Goal: Task Accomplishment & Management: Manage account settings

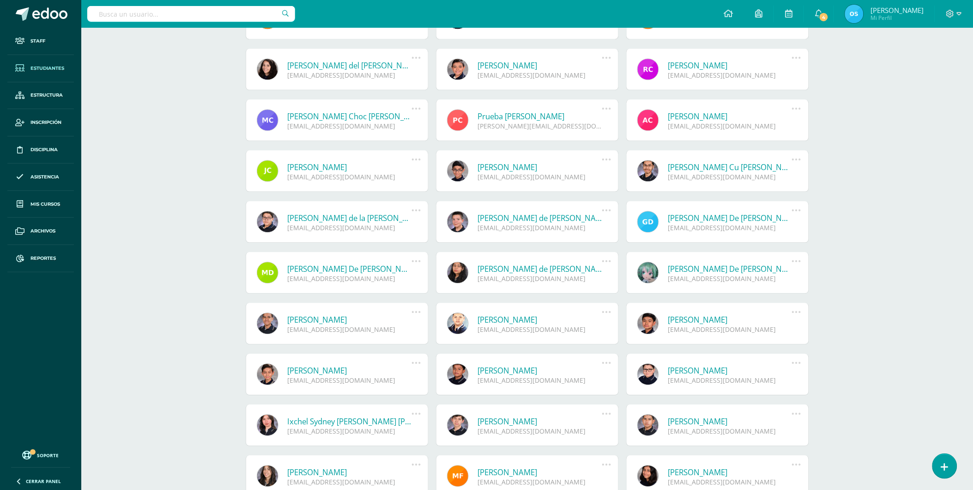
scroll to position [824, 0]
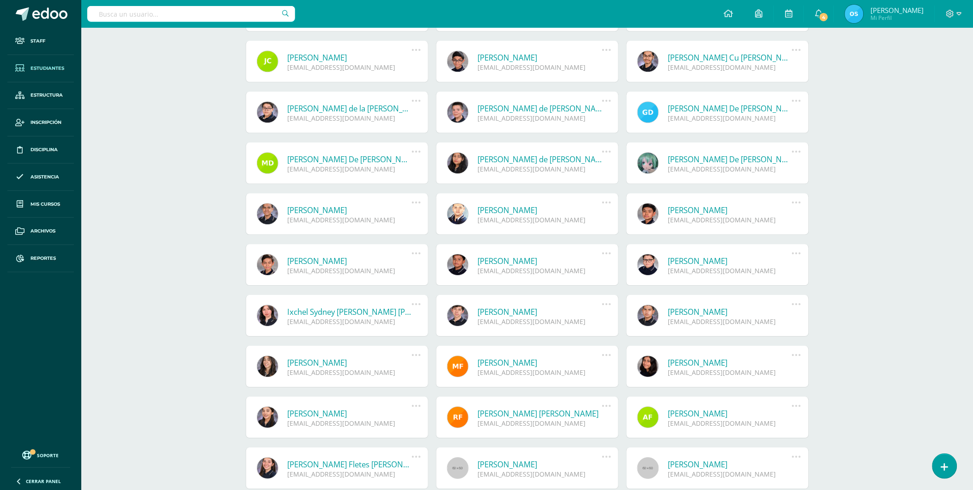
click at [331, 260] on link "Wesley Alejandro Dominguez Aguilar" at bounding box center [350, 260] width 124 height 11
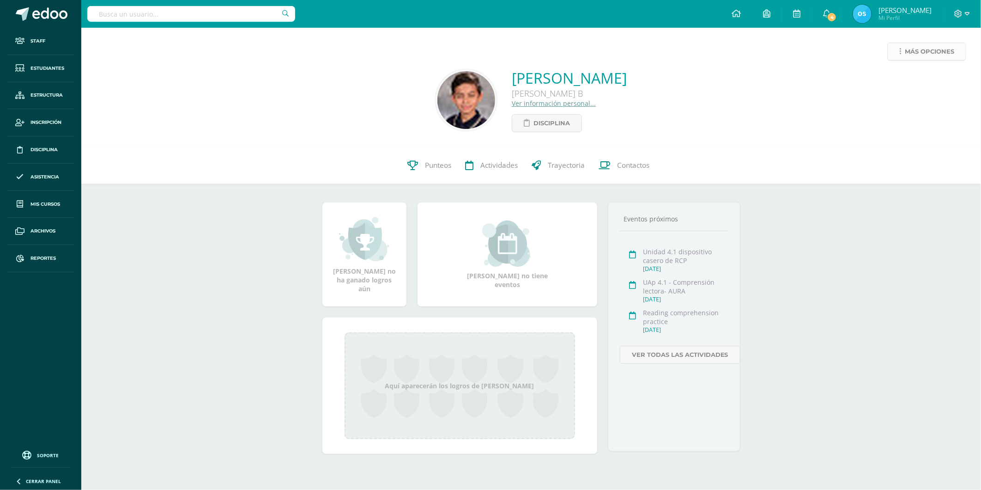
click at [911, 48] on span "Más opciones" at bounding box center [929, 51] width 49 height 17
click at [907, 79] on link "Reestablecer acceso" at bounding box center [909, 81] width 99 height 14
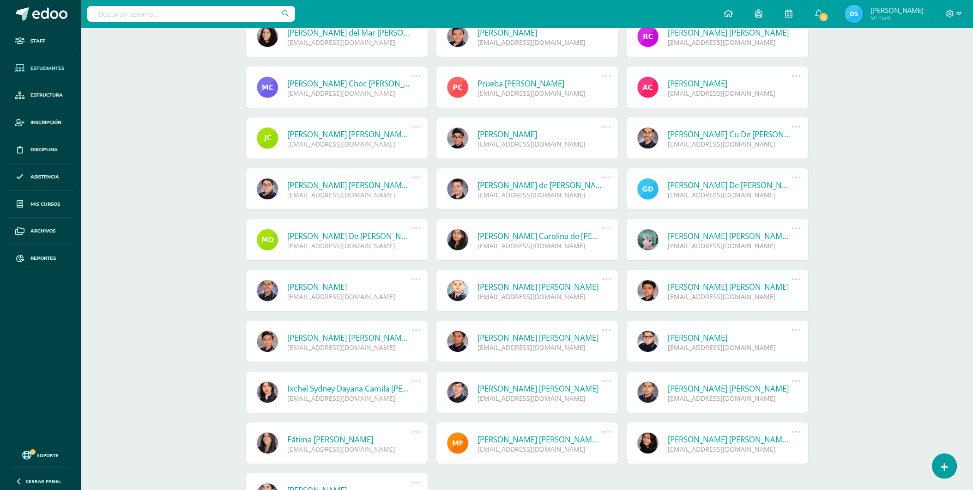
scroll to position [824, 0]
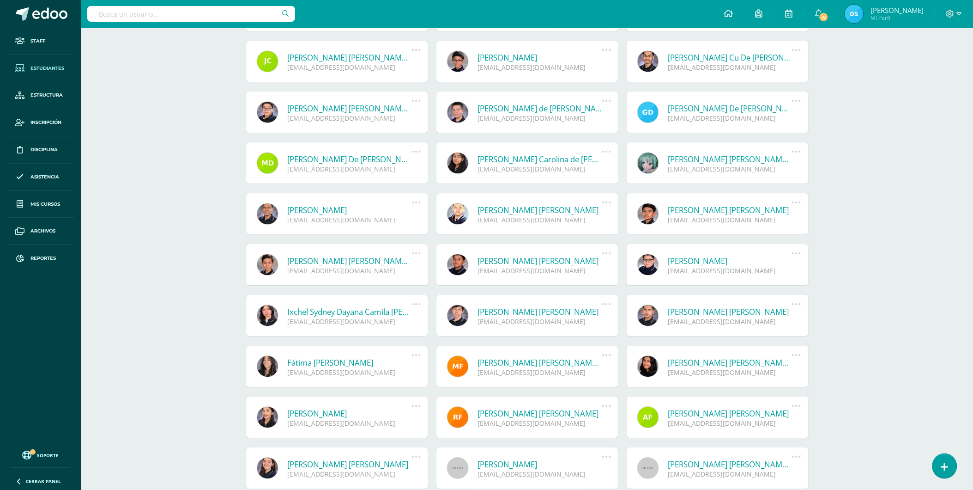
click at [506, 260] on link "[PERSON_NAME] [PERSON_NAME]" at bounding box center [540, 260] width 124 height 11
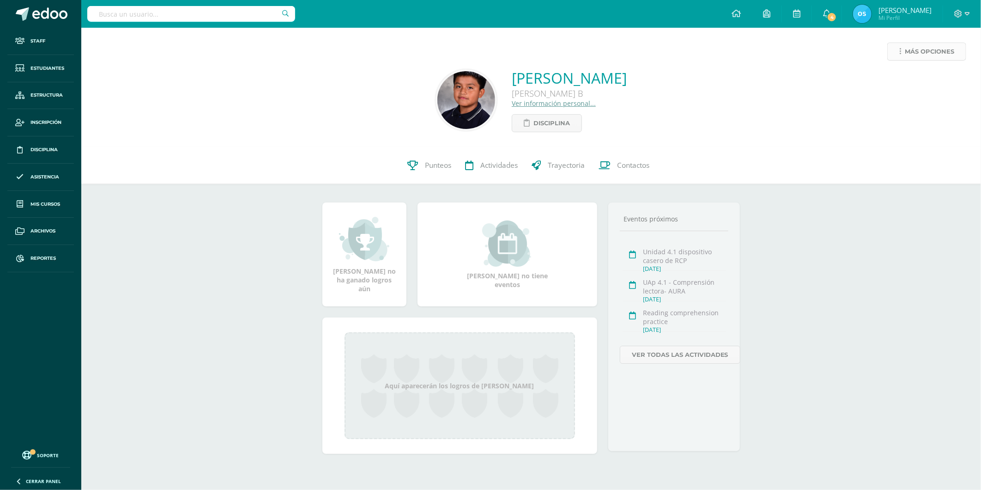
click at [925, 53] on span "Más opciones" at bounding box center [929, 51] width 49 height 17
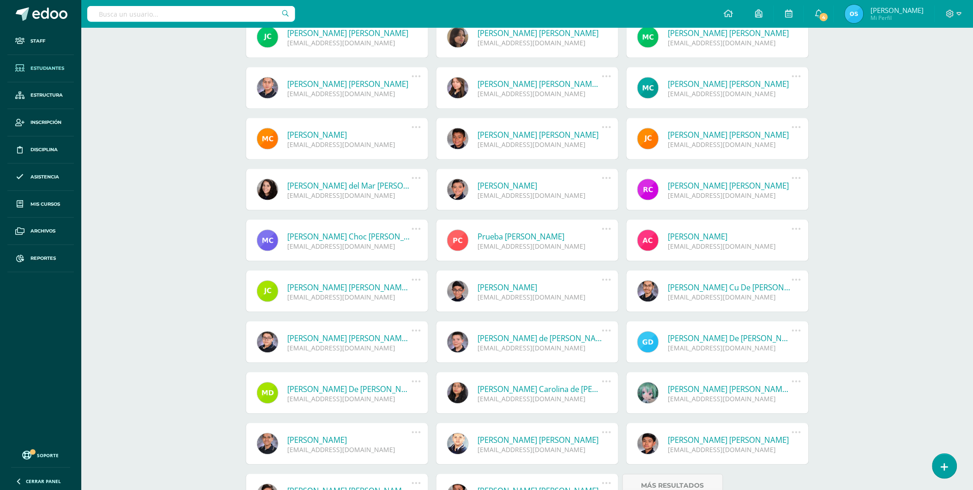
scroll to position [645, 0]
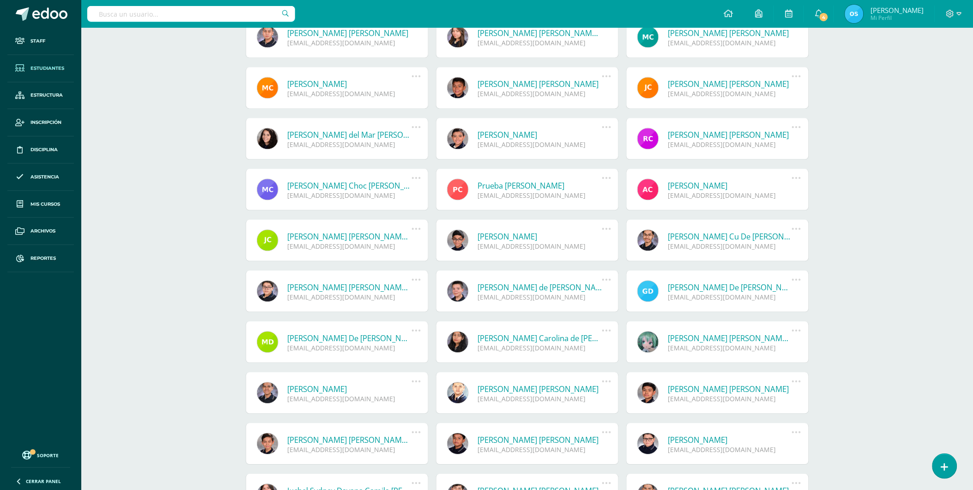
click at [697, 437] on link "[PERSON_NAME]" at bounding box center [730, 439] width 124 height 11
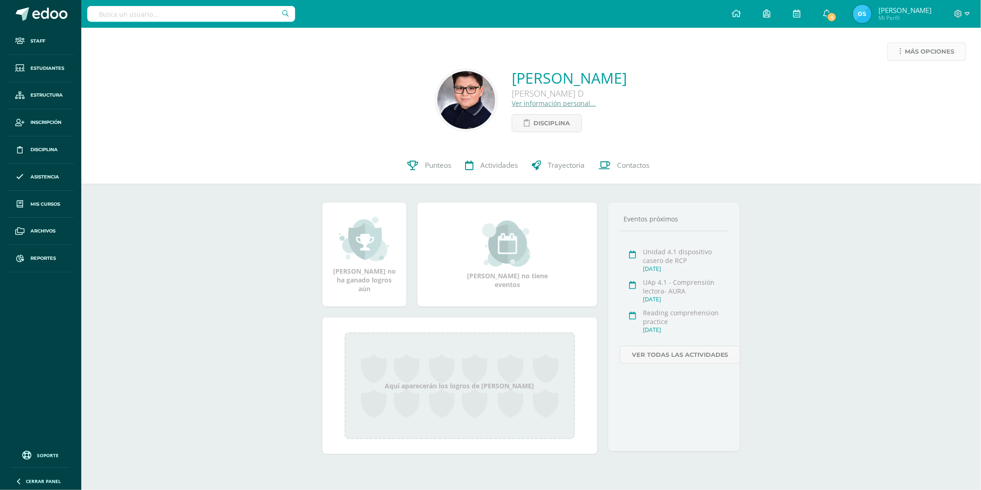
click at [913, 51] on span "Más opciones" at bounding box center [929, 51] width 49 height 17
click at [896, 85] on link "Reestablecer acceso" at bounding box center [909, 81] width 99 height 14
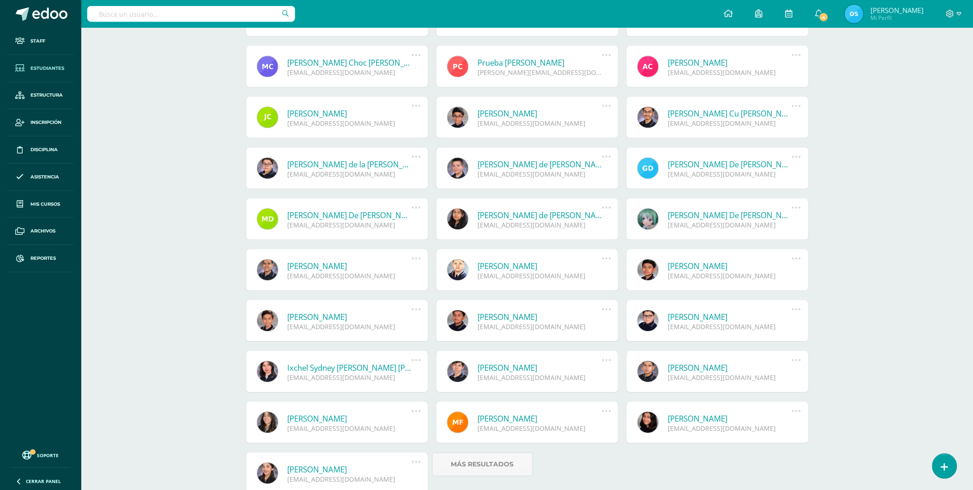
scroll to position [824, 0]
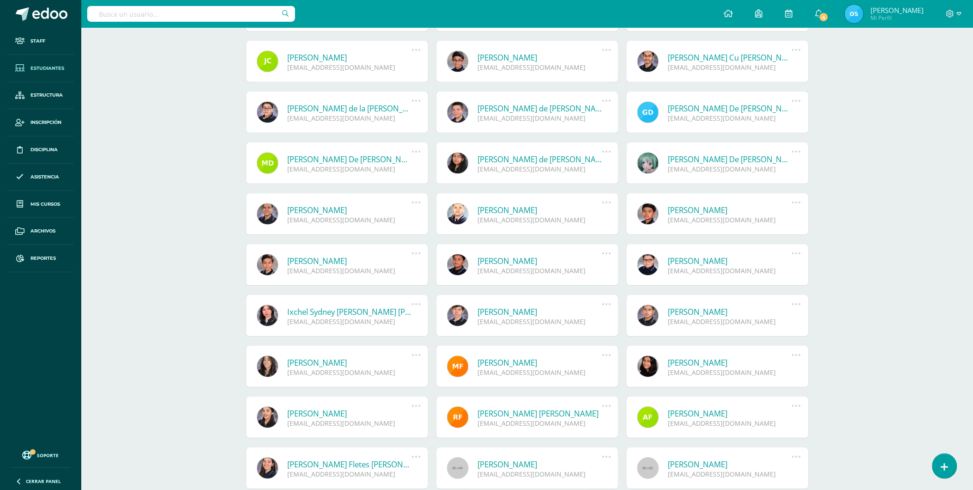
click at [336, 313] on link "Ixchel Sydney [PERSON_NAME] [PERSON_NAME] Escribá [PERSON_NAME]" at bounding box center [350, 311] width 124 height 11
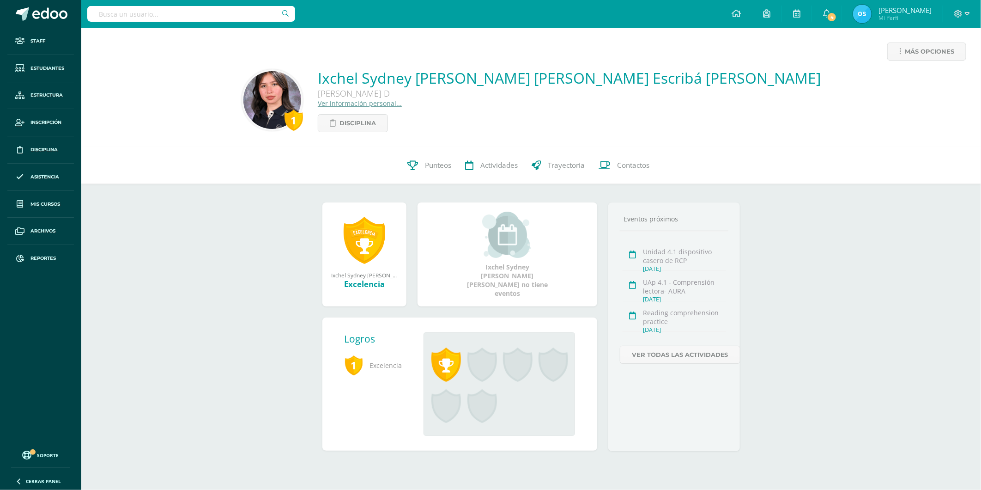
click at [381, 104] on link "Ver información personal..." at bounding box center [360, 103] width 84 height 9
click at [909, 55] on span "Más opciones" at bounding box center [929, 51] width 49 height 17
click at [901, 83] on link "Reestablecer acceso" at bounding box center [909, 81] width 99 height 14
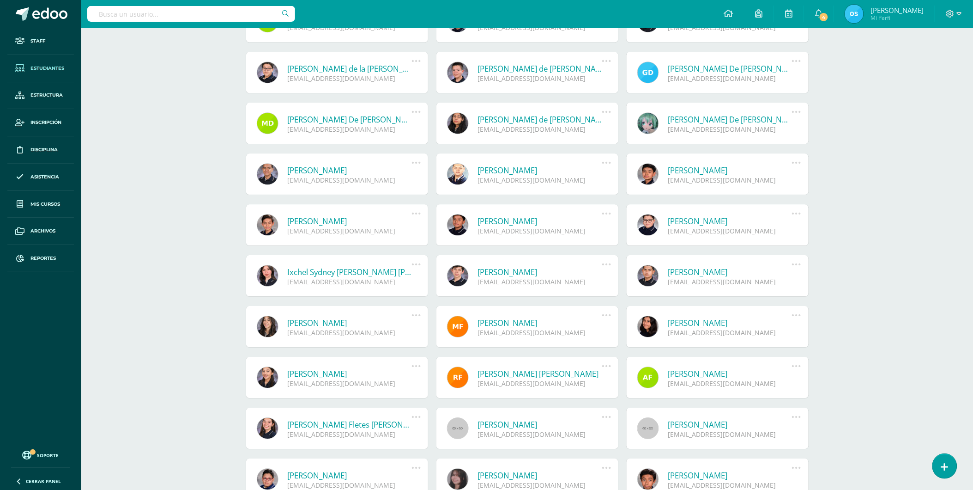
scroll to position [875, 0]
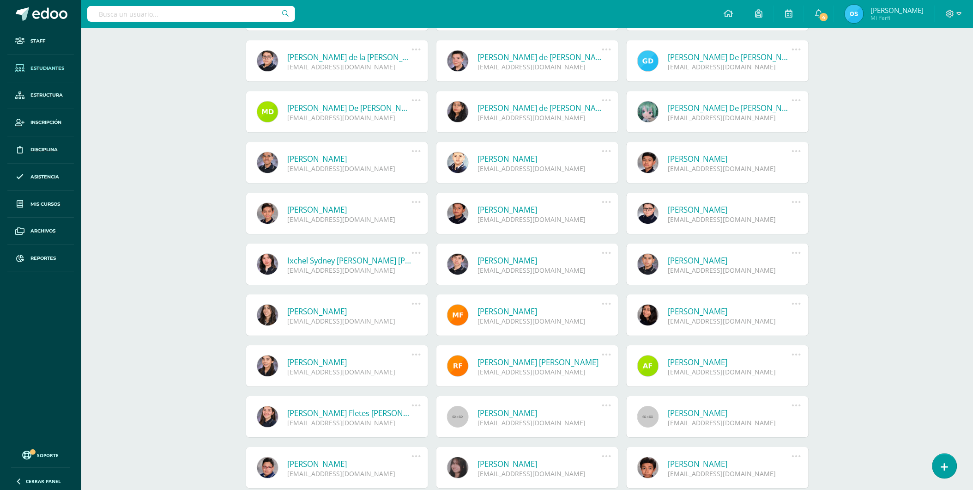
click at [529, 259] on link "[PERSON_NAME]" at bounding box center [540, 260] width 124 height 11
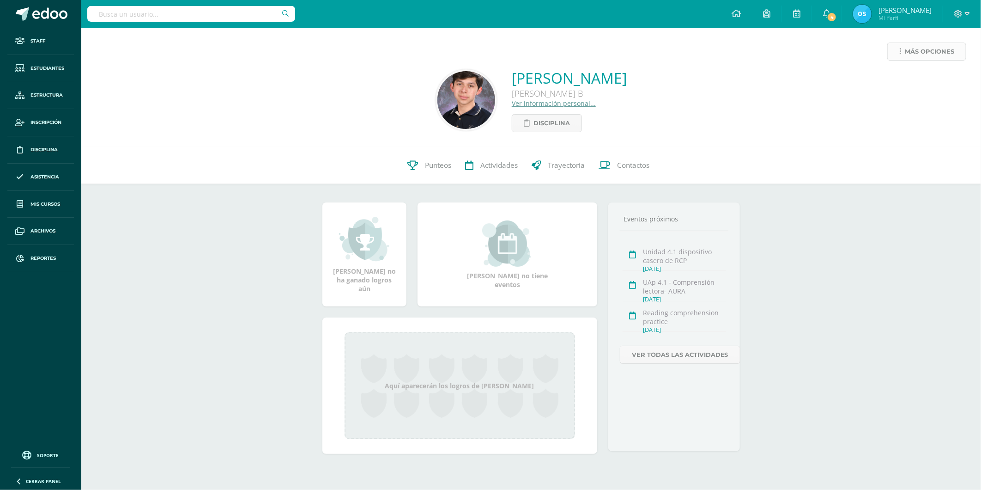
click at [913, 53] on span "Más opciones" at bounding box center [929, 51] width 49 height 17
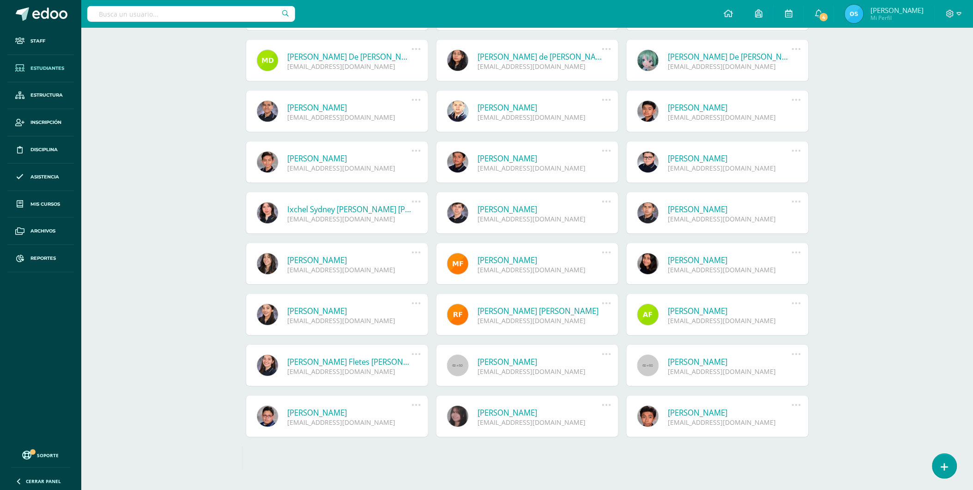
scroll to position [949, 0]
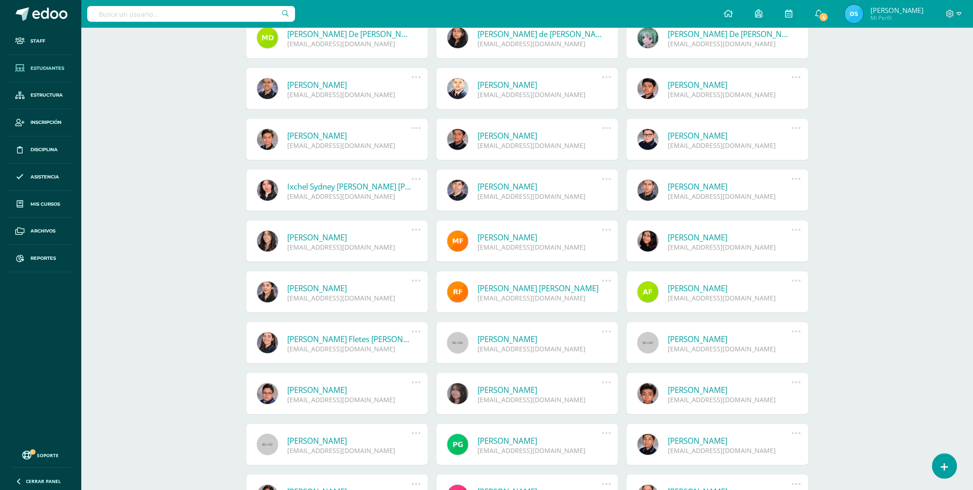
click at [699, 187] on link "[PERSON_NAME]" at bounding box center [730, 186] width 124 height 11
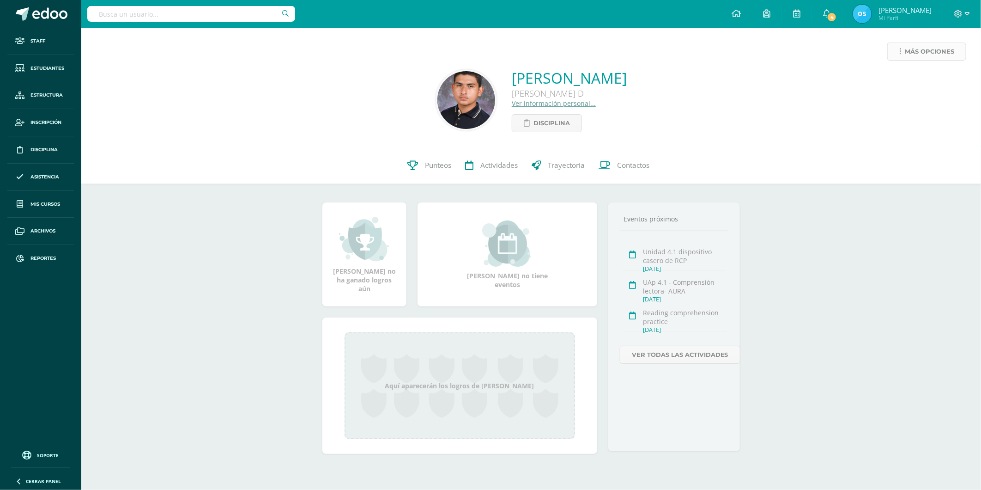
click at [911, 53] on span "Más opciones" at bounding box center [929, 51] width 49 height 17
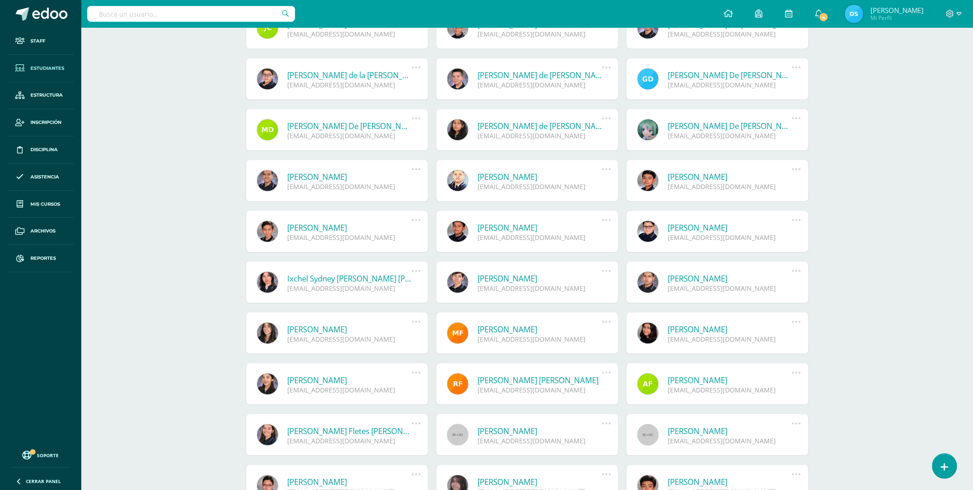
scroll to position [875, 0]
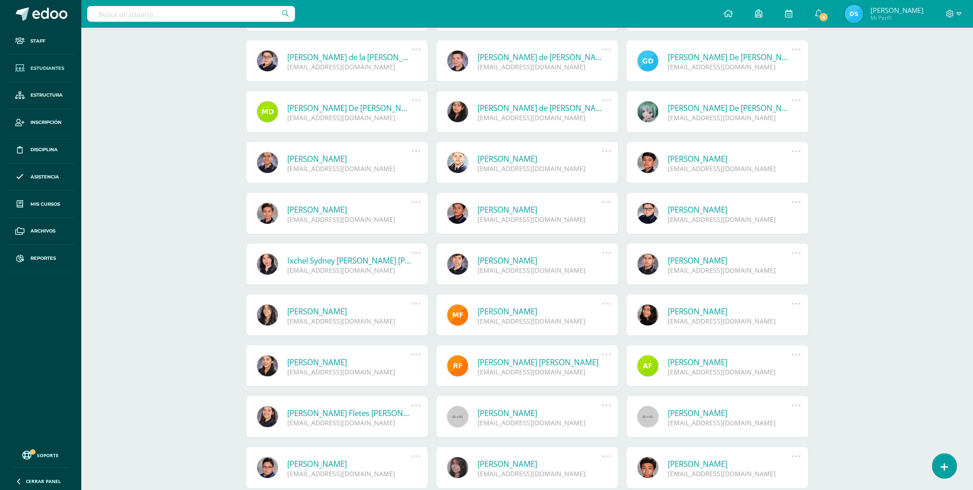
click at [686, 257] on link "[PERSON_NAME]" at bounding box center [730, 260] width 124 height 11
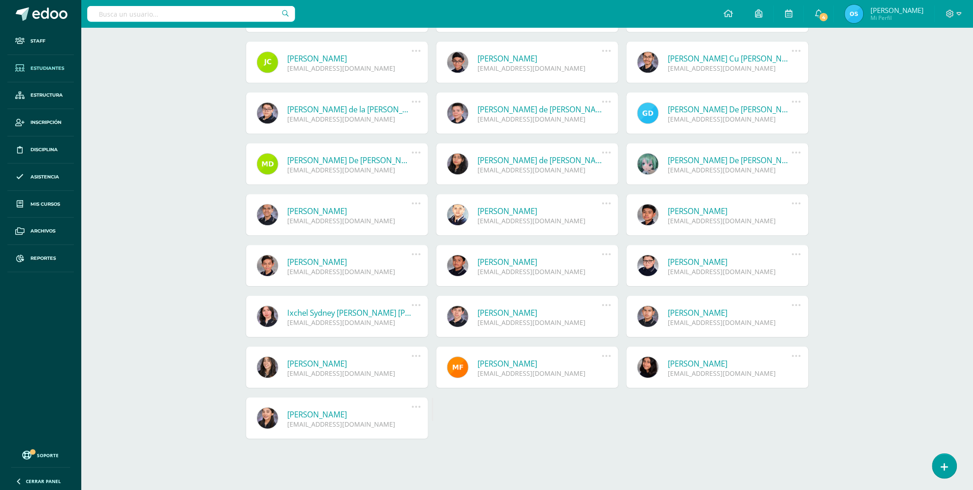
scroll to position [824, 0]
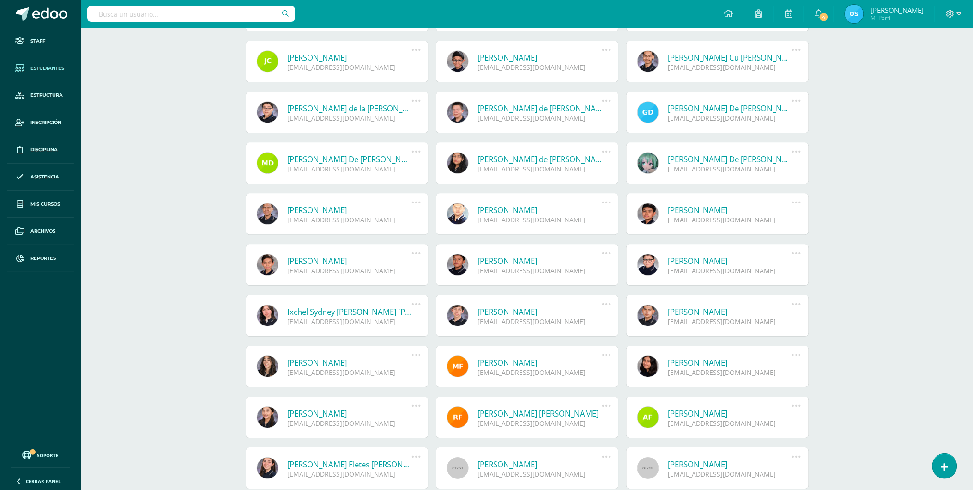
click at [323, 365] on link "[PERSON_NAME]" at bounding box center [350, 362] width 124 height 11
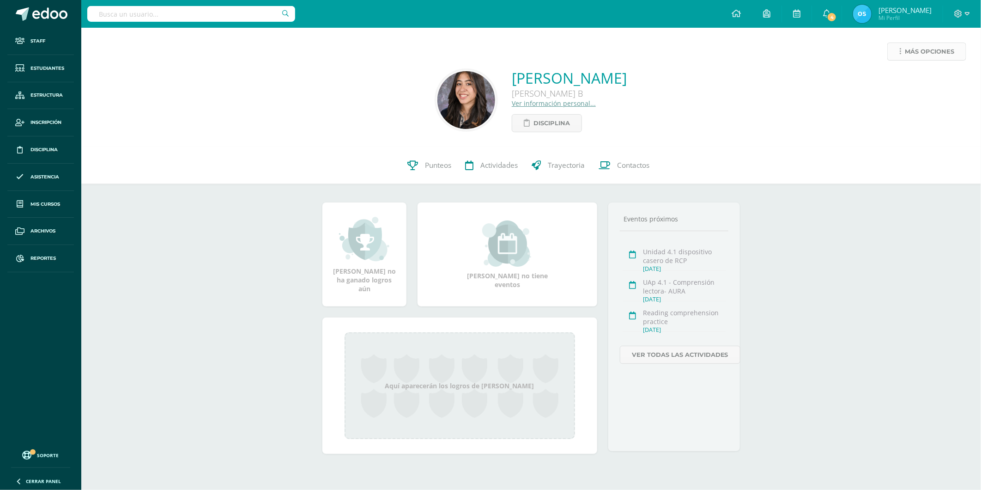
click at [912, 47] on span "Más opciones" at bounding box center [929, 51] width 49 height 17
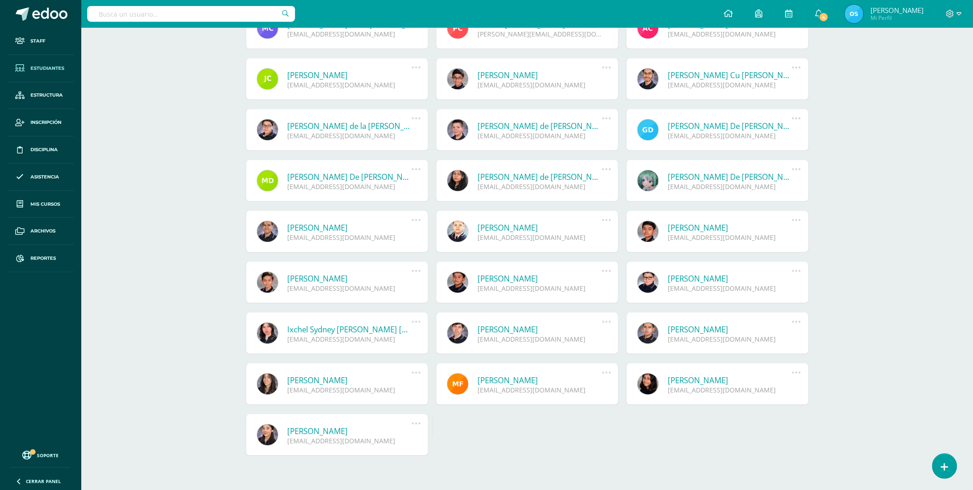
scroll to position [824, 0]
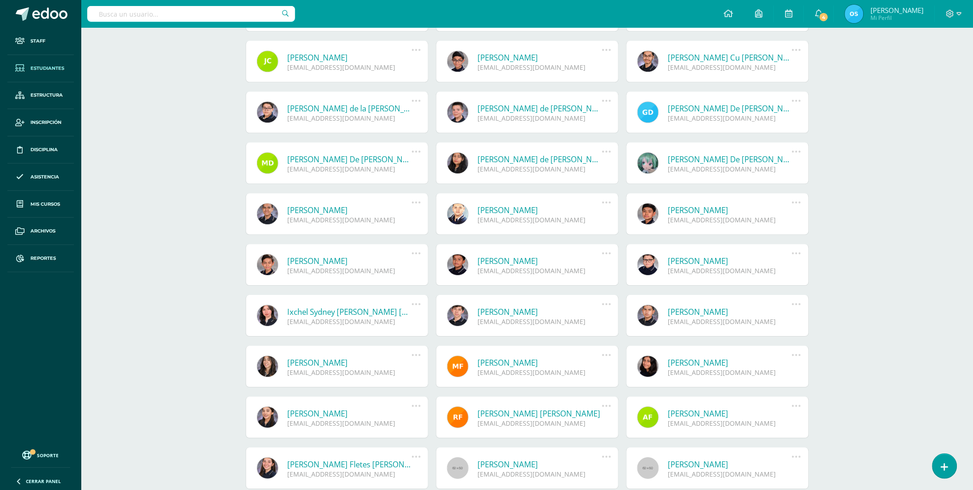
click at [529, 363] on link "[PERSON_NAME]" at bounding box center [540, 362] width 124 height 11
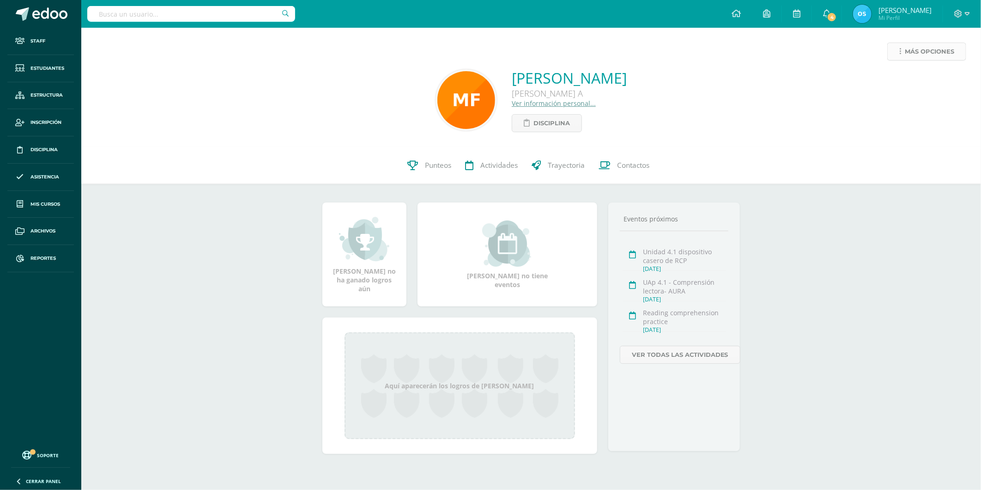
click at [930, 49] on span "Más opciones" at bounding box center [929, 51] width 49 height 17
click at [890, 84] on link "Reestablecer acceso" at bounding box center [909, 81] width 99 height 14
click at [903, 50] on link "Más opciones" at bounding box center [926, 51] width 79 height 18
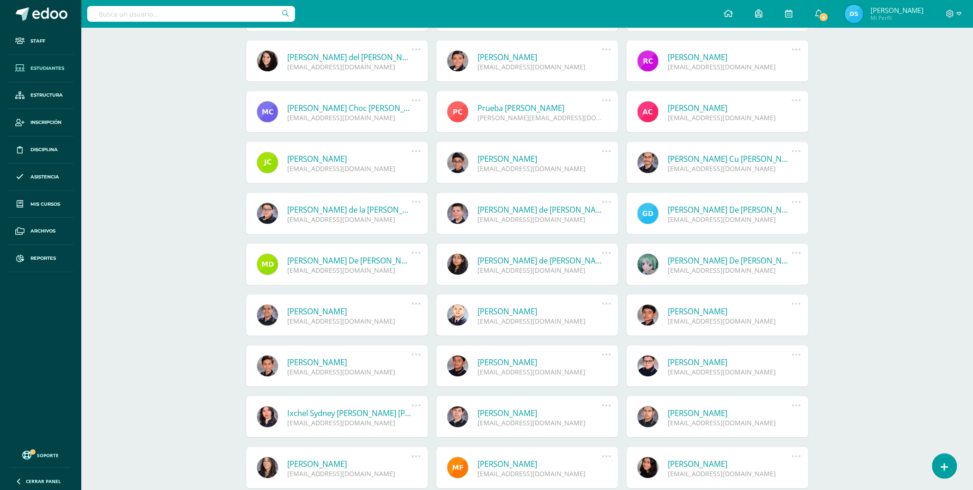
scroll to position [824, 0]
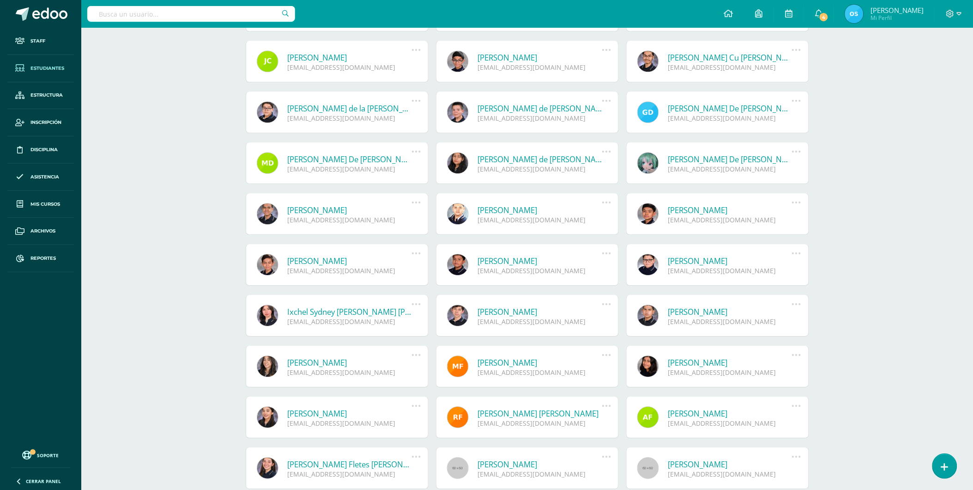
click at [717, 361] on link "[PERSON_NAME] [PERSON_NAME] Sut" at bounding box center [730, 362] width 124 height 11
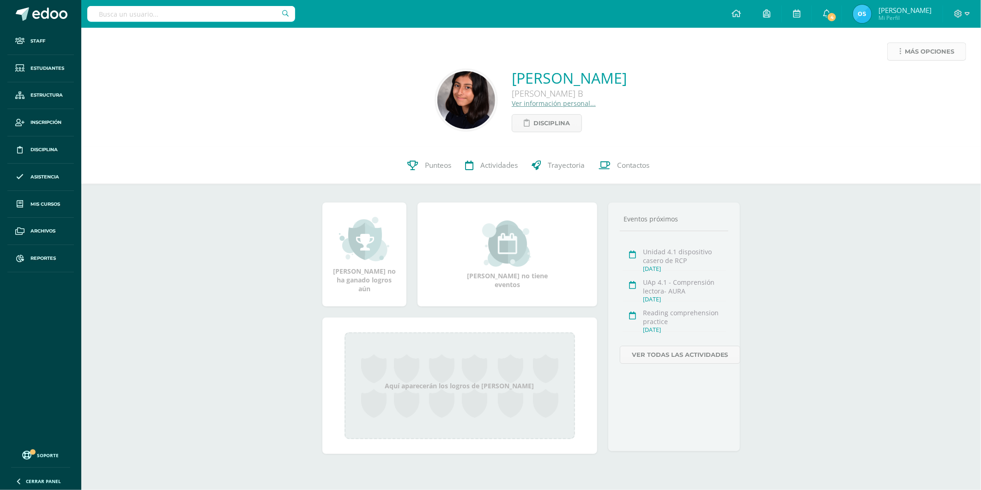
click at [905, 48] on span "Más opciones" at bounding box center [929, 51] width 49 height 17
click at [903, 76] on link "Reestablecer acceso" at bounding box center [909, 81] width 99 height 14
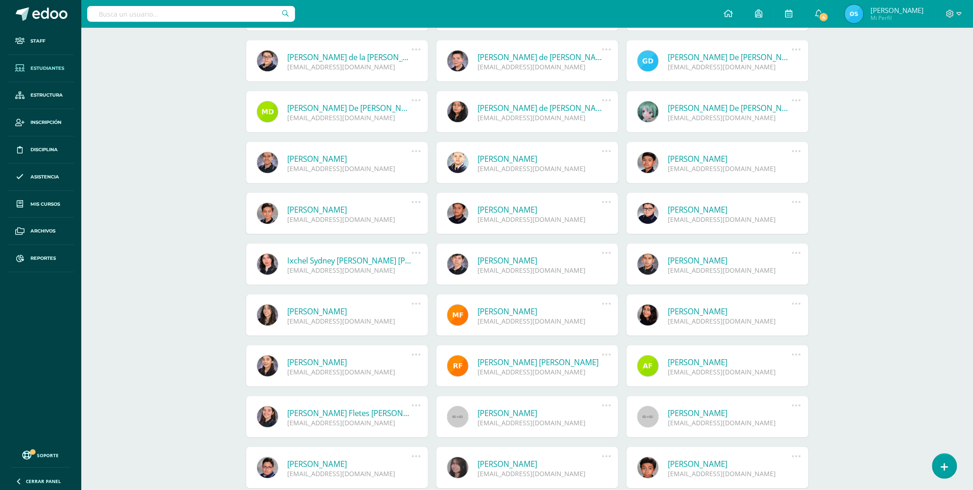
scroll to position [926, 0]
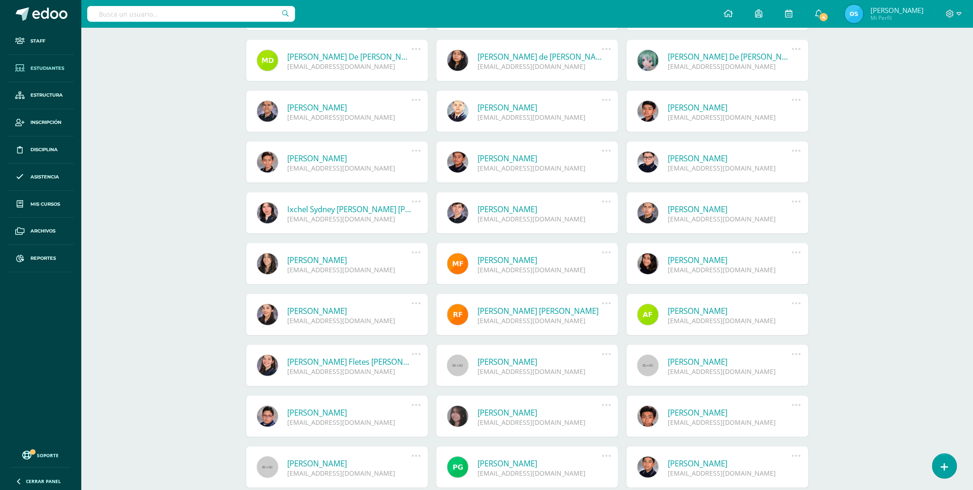
click at [340, 309] on link "[PERSON_NAME]" at bounding box center [350, 310] width 124 height 11
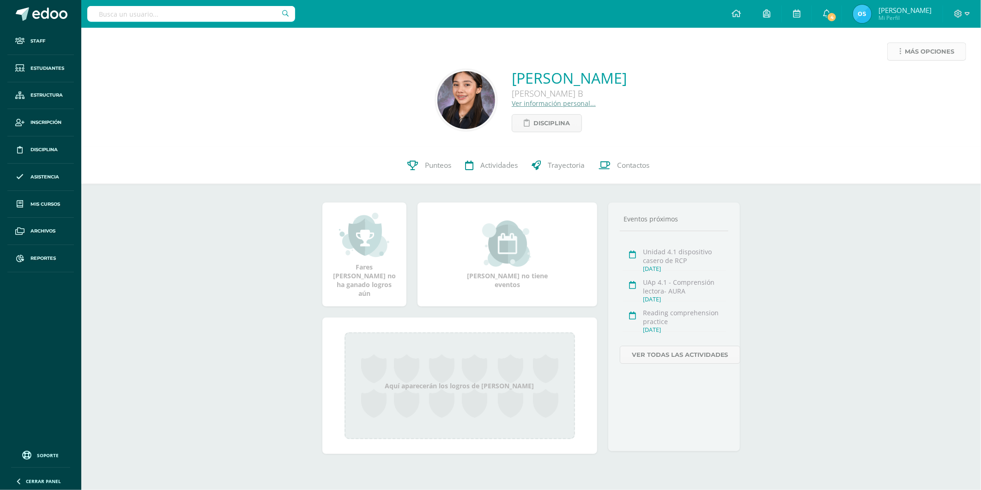
click at [916, 56] on span "Más opciones" at bounding box center [929, 51] width 49 height 17
click at [895, 77] on link "Reestablecer acceso" at bounding box center [909, 81] width 99 height 14
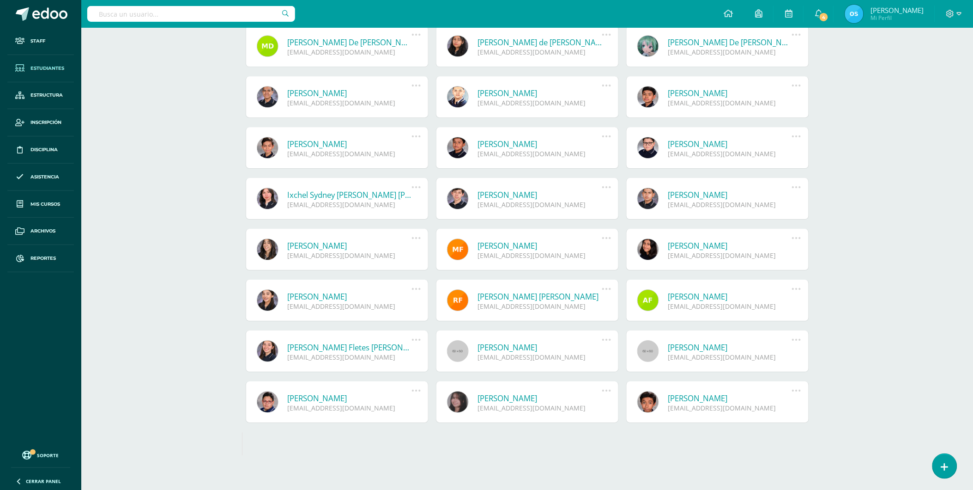
scroll to position [949, 0]
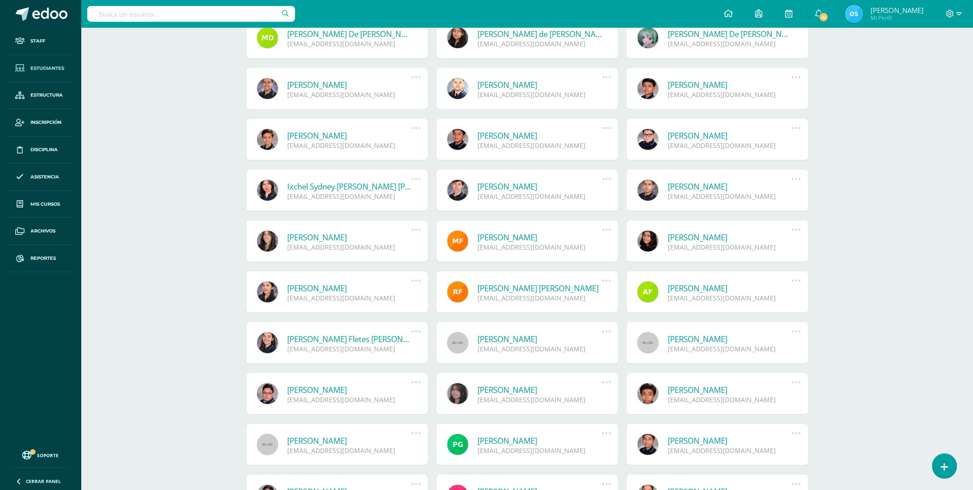
click at [515, 288] on link "[PERSON_NAME] [PERSON_NAME]" at bounding box center [540, 288] width 124 height 11
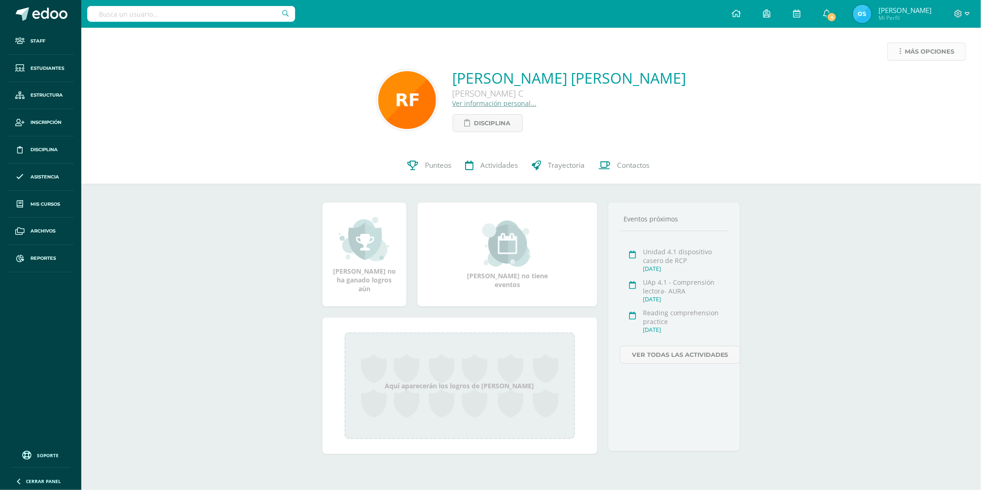
click at [910, 54] on span "Más opciones" at bounding box center [929, 51] width 49 height 17
click at [890, 82] on link "Reestablecer acceso" at bounding box center [909, 81] width 99 height 14
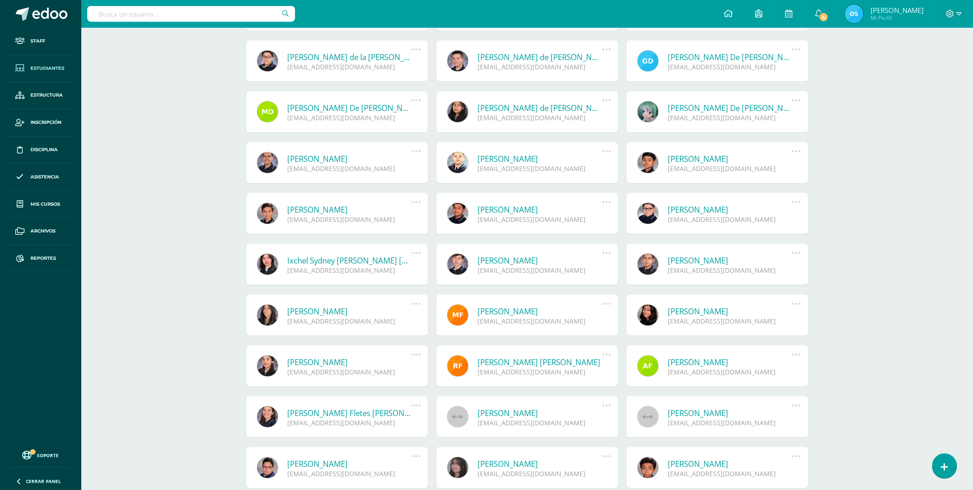
scroll to position [926, 0]
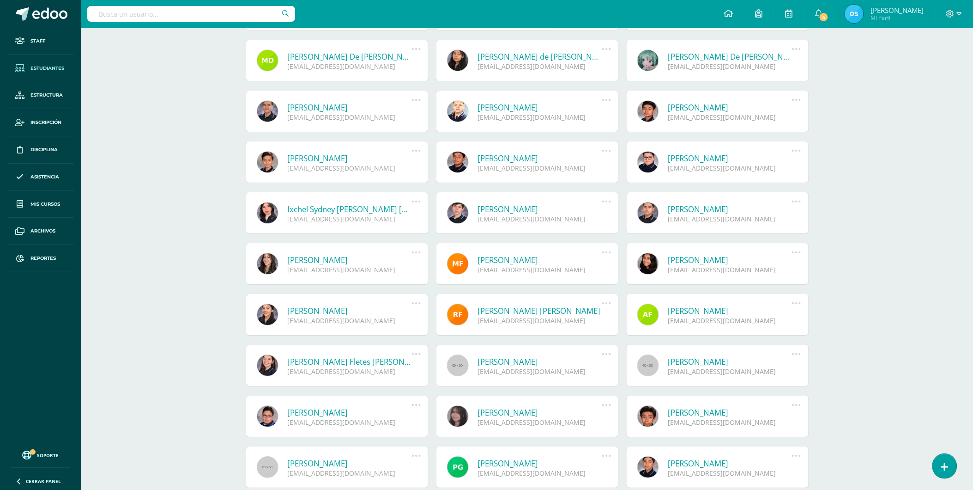
click at [527, 310] on link "Ricardo Gianini Ferro Corado" at bounding box center [540, 310] width 124 height 11
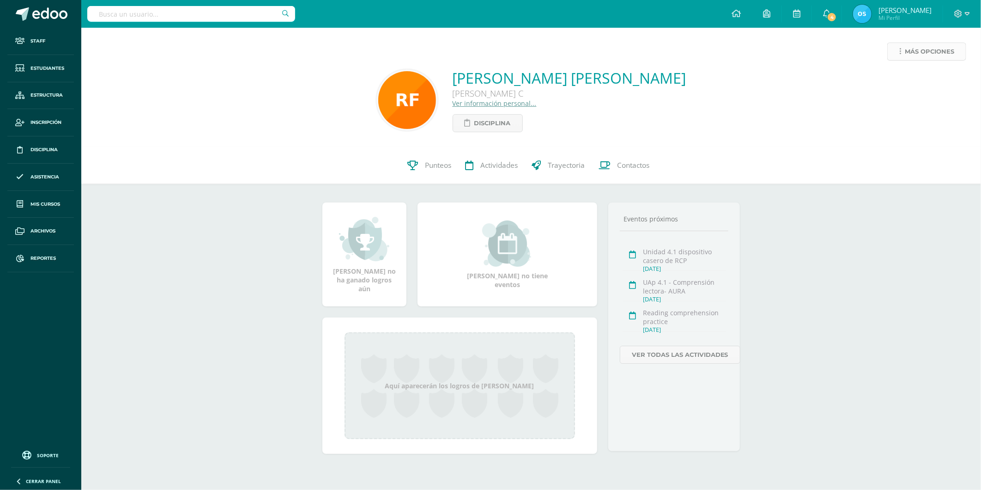
click at [902, 51] on link "Más opciones" at bounding box center [926, 51] width 79 height 18
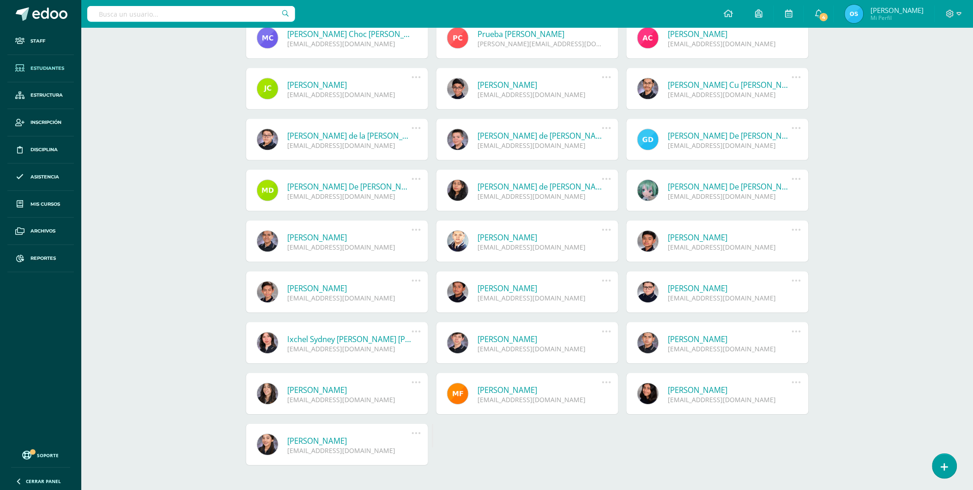
scroll to position [824, 0]
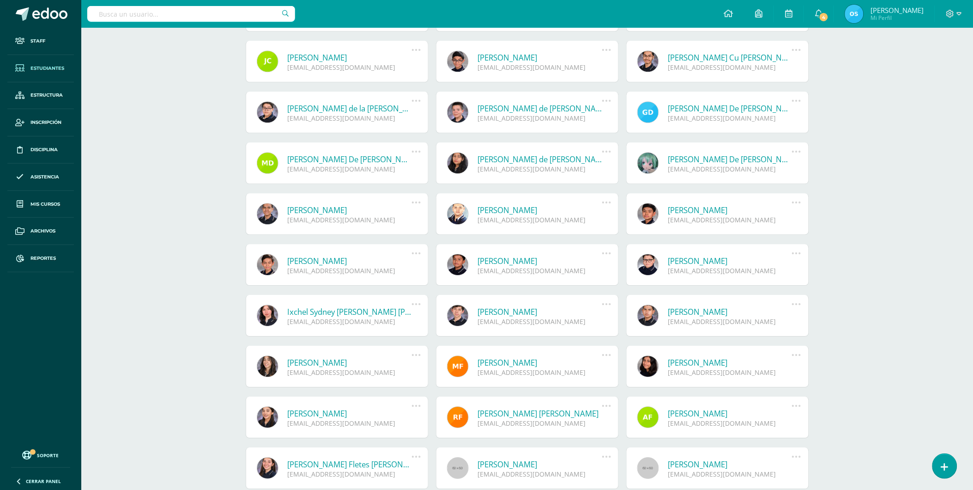
click at [707, 410] on link "Adriana Michelle Fischbach Dardón" at bounding box center [730, 413] width 124 height 11
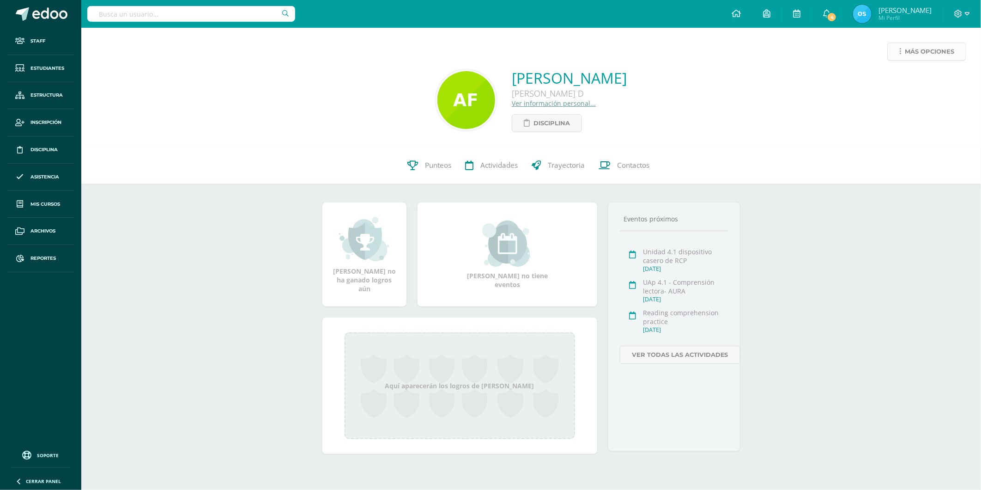
click at [914, 45] on span "Más opciones" at bounding box center [929, 51] width 49 height 17
click at [890, 79] on link "Reestablecer acceso" at bounding box center [909, 81] width 99 height 14
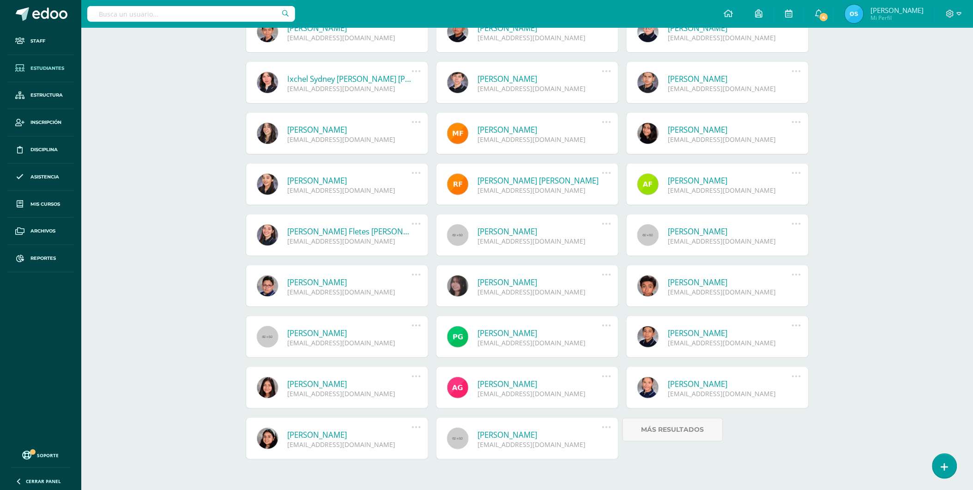
scroll to position [1078, 0]
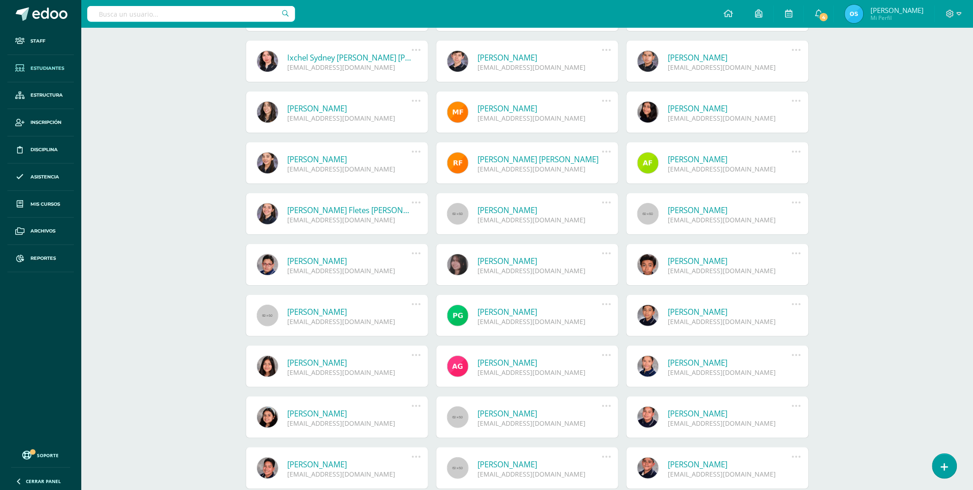
click at [507, 211] on link "[PERSON_NAME]" at bounding box center [540, 210] width 124 height 11
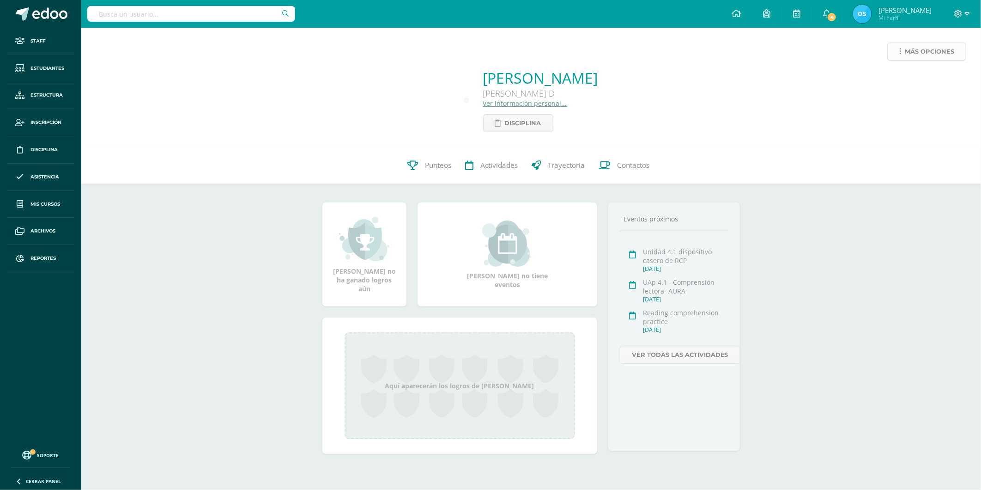
click at [915, 53] on span "Más opciones" at bounding box center [929, 51] width 49 height 17
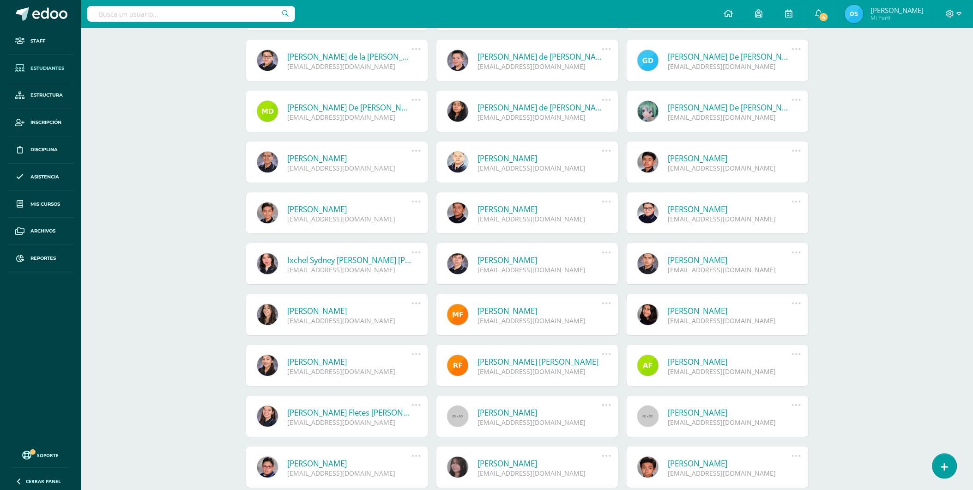
scroll to position [949, 0]
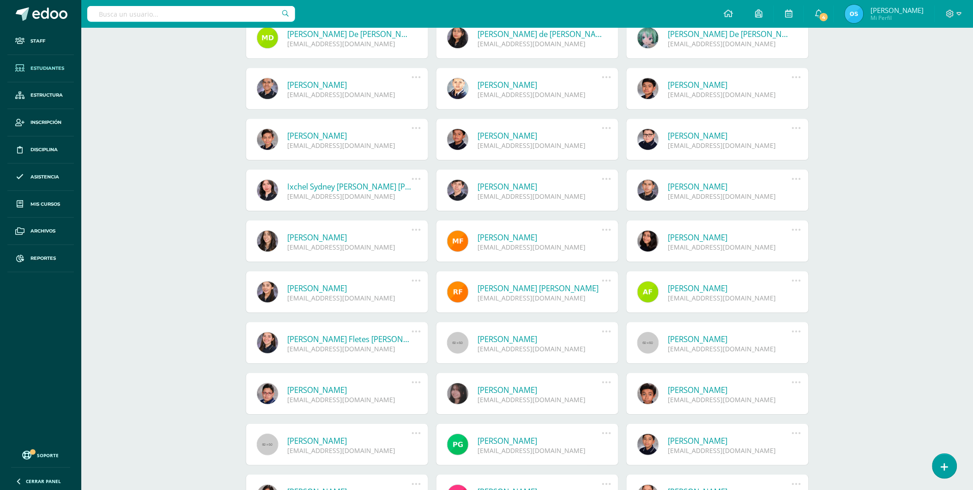
click at [720, 339] on link "[PERSON_NAME]" at bounding box center [730, 338] width 124 height 11
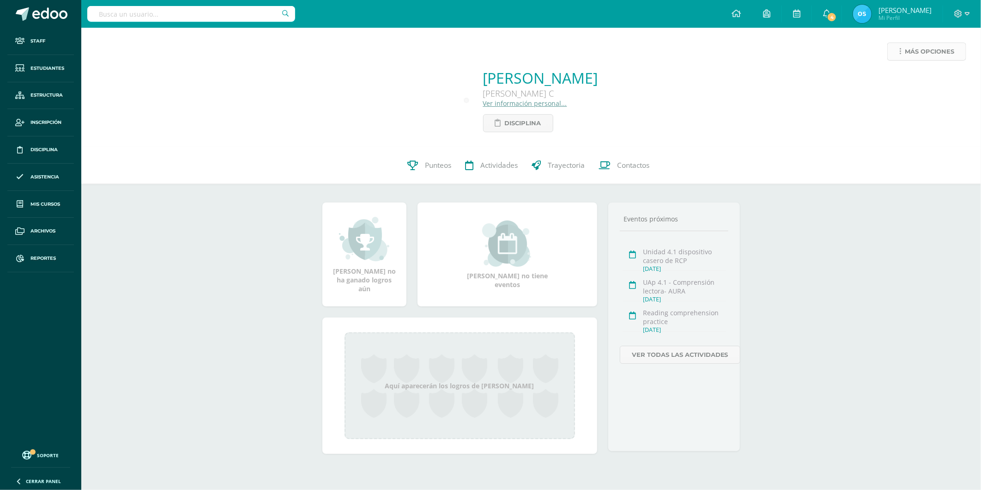
click at [913, 47] on span "Más opciones" at bounding box center [929, 51] width 49 height 17
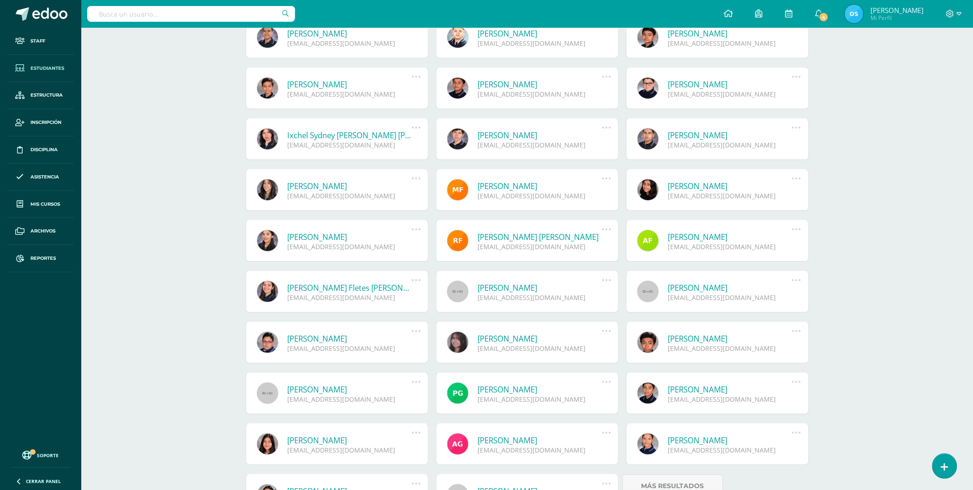
scroll to position [1052, 0]
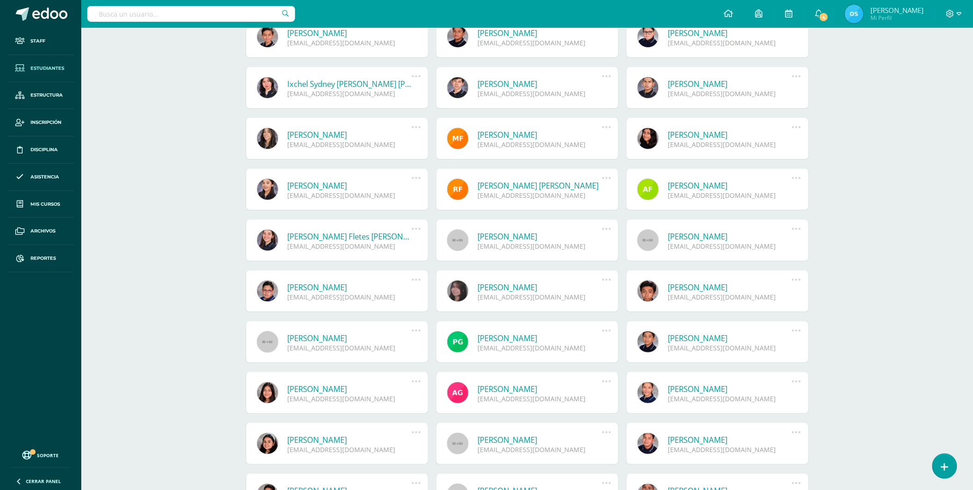
click at [333, 283] on link "[PERSON_NAME]" at bounding box center [350, 287] width 124 height 11
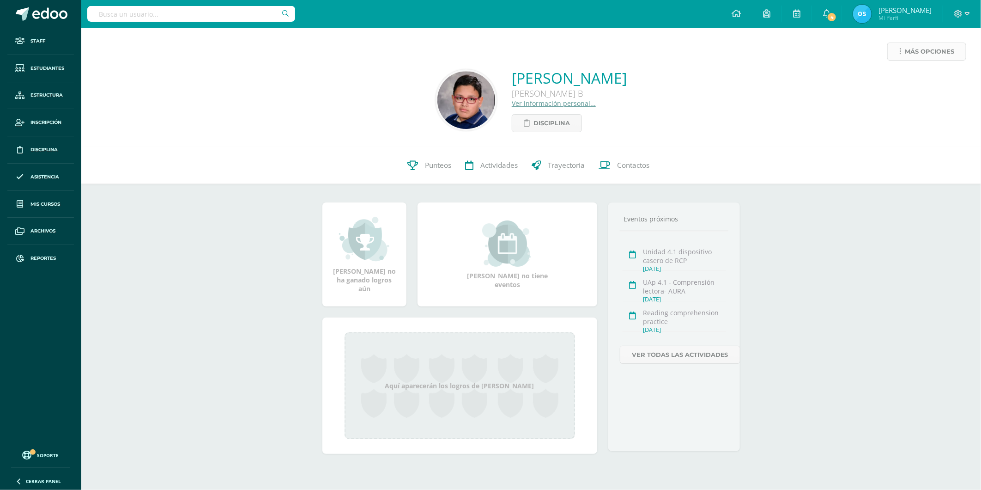
click at [913, 54] on span "Más opciones" at bounding box center [929, 51] width 49 height 17
click at [907, 76] on link "Reestablecer acceso" at bounding box center [909, 81] width 99 height 14
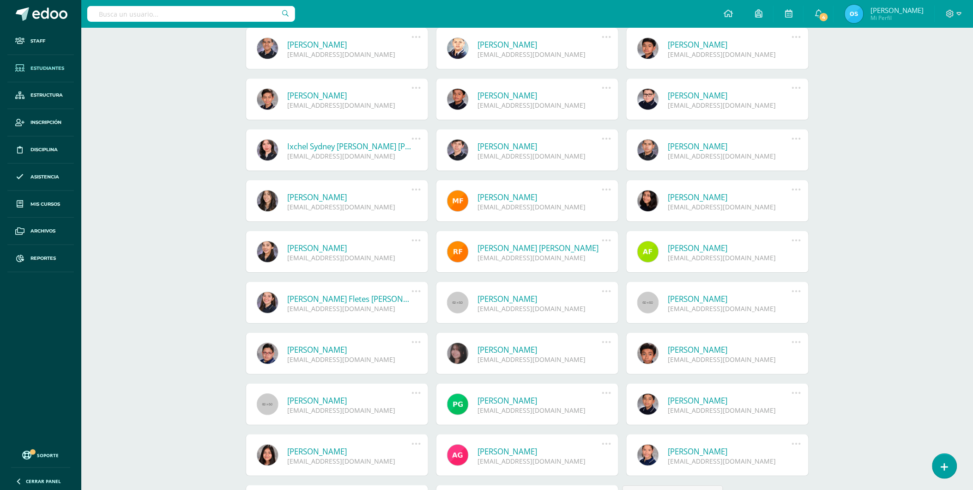
scroll to position [1000, 0]
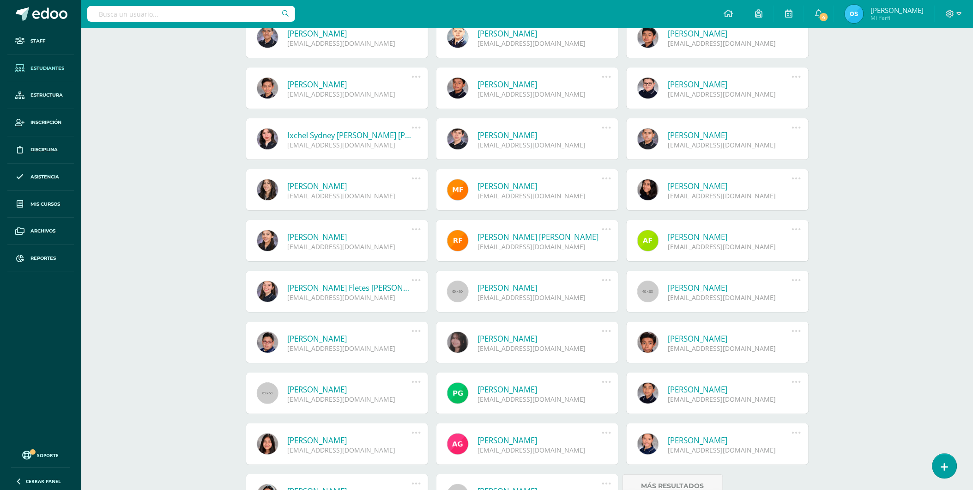
click at [517, 339] on link "[PERSON_NAME]" at bounding box center [540, 338] width 124 height 11
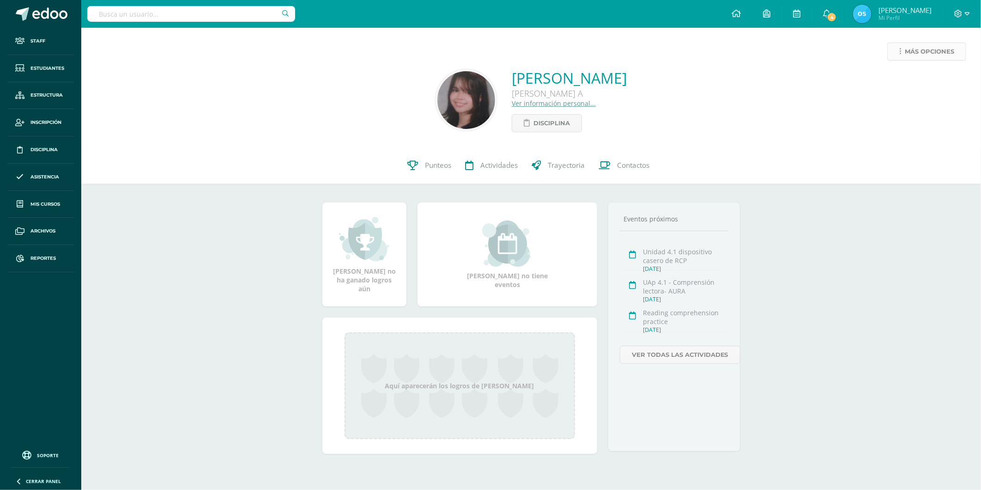
click at [908, 55] on span "Más opciones" at bounding box center [929, 51] width 49 height 17
click at [883, 79] on link "Reestablecer acceso" at bounding box center [909, 81] width 99 height 14
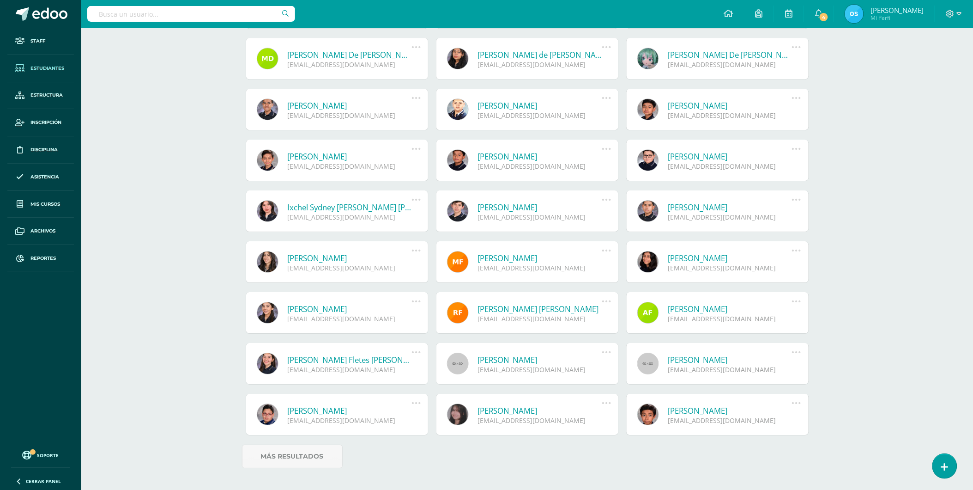
scroll to position [949, 0]
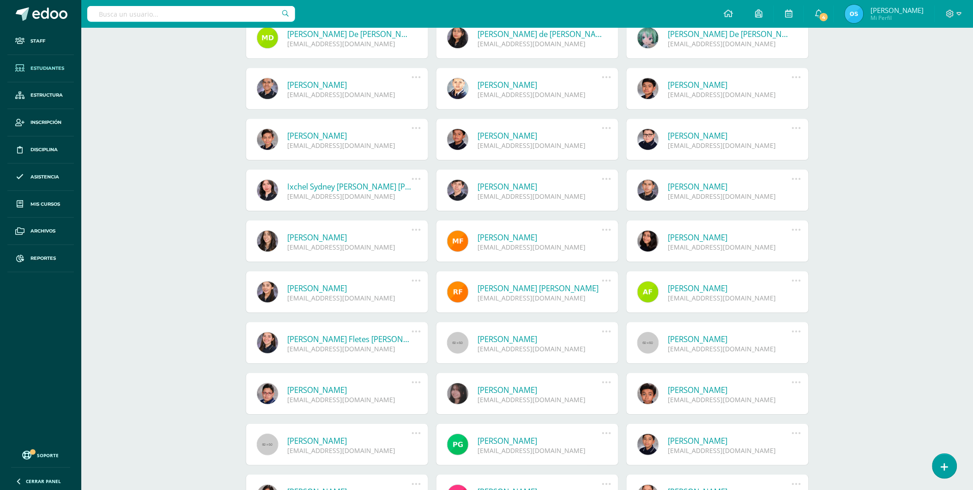
click at [731, 387] on link "[PERSON_NAME]" at bounding box center [730, 389] width 124 height 11
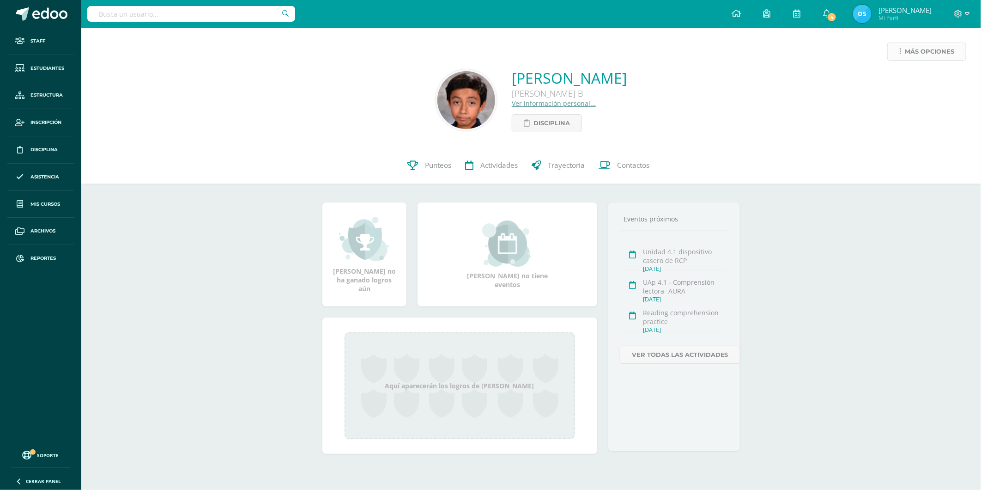
click at [905, 53] on span "Más opciones" at bounding box center [929, 51] width 49 height 17
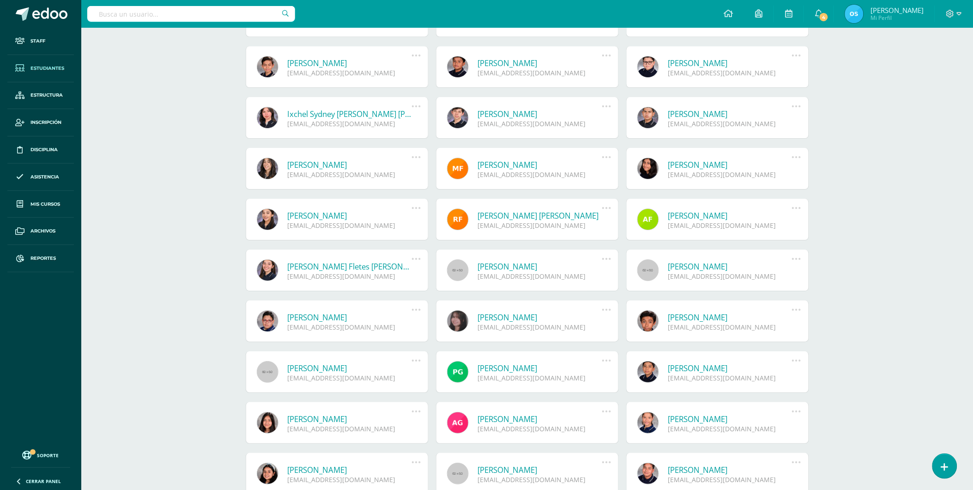
scroll to position [1077, 0]
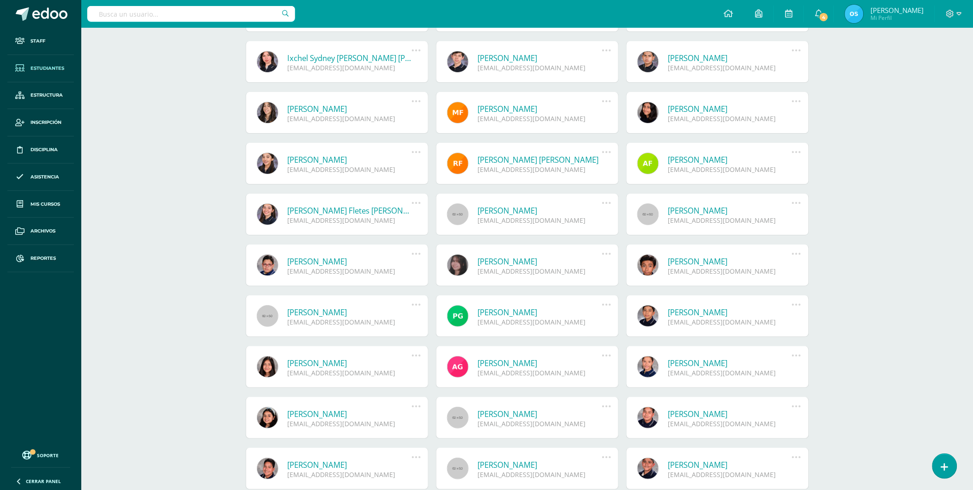
click at [324, 310] on link "Nimsi Arelí García Medina" at bounding box center [350, 312] width 124 height 11
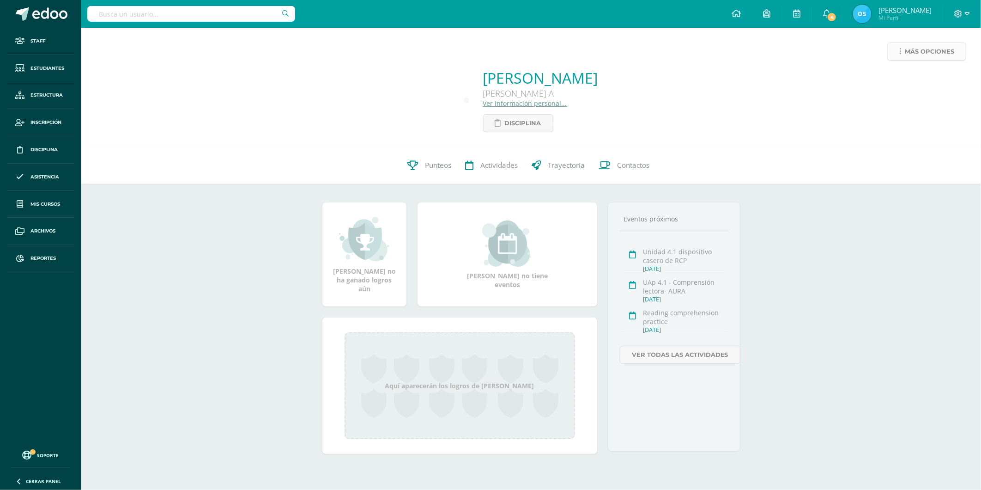
click at [907, 51] on span "Más opciones" at bounding box center [929, 51] width 49 height 17
click at [901, 82] on link "Reestablecer acceso" at bounding box center [909, 81] width 99 height 14
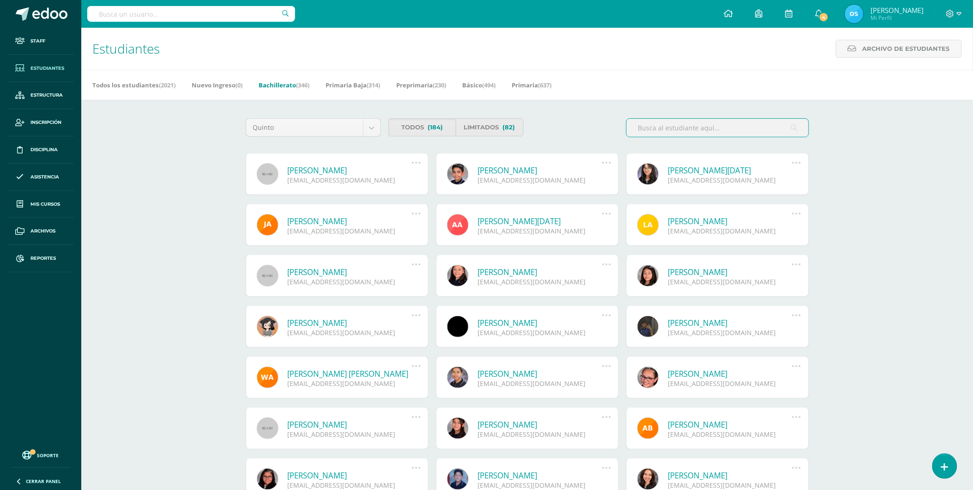
click at [707, 127] on input "text" at bounding box center [718, 128] width 182 height 18
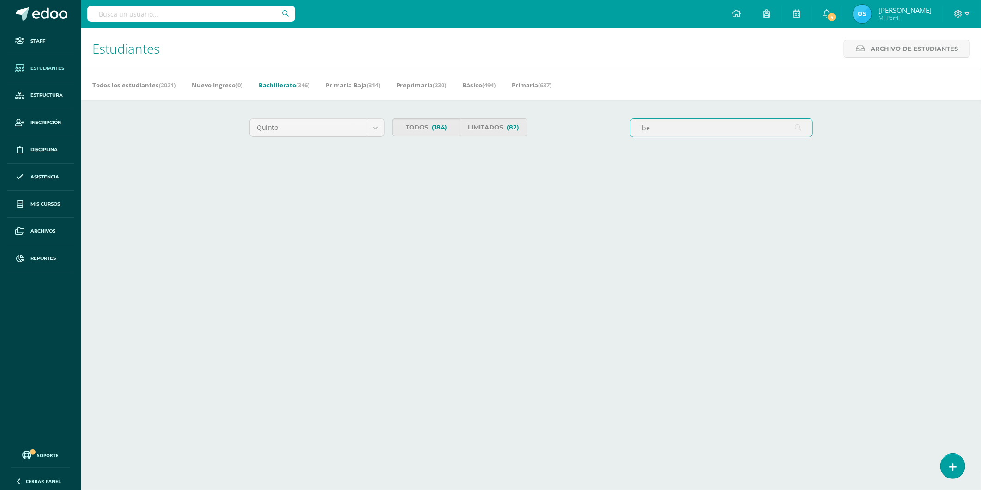
type input "b"
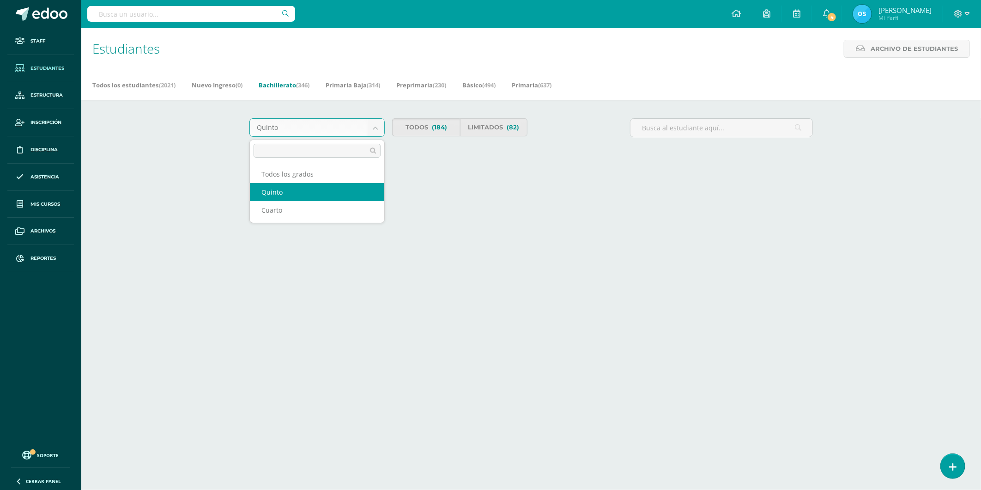
click at [353, 128] on body "Staff Estudiantes Estructura Inscripción Disciplina Asistencia Mis cursos Archi…" at bounding box center [490, 86] width 981 height 172
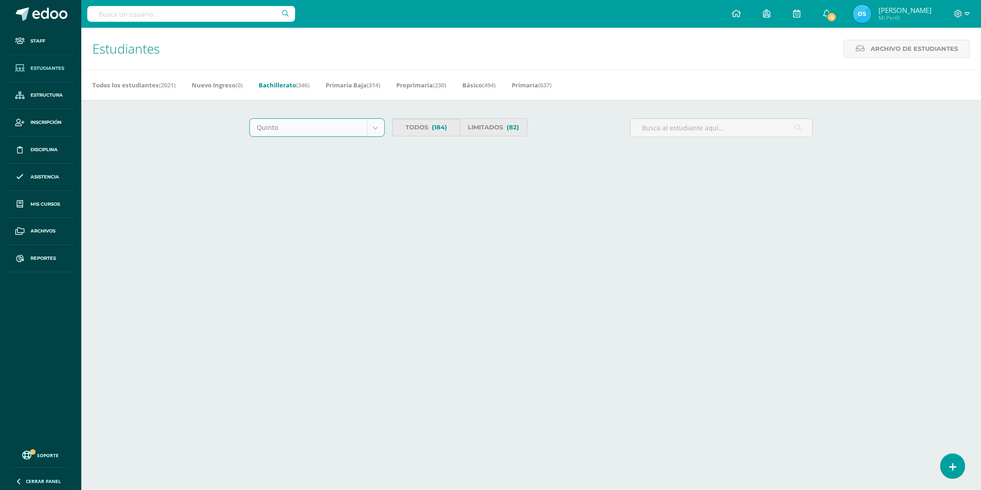
click at [292, 83] on link "Bachillerato (346)" at bounding box center [284, 85] width 51 height 15
click at [288, 85] on link "Bachillerato (346)" at bounding box center [280, 85] width 51 height 15
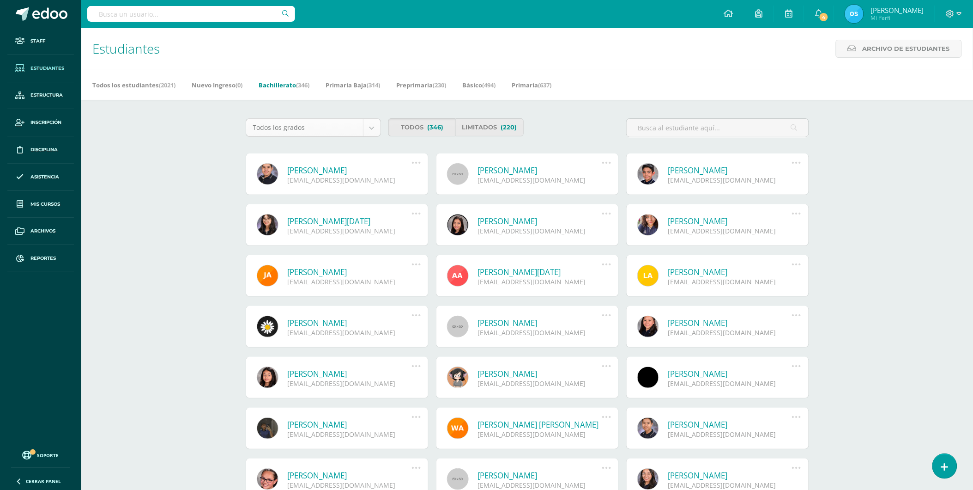
click at [318, 131] on body "Staff Estudiantes Estructura Inscripción Disciplina Asistencia Mis cursos Archi…" at bounding box center [486, 312] width 973 height 625
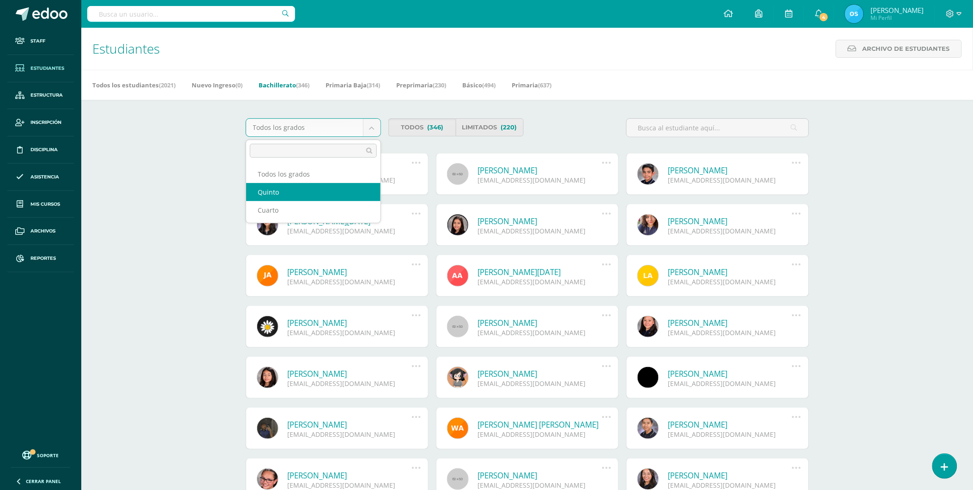
select select "28"
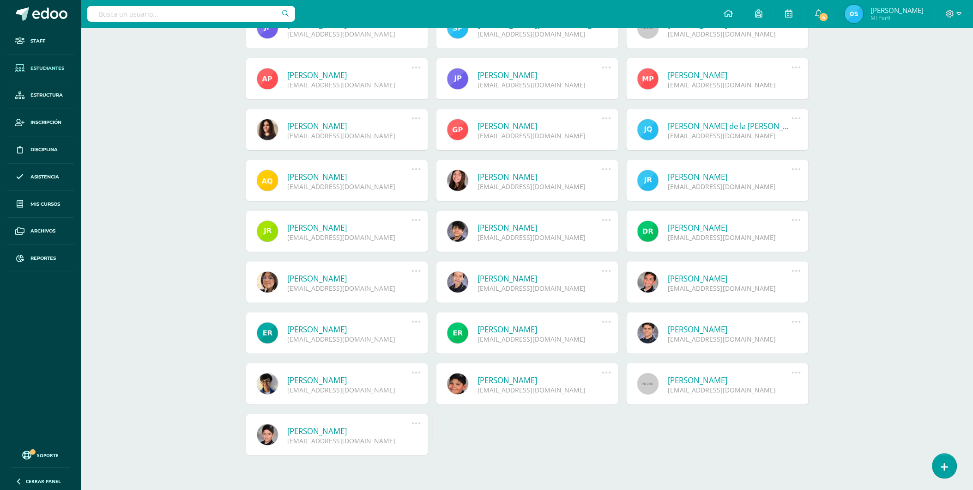
scroll to position [2450, 0]
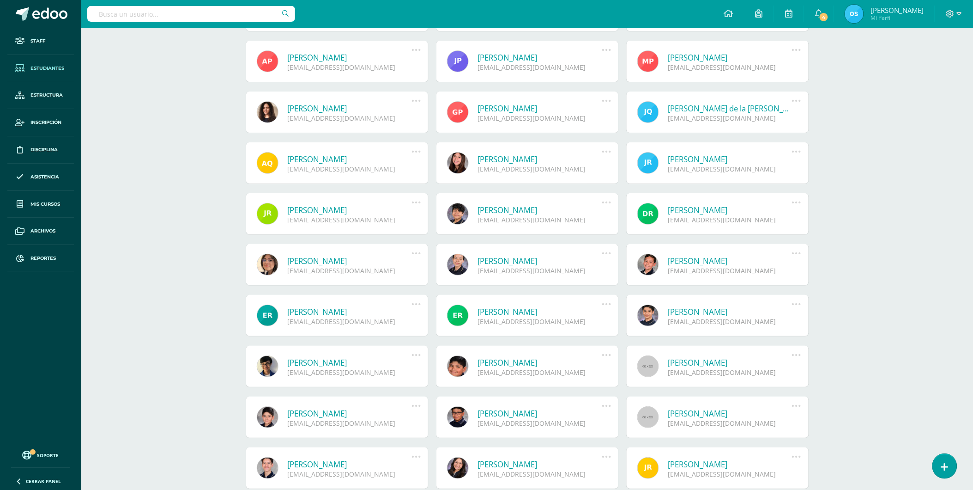
click at [218, 7] on input "text" at bounding box center [191, 14] width 208 height 16
type input "lily"
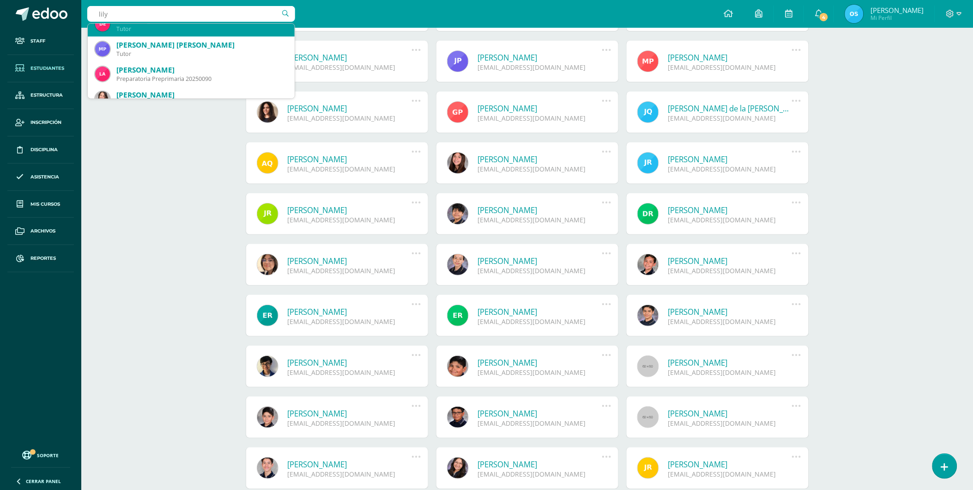
scroll to position [103, 0]
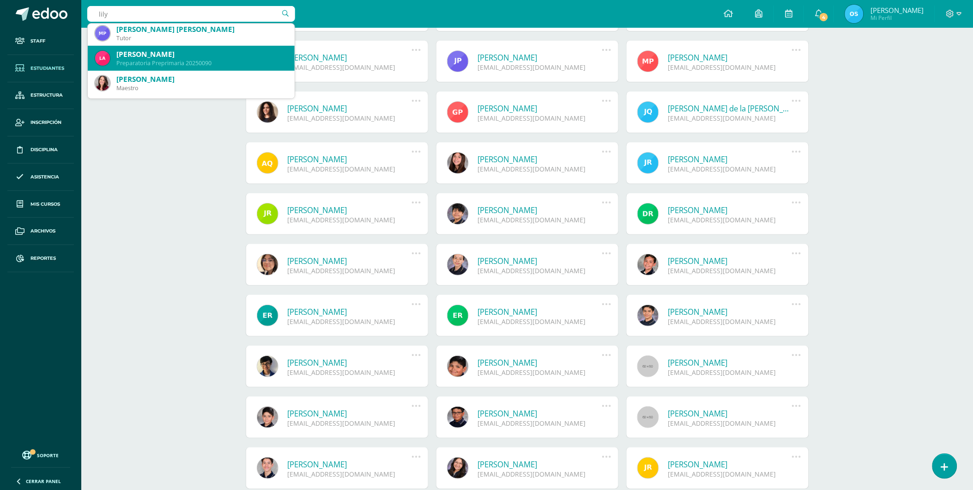
click at [163, 57] on div "Lily Estefanía Argueta López" at bounding box center [201, 54] width 171 height 10
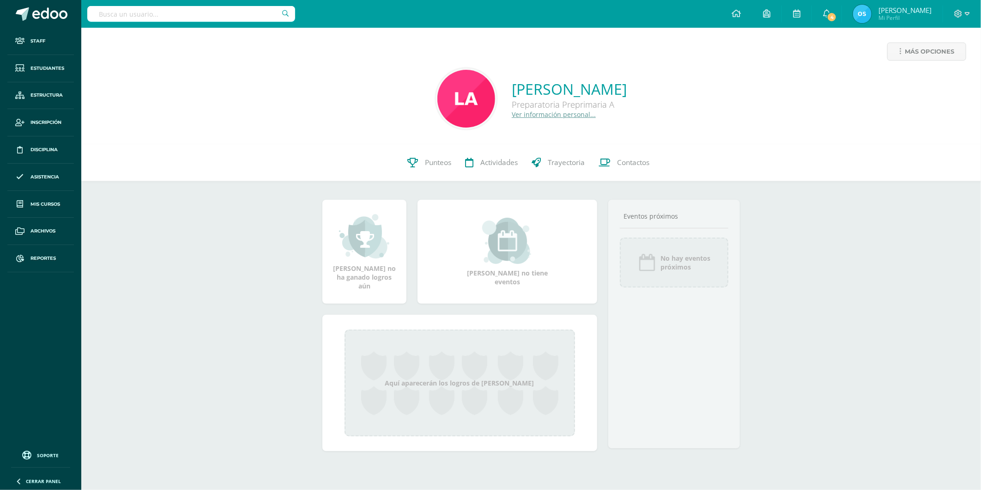
click at [515, 114] on link "Ver información personal..." at bounding box center [554, 114] width 84 height 9
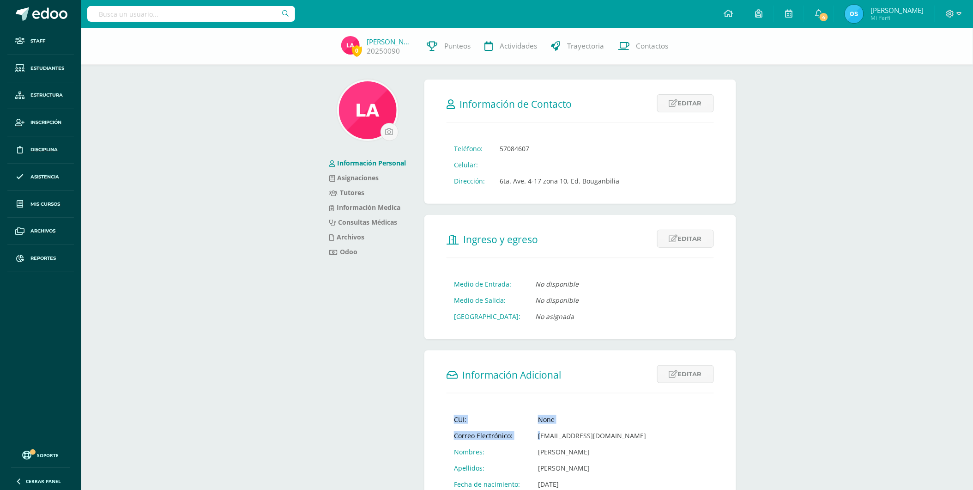
drag, startPoint x: 645, startPoint y: 437, endPoint x: 536, endPoint y: 436, distance: 108.5
click at [536, 436] on form "Información Adicional Editar Cancelar Guardar CUI: None Correo Electrónico: 202…" at bounding box center [580, 493] width 312 height 286
click at [534, 435] on td "20250090@liceoguatemala.edu.gt" at bounding box center [592, 435] width 123 height 16
drag, startPoint x: 534, startPoint y: 435, endPoint x: 644, endPoint y: 433, distance: 110.4
click at [644, 433] on td "20250090@liceoguatemala.edu.gt" at bounding box center [592, 435] width 123 height 16
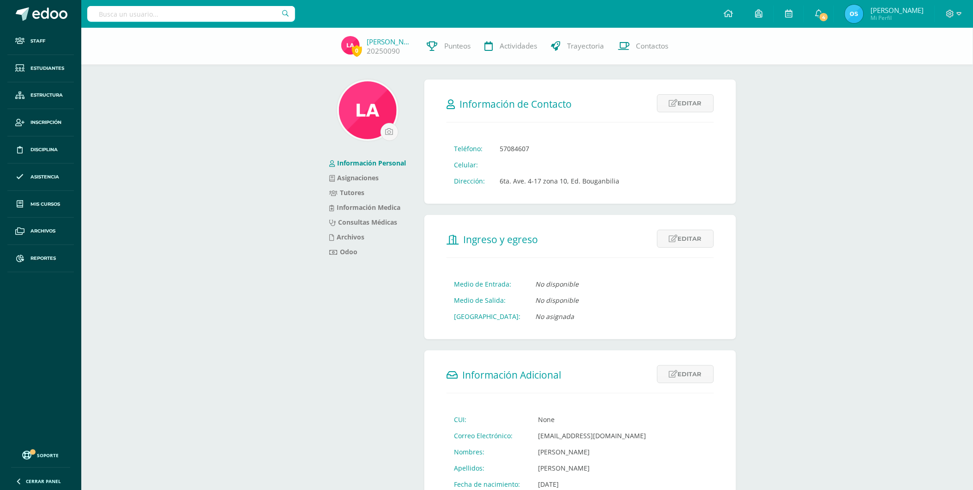
drag, startPoint x: 644, startPoint y: 433, endPoint x: 627, endPoint y: 435, distance: 17.2
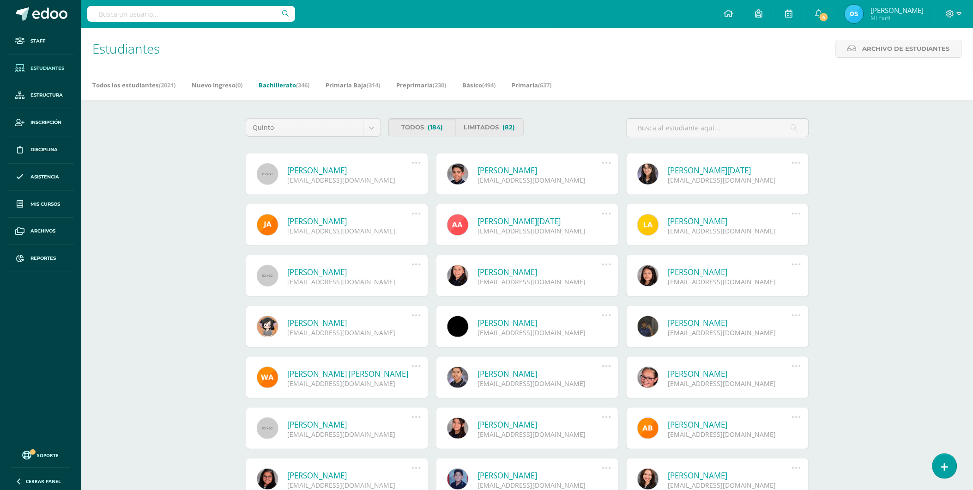
click at [286, 85] on link "Bachillerato (346)" at bounding box center [284, 85] width 51 height 15
click at [278, 85] on link "Bachillerato (346)" at bounding box center [280, 85] width 51 height 15
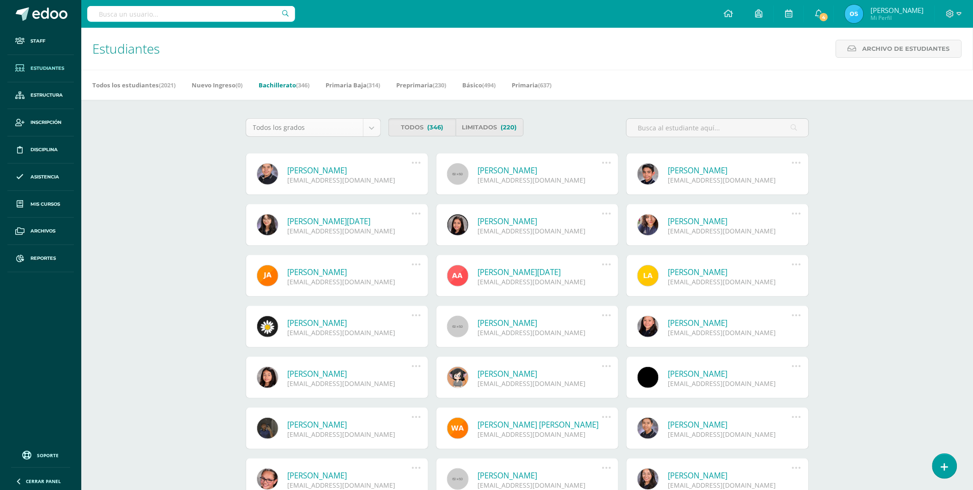
click at [350, 126] on body "Staff Estudiantes Estructura Inscripción Disciplina Asistencia Mis cursos Archi…" at bounding box center [486, 312] width 973 height 625
select select "28"
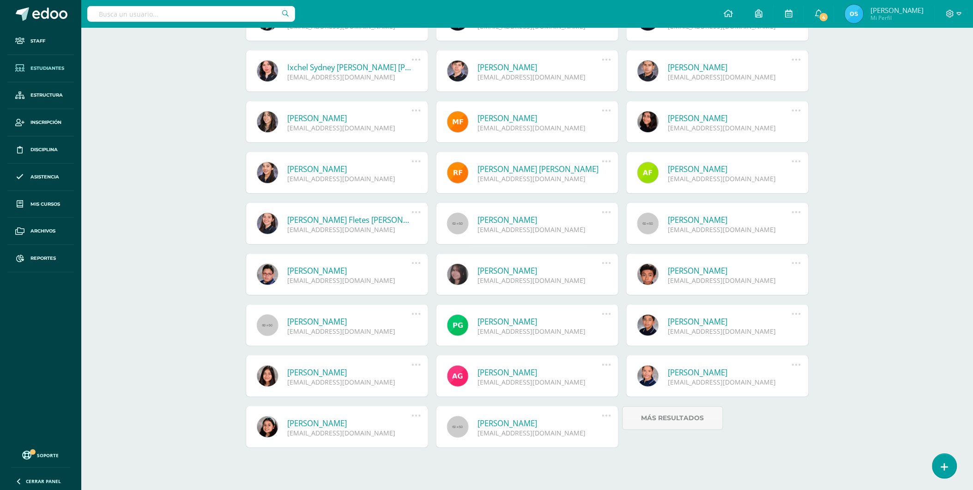
scroll to position [1078, 0]
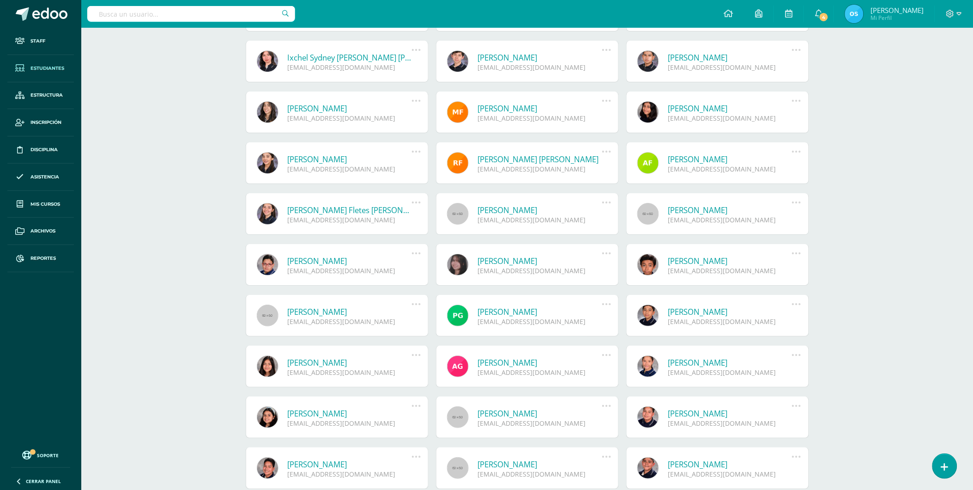
click at [384, 360] on link "Fátima Sofía García Rodríguez" at bounding box center [350, 362] width 124 height 11
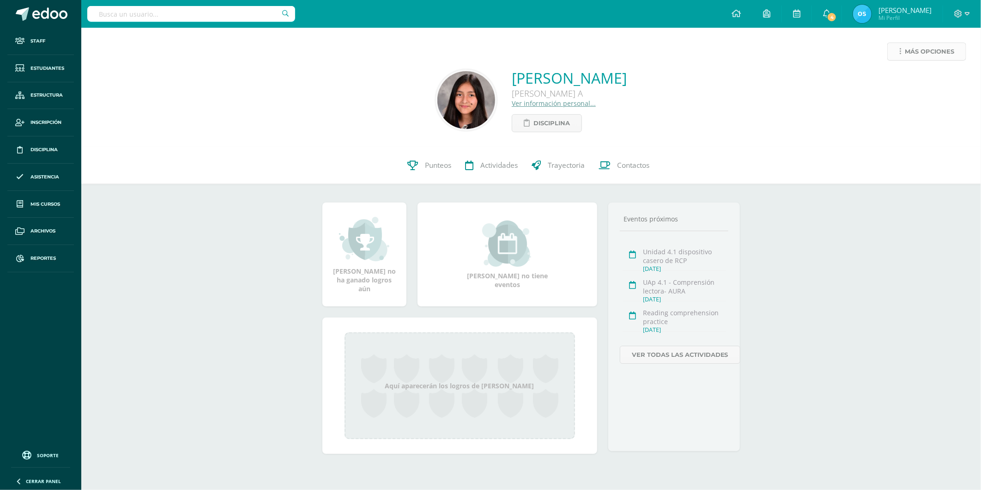
click at [909, 48] on span "Más opciones" at bounding box center [929, 51] width 49 height 17
click at [895, 82] on link "Reestablecer acceso" at bounding box center [909, 81] width 99 height 14
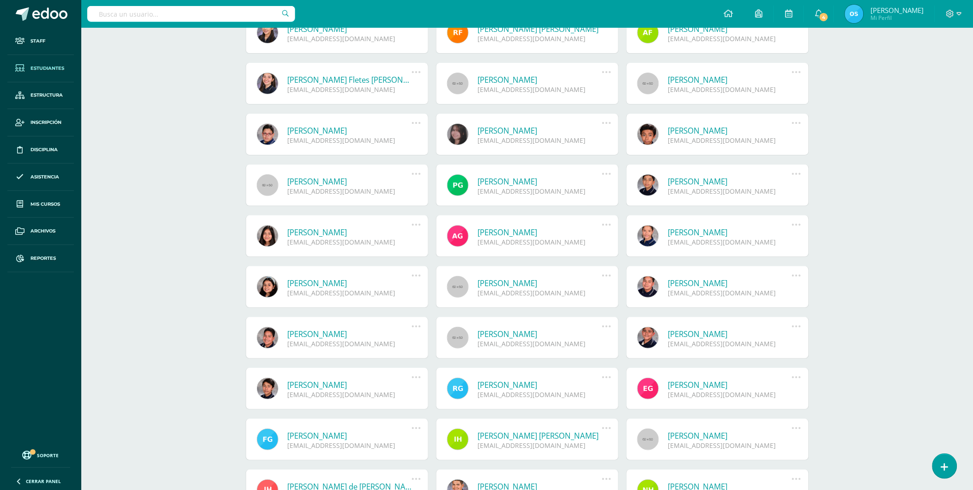
scroll to position [1226, 0]
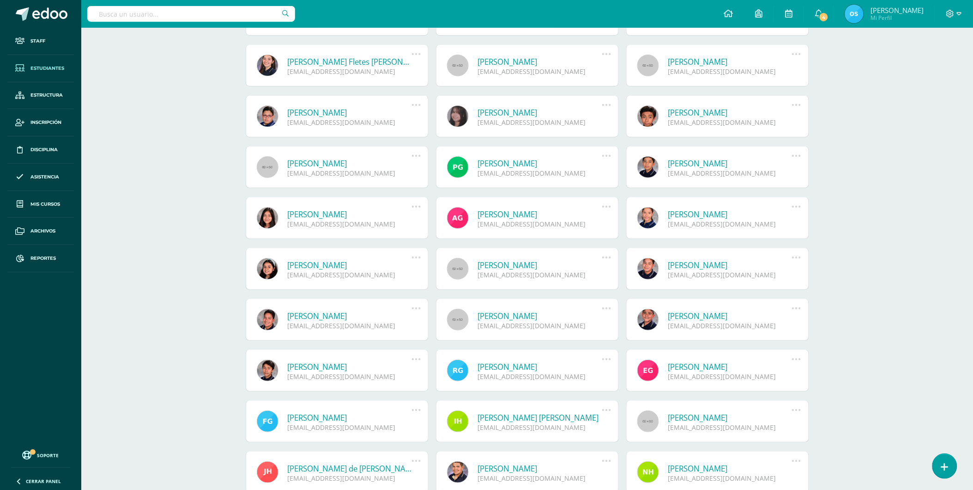
click at [512, 216] on link "[PERSON_NAME]" at bounding box center [540, 214] width 124 height 11
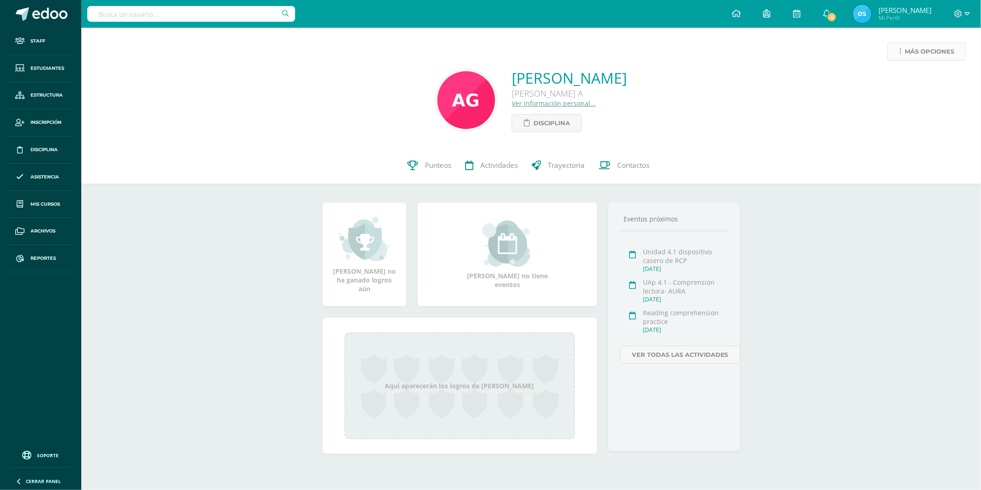
click at [920, 54] on span "Más opciones" at bounding box center [929, 51] width 49 height 17
click at [895, 80] on link "Reestablecer acceso" at bounding box center [909, 81] width 99 height 14
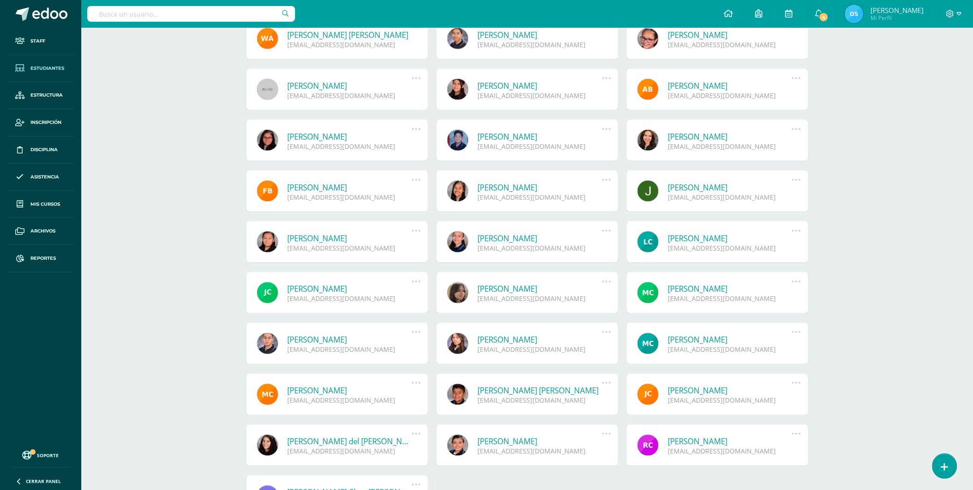
scroll to position [417, 0]
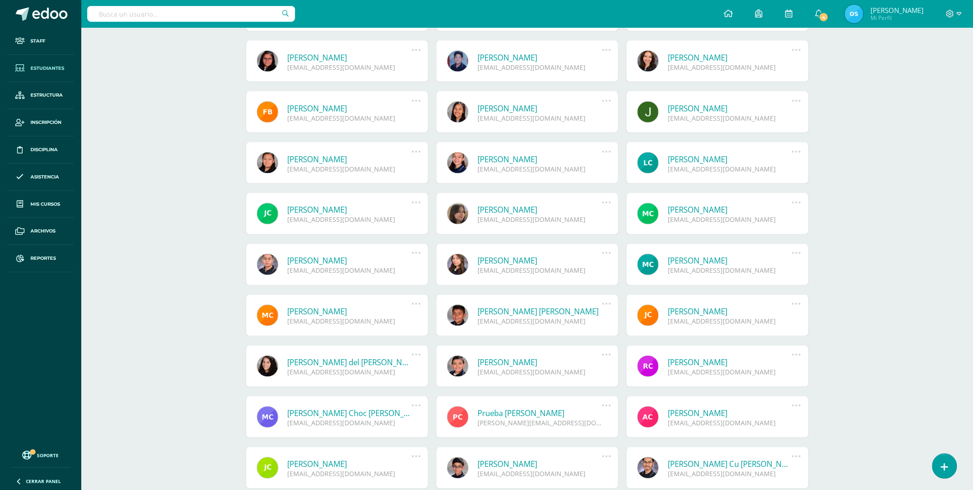
click at [679, 61] on link "Kamila Nicole Batres González" at bounding box center [730, 57] width 124 height 11
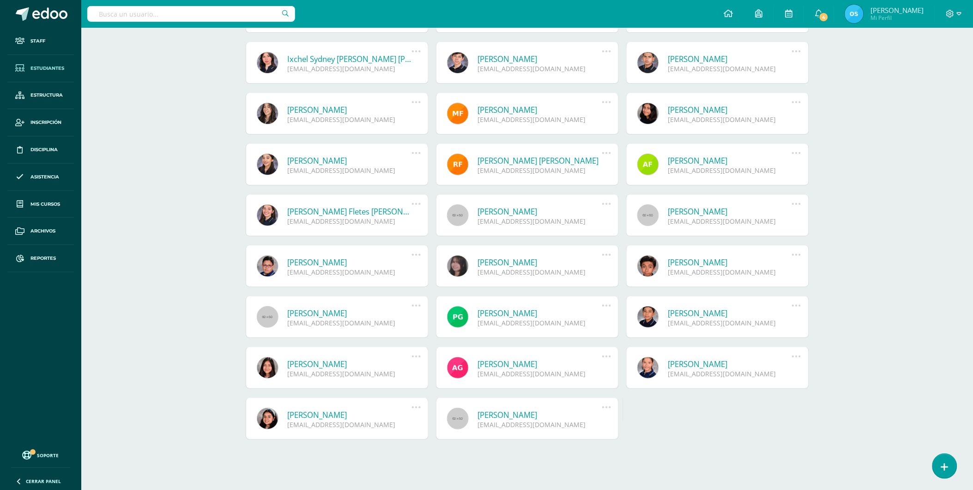
scroll to position [1078, 0]
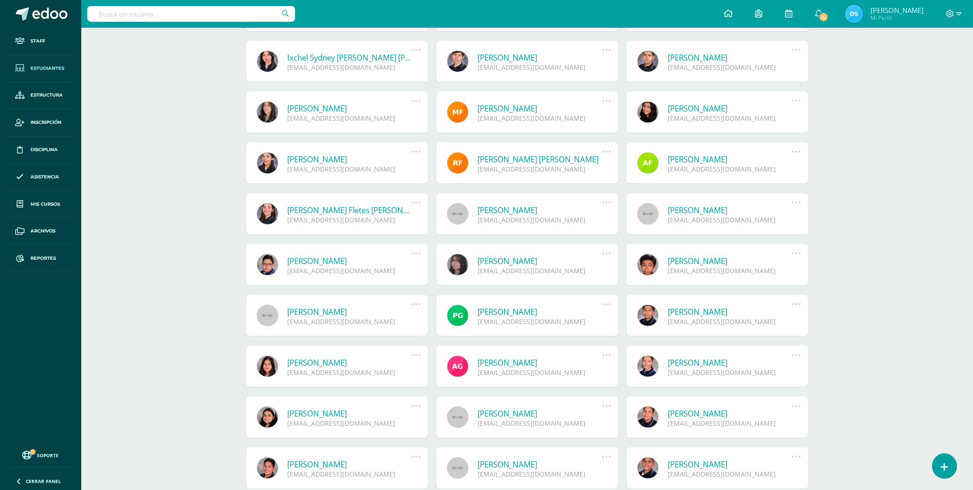
click at [691, 358] on link "[PERSON_NAME]" at bounding box center [730, 362] width 124 height 11
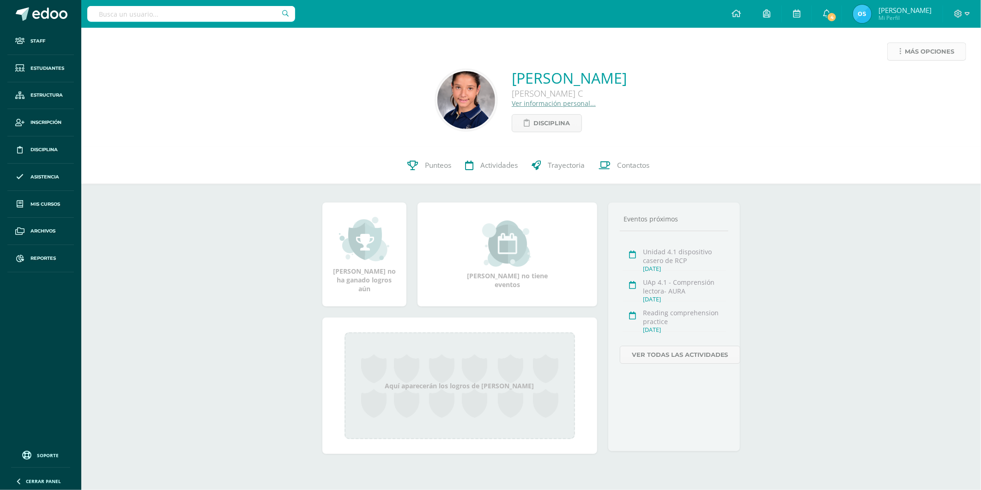
click at [905, 56] on span "Más opciones" at bounding box center [929, 51] width 49 height 17
click at [901, 76] on link "Reestablecer acceso" at bounding box center [909, 81] width 99 height 14
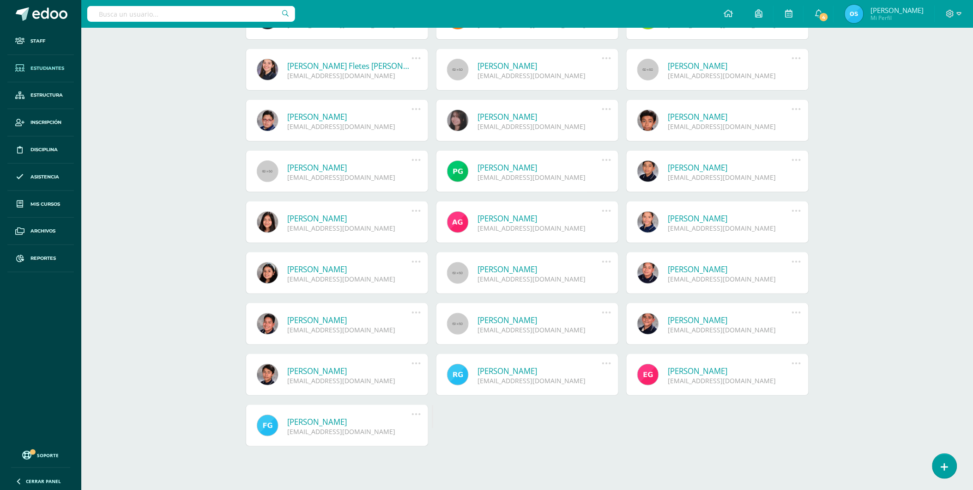
scroll to position [1230, 0]
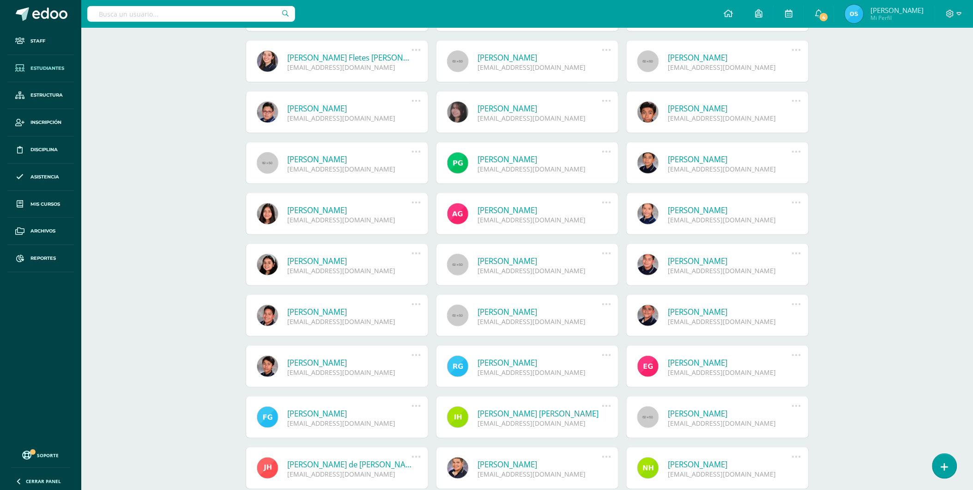
click at [307, 259] on link "[PERSON_NAME]" at bounding box center [350, 260] width 124 height 11
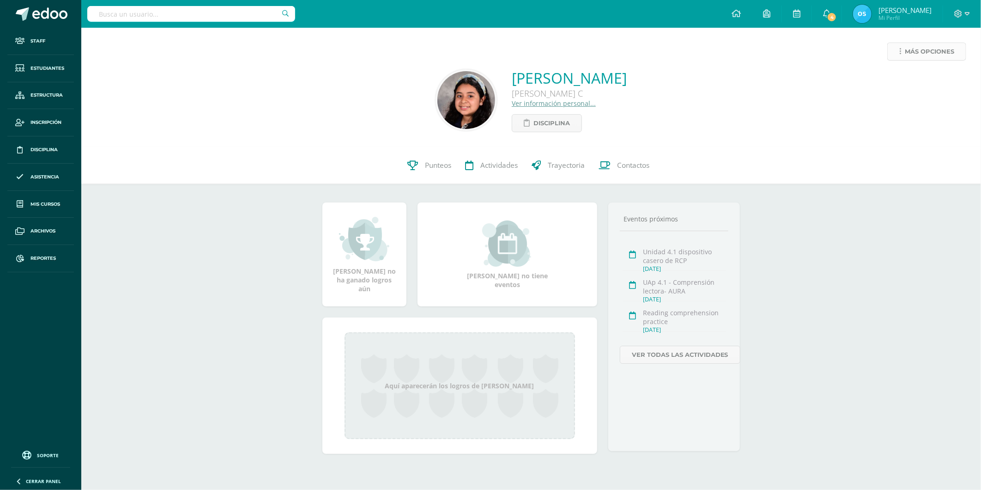
click at [922, 49] on span "Más opciones" at bounding box center [929, 51] width 49 height 17
click at [901, 77] on link "Reestablecer acceso" at bounding box center [909, 81] width 99 height 14
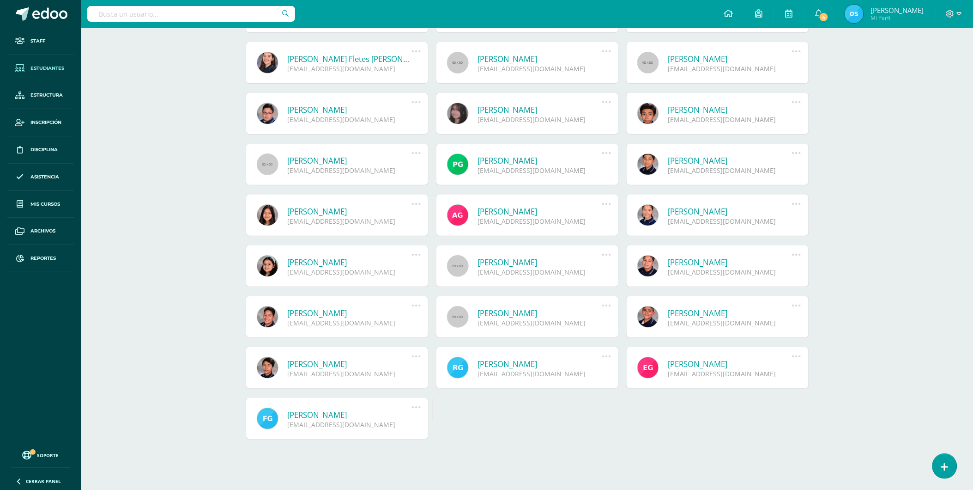
scroll to position [1230, 0]
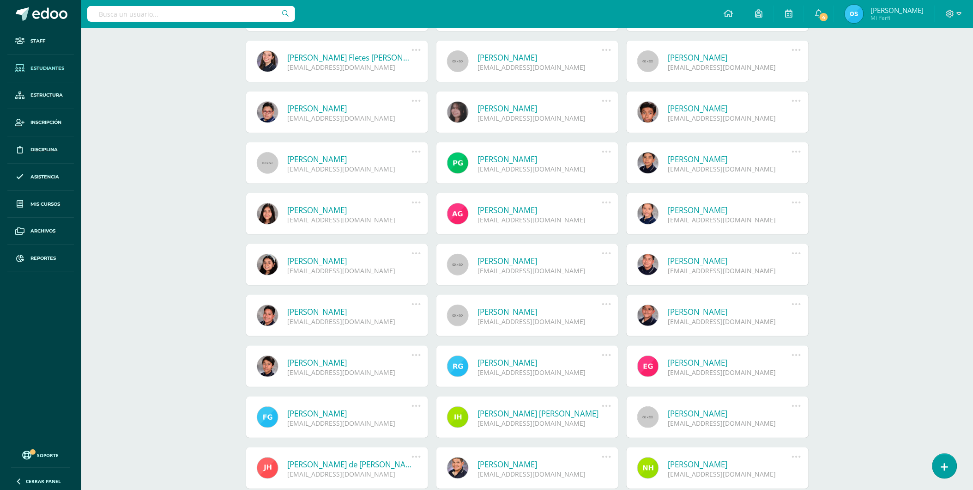
click at [536, 256] on link "José Luis González Cano" at bounding box center [540, 260] width 124 height 11
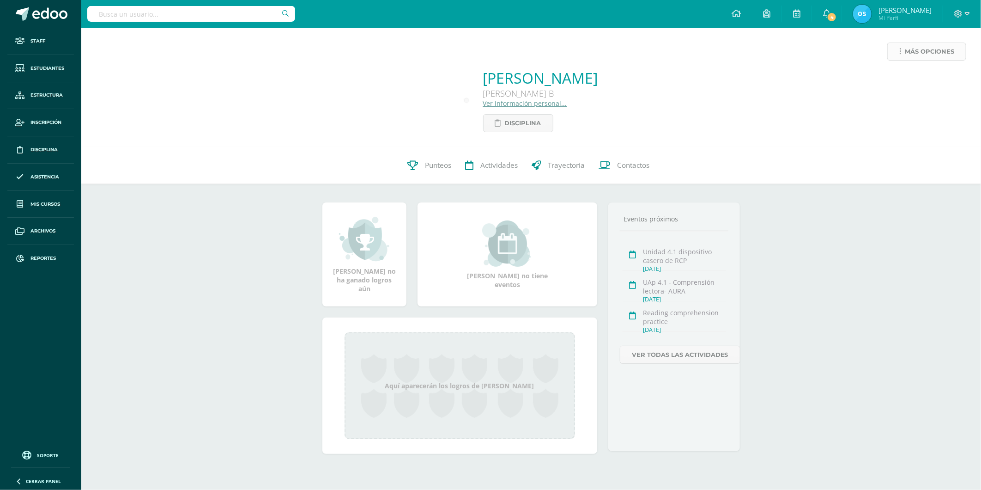
click at [934, 57] on span "Más opciones" at bounding box center [929, 51] width 49 height 17
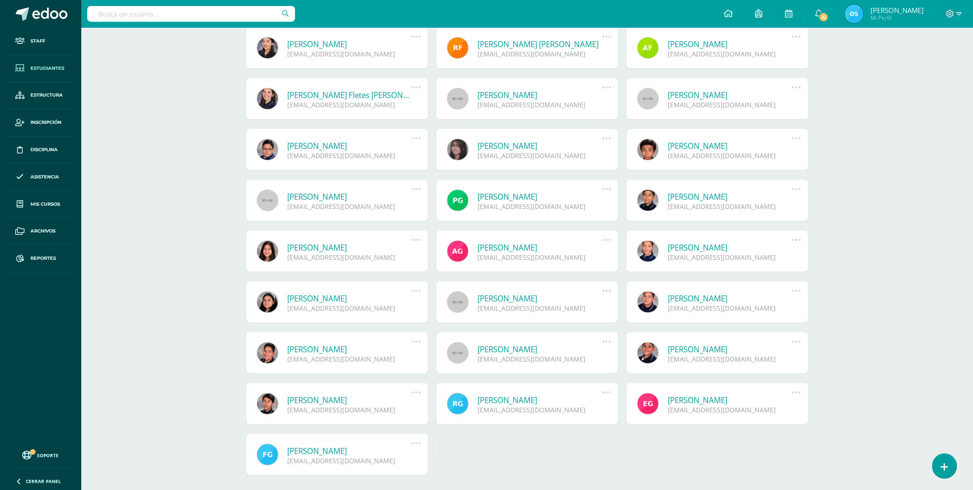
scroll to position [1230, 0]
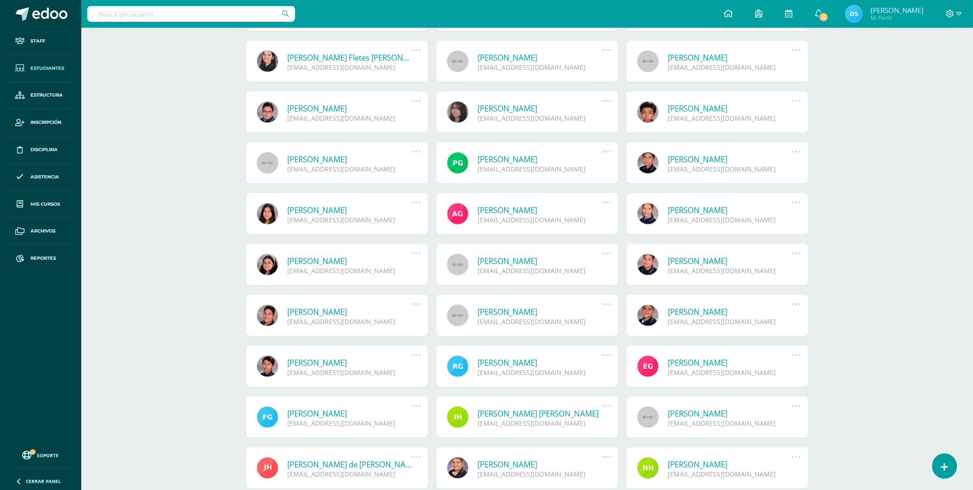
click at [726, 259] on link "[PERSON_NAME]" at bounding box center [730, 260] width 124 height 11
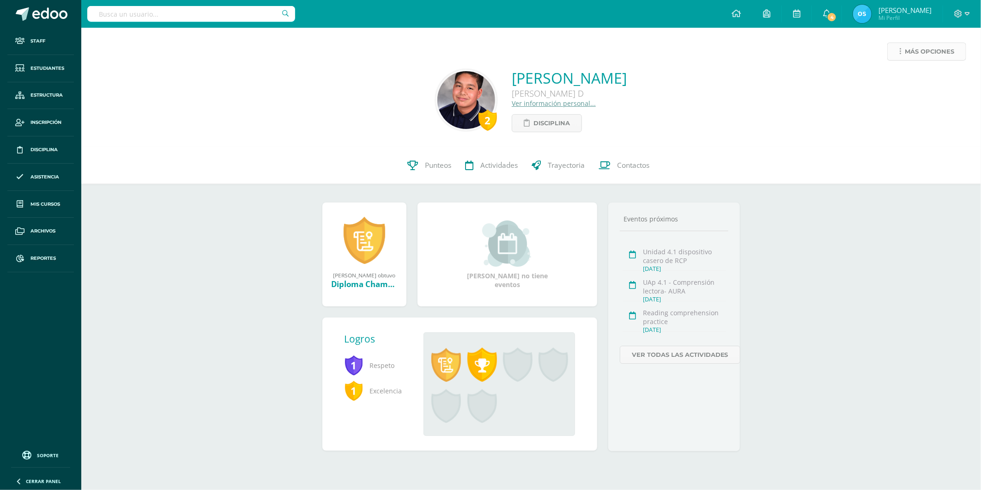
click at [914, 53] on span "Más opciones" at bounding box center [929, 51] width 49 height 17
click at [892, 80] on link "Reestablecer acceso" at bounding box center [909, 81] width 99 height 14
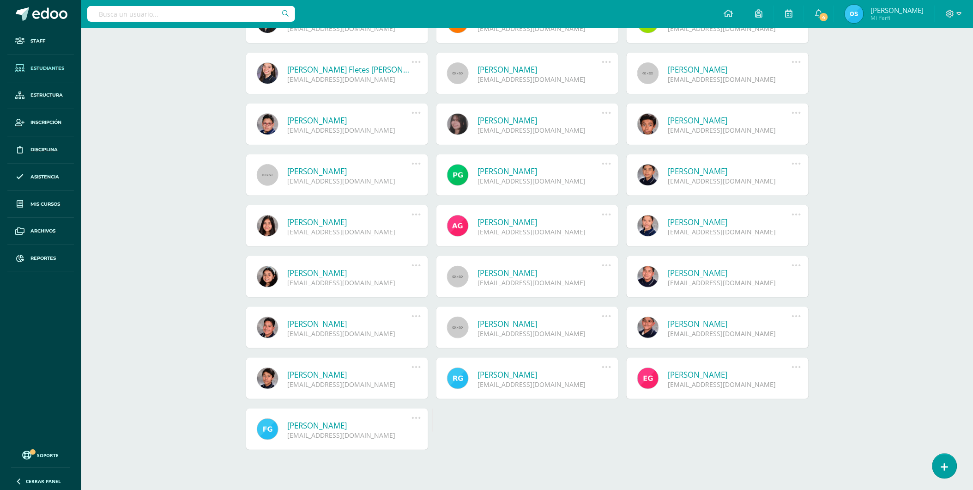
scroll to position [1230, 0]
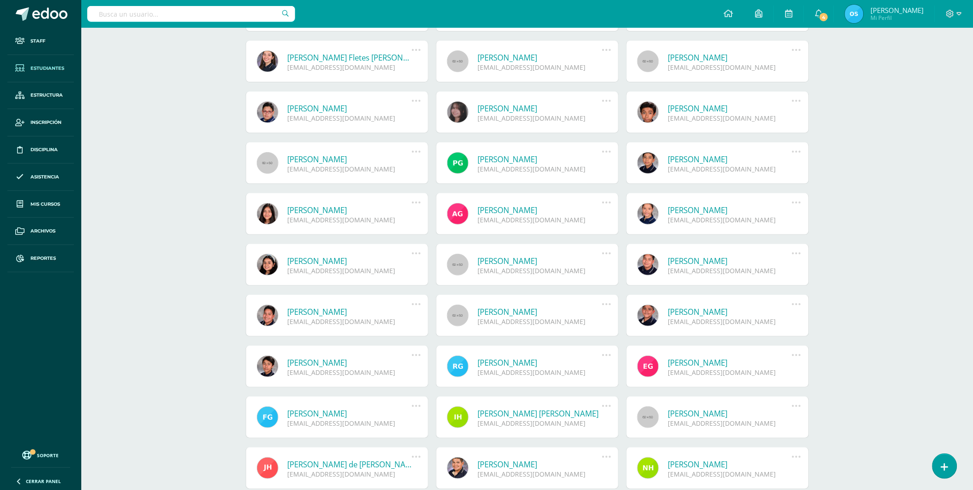
click at [328, 309] on link "[PERSON_NAME]" at bounding box center [350, 311] width 124 height 11
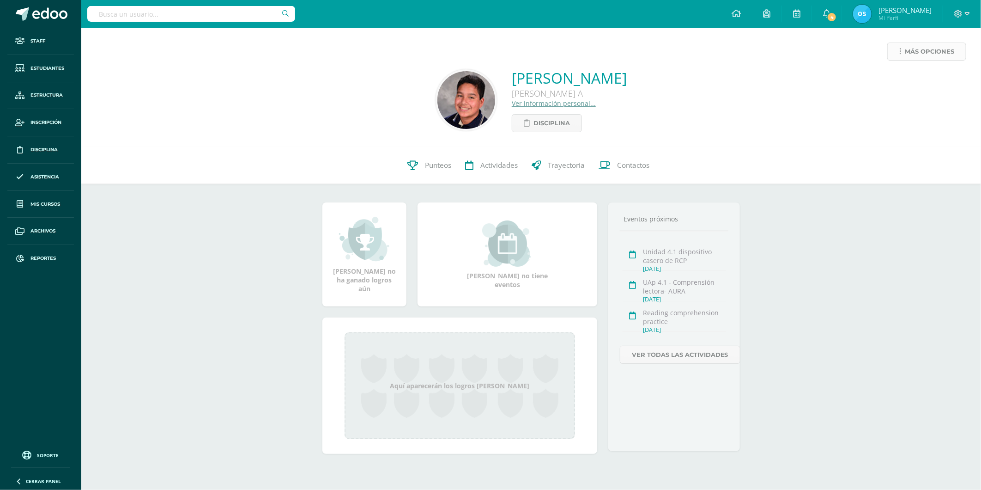
click at [899, 47] on link "Más opciones" at bounding box center [926, 51] width 79 height 18
click at [898, 80] on link "Reestablecer acceso" at bounding box center [909, 81] width 99 height 14
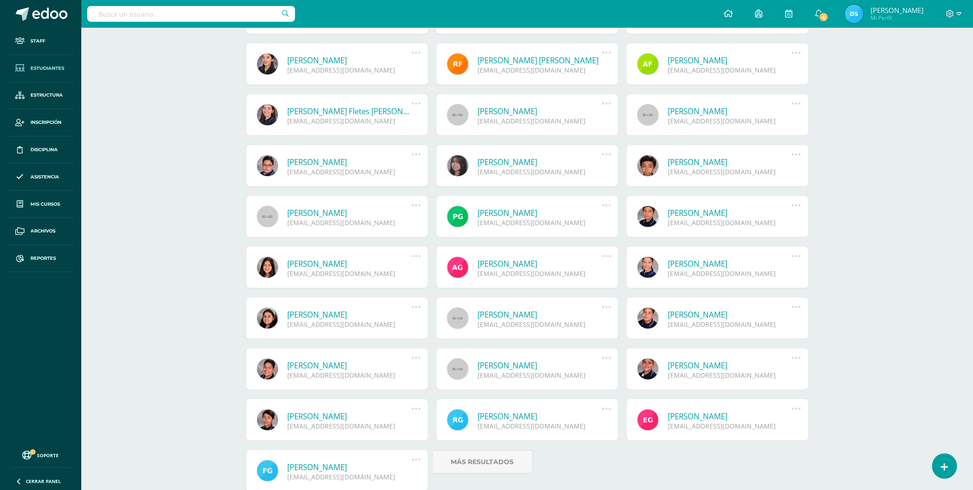
scroll to position [1180, 0]
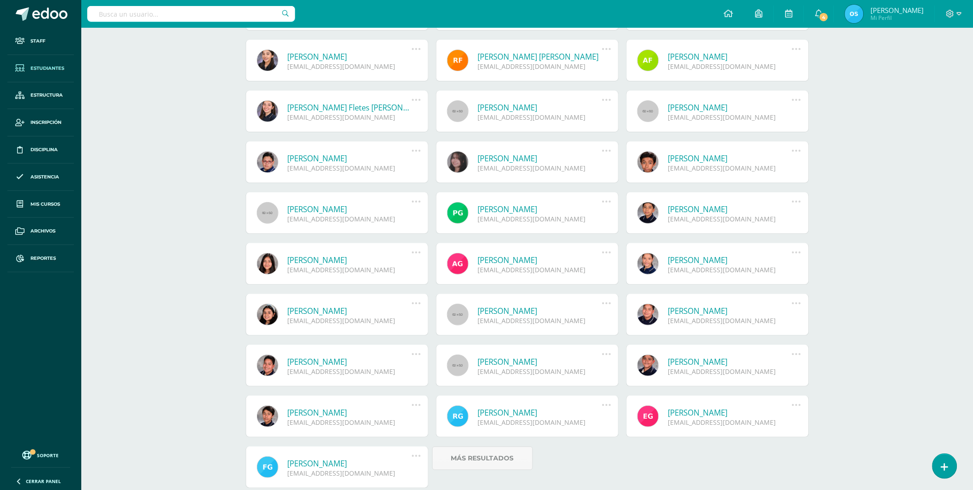
click at [541, 361] on link "[PERSON_NAME]" at bounding box center [540, 361] width 124 height 11
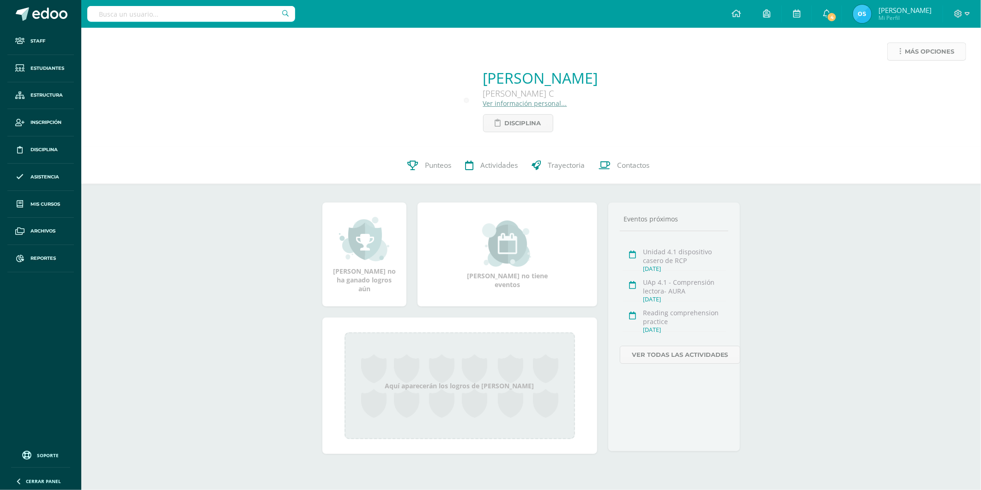
click at [909, 46] on span "Más opciones" at bounding box center [929, 51] width 49 height 17
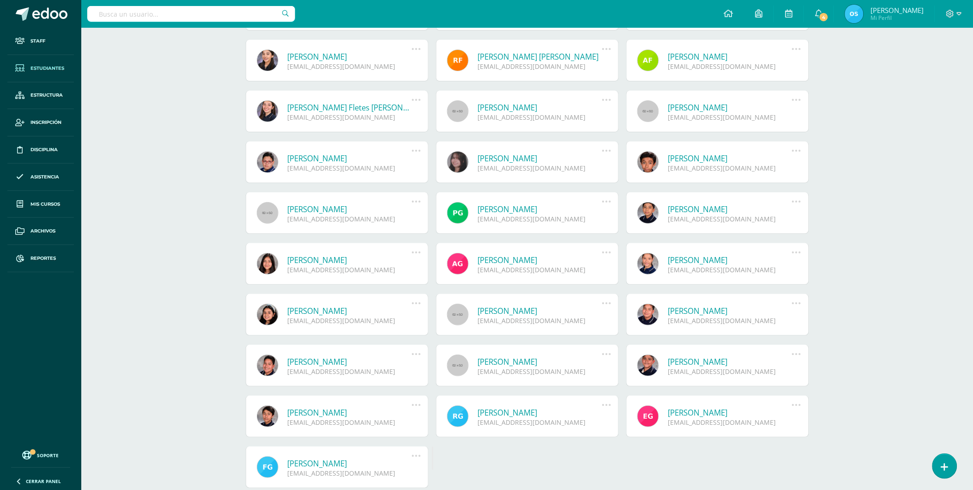
scroll to position [1230, 0]
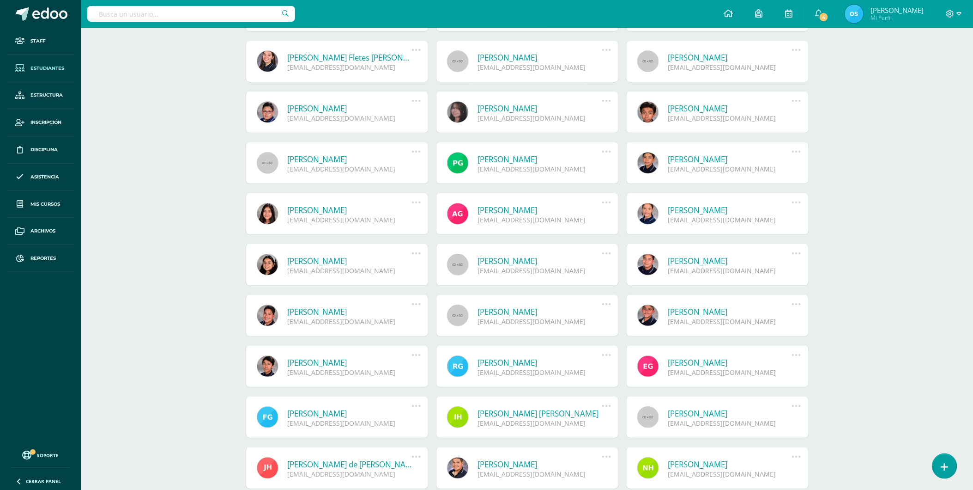
click at [347, 362] on link "José Fidel González Terraza" at bounding box center [350, 362] width 124 height 11
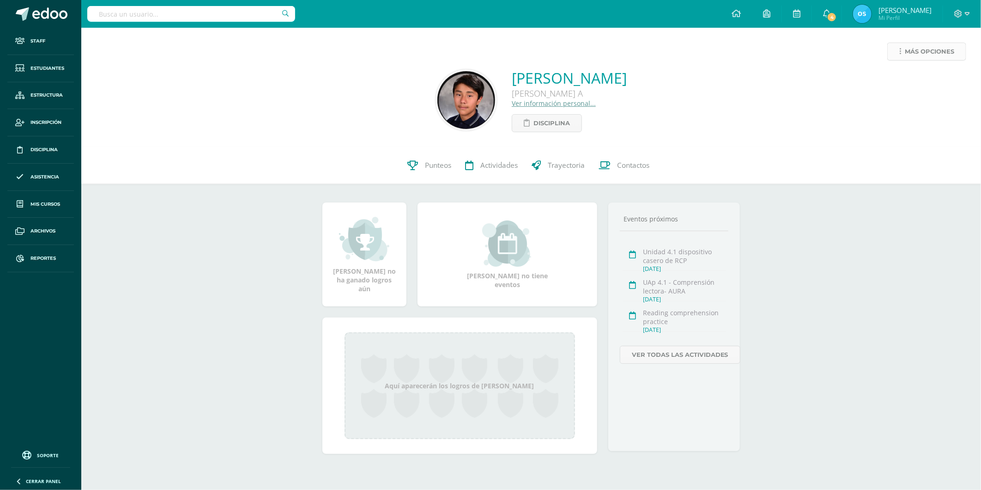
click at [915, 57] on span "Más opciones" at bounding box center [929, 51] width 49 height 17
click at [905, 79] on link "Reestablecer acceso" at bounding box center [909, 81] width 99 height 14
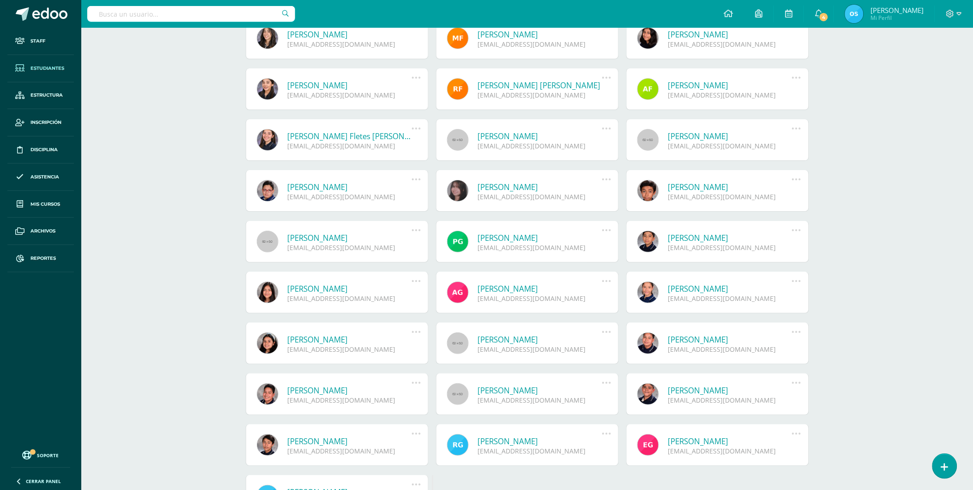
scroll to position [1230, 0]
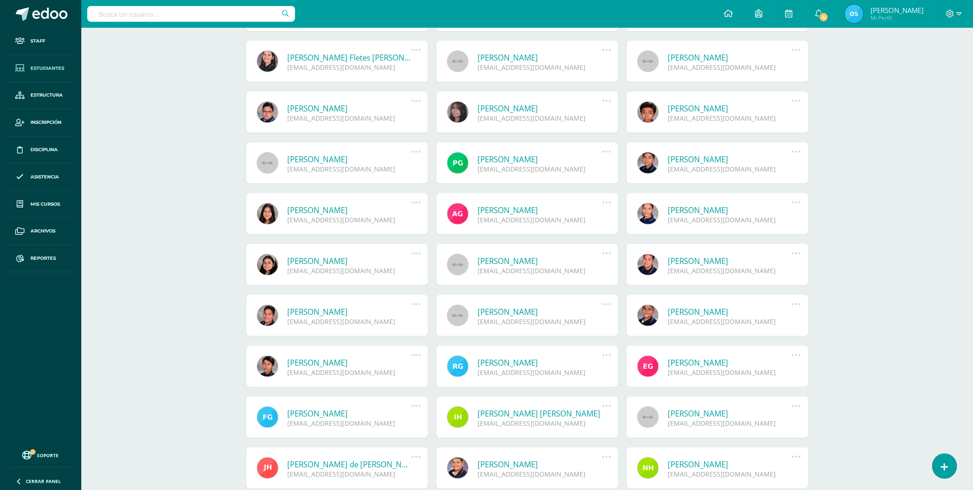
click at [524, 359] on link "Ricardo Javier Granados Barrios" at bounding box center [540, 362] width 124 height 11
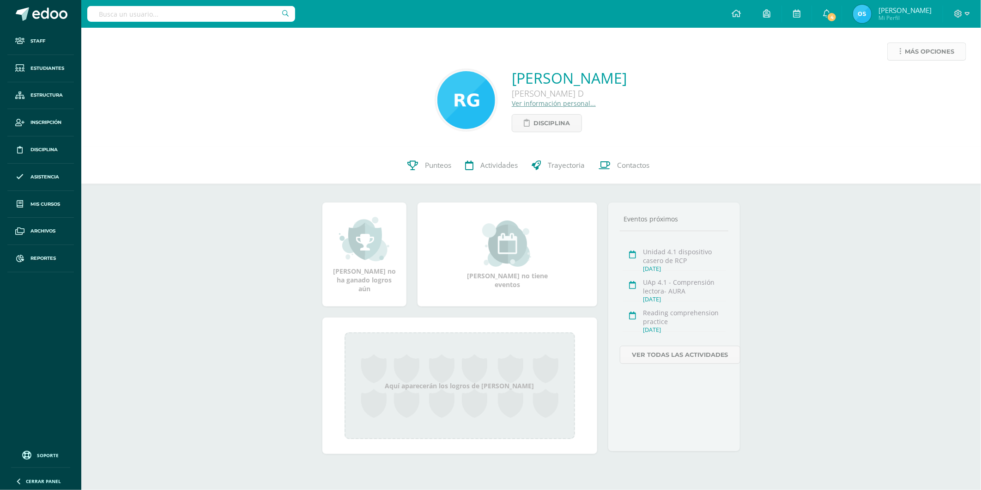
click at [908, 49] on span "Más opciones" at bounding box center [929, 51] width 49 height 17
click at [902, 77] on link "Reestablecer acceso" at bounding box center [909, 81] width 99 height 14
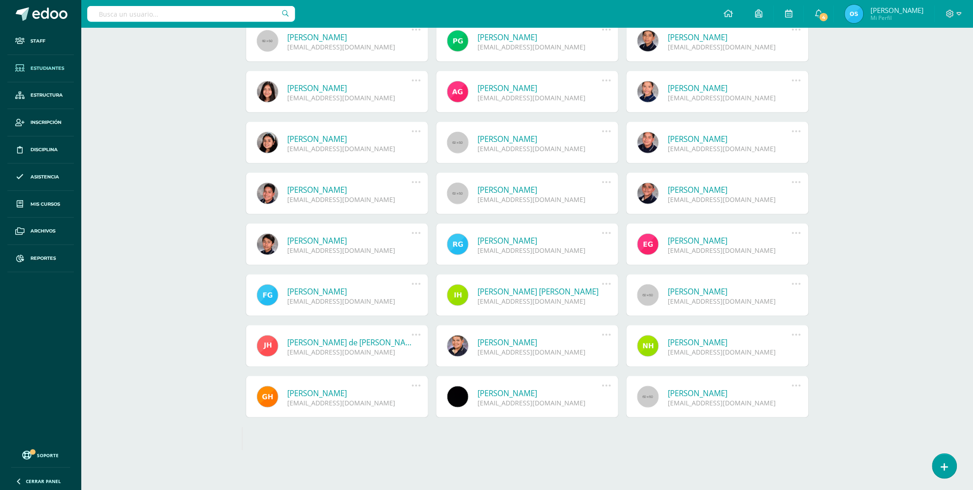
scroll to position [1355, 0]
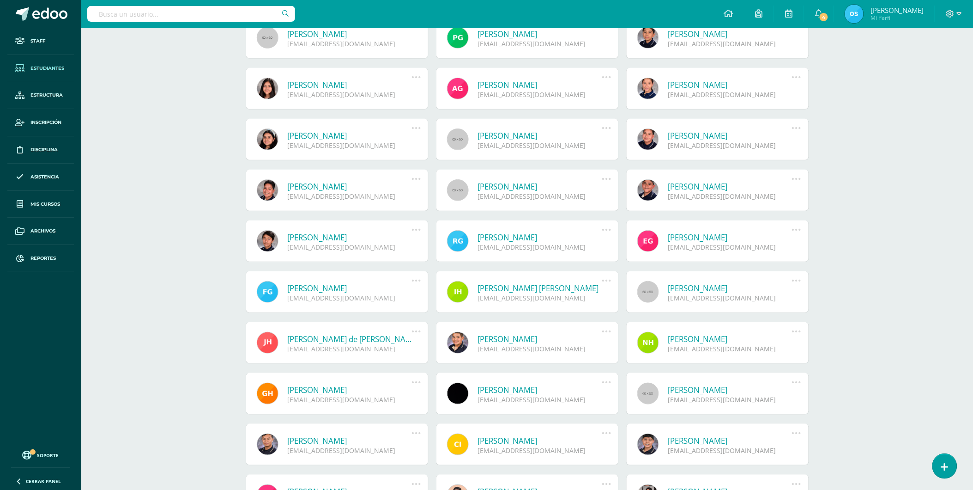
click at [735, 234] on link "[PERSON_NAME]" at bounding box center [730, 237] width 124 height 11
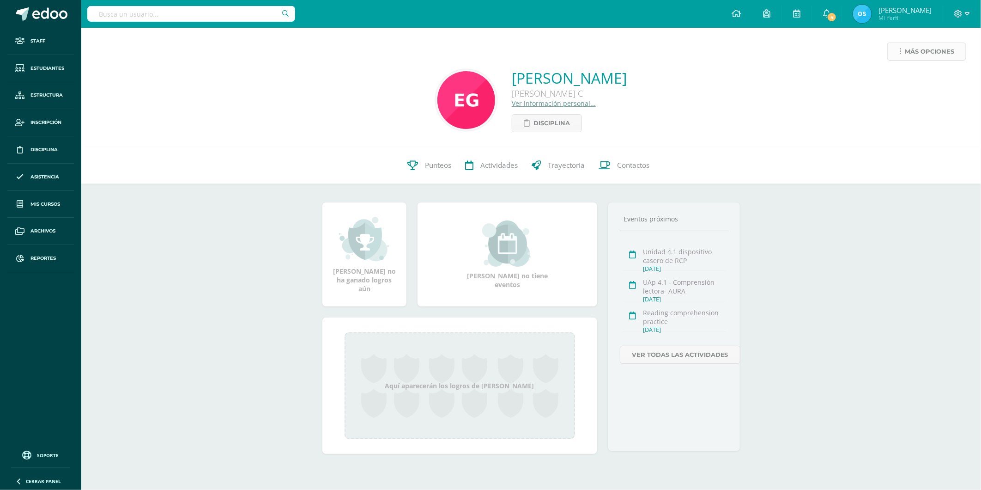
click at [924, 56] on span "Más opciones" at bounding box center [929, 51] width 49 height 17
click at [898, 80] on link "Reestablecer acceso" at bounding box center [909, 81] width 99 height 14
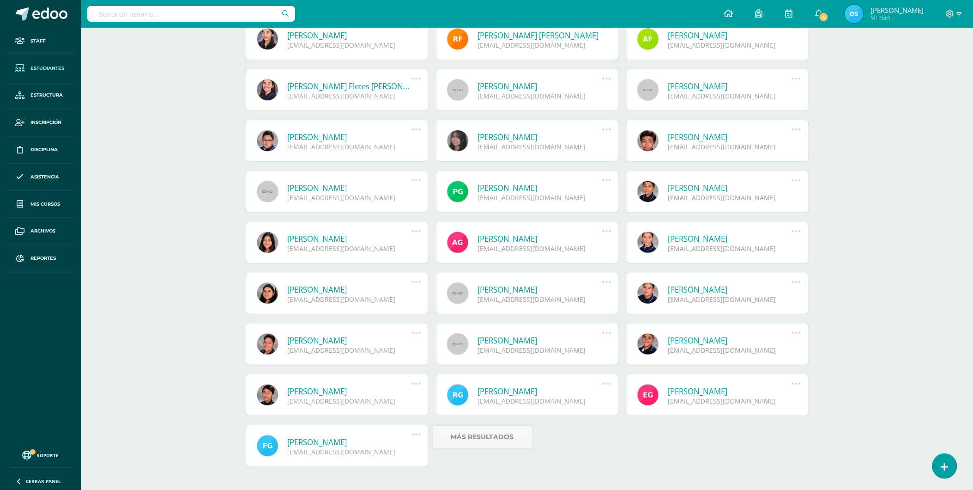
scroll to position [1230, 0]
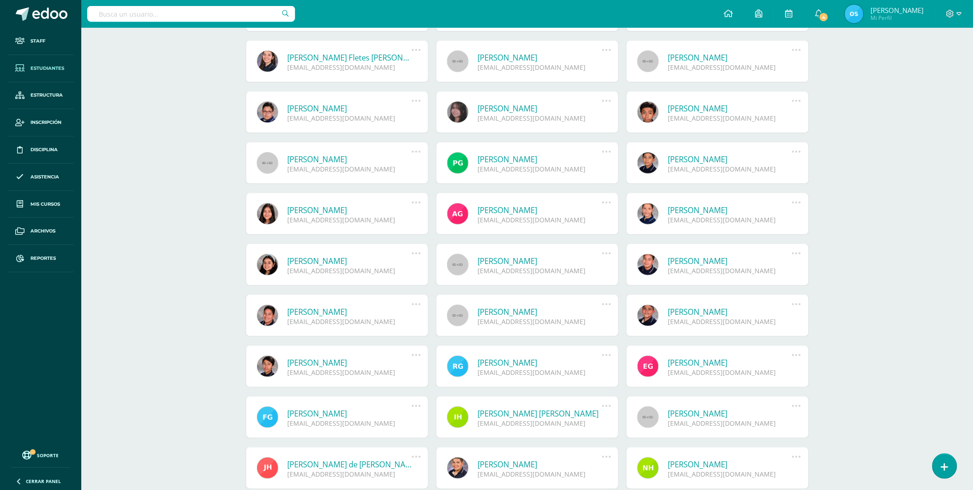
click at [321, 413] on link "[PERSON_NAME]" at bounding box center [350, 413] width 124 height 11
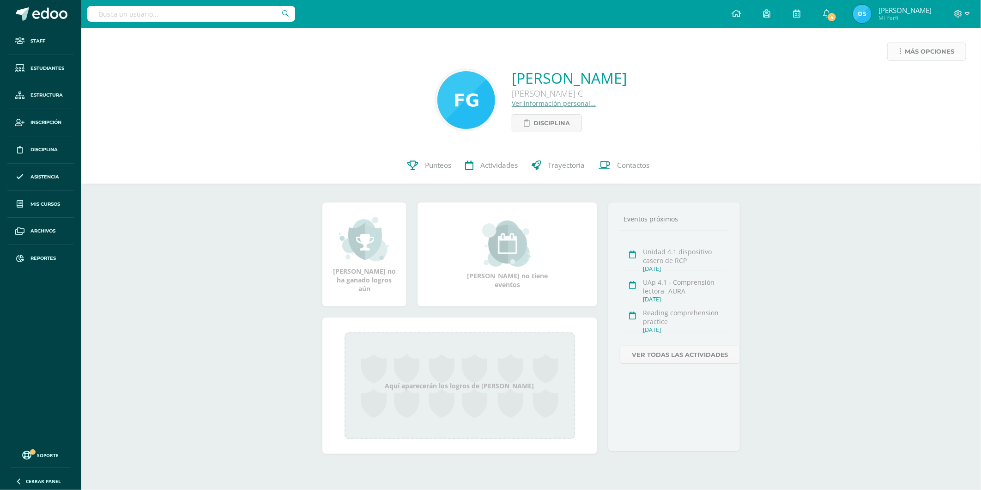
click at [915, 52] on span "Más opciones" at bounding box center [929, 51] width 49 height 17
click at [915, 79] on link "Reestablecer acceso" at bounding box center [909, 81] width 99 height 14
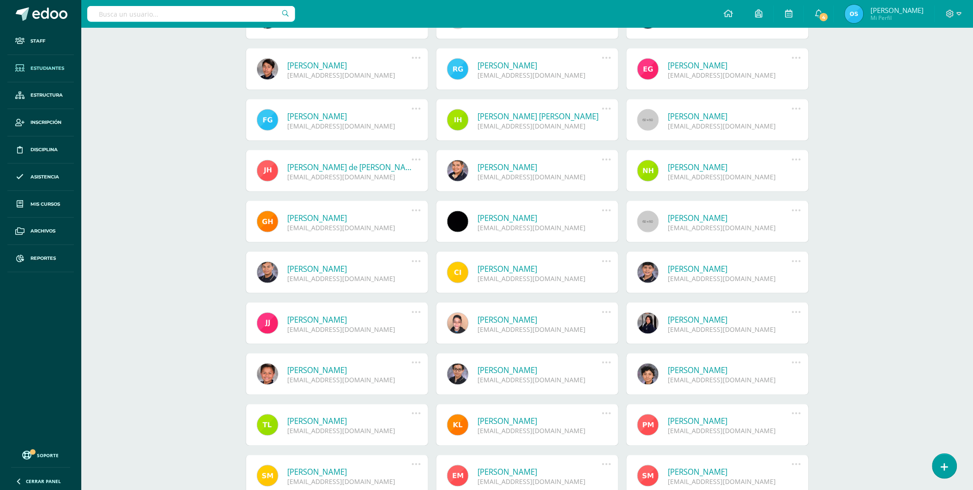
scroll to position [1509, 0]
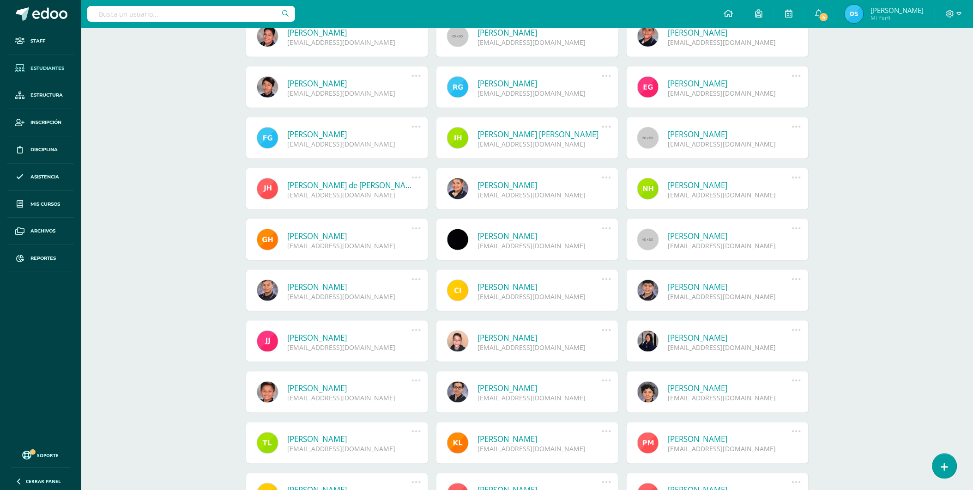
click at [534, 135] on link "[PERSON_NAME] [PERSON_NAME]" at bounding box center [540, 134] width 124 height 11
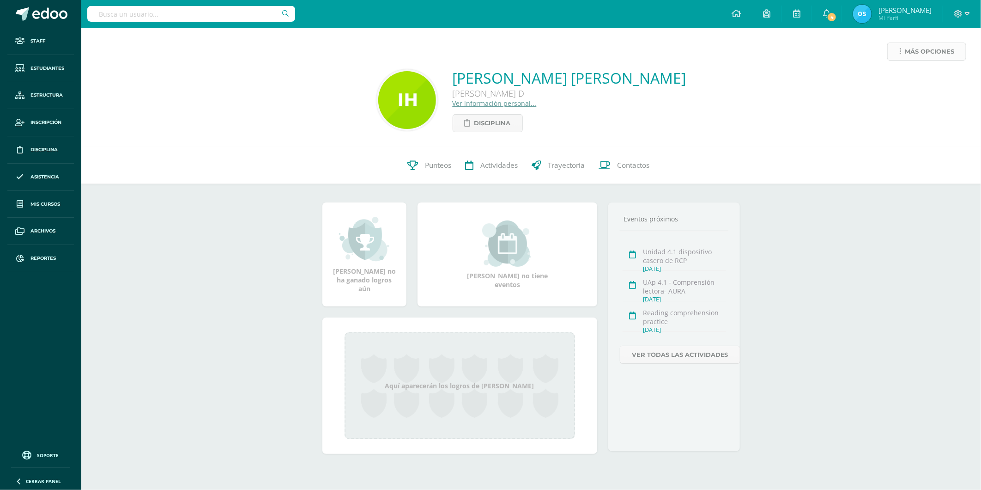
click at [931, 46] on span "Más opciones" at bounding box center [929, 51] width 49 height 17
click at [905, 77] on link "Reestablecer acceso" at bounding box center [909, 81] width 99 height 14
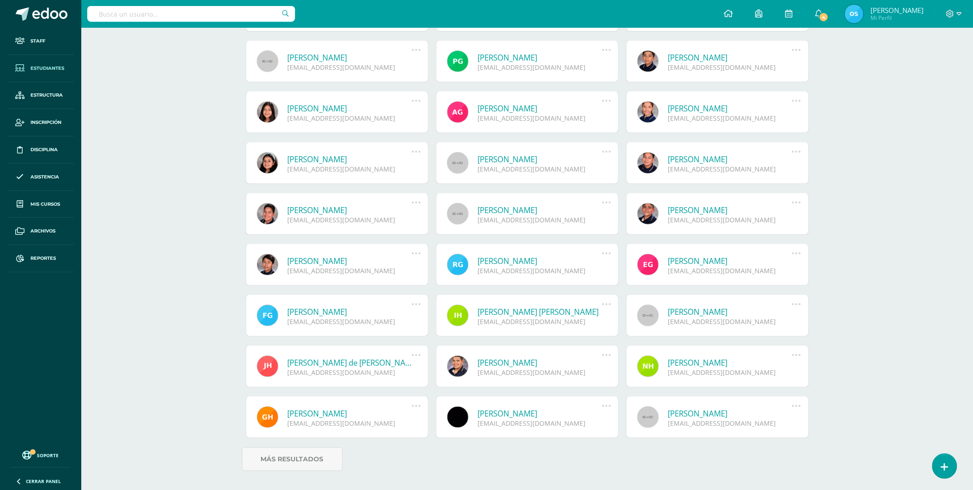
scroll to position [1355, 0]
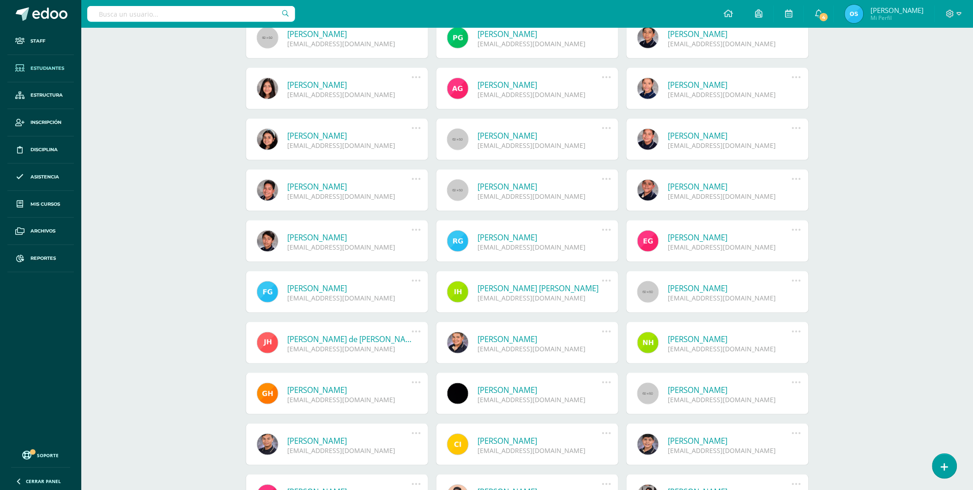
click at [716, 288] on link "Andrea Jimena Hernández García" at bounding box center [730, 288] width 124 height 11
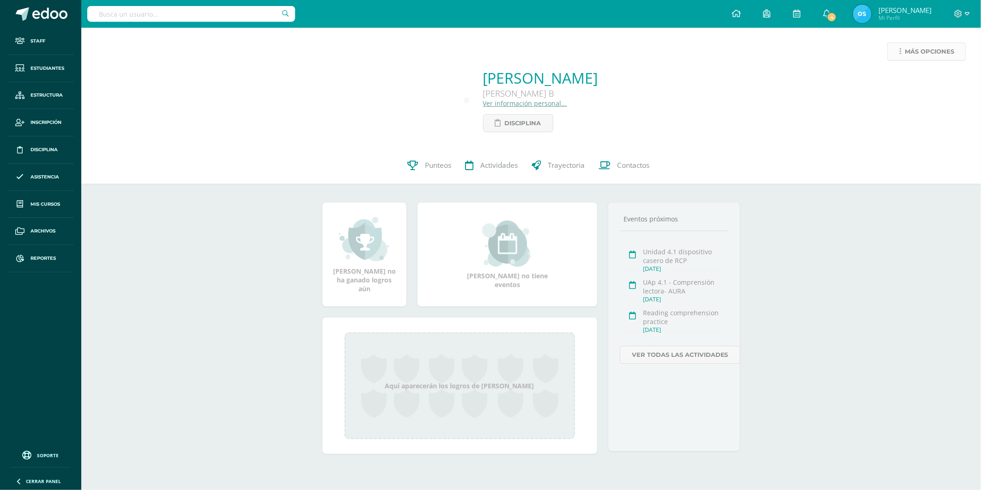
click at [913, 48] on span "Más opciones" at bounding box center [929, 51] width 49 height 17
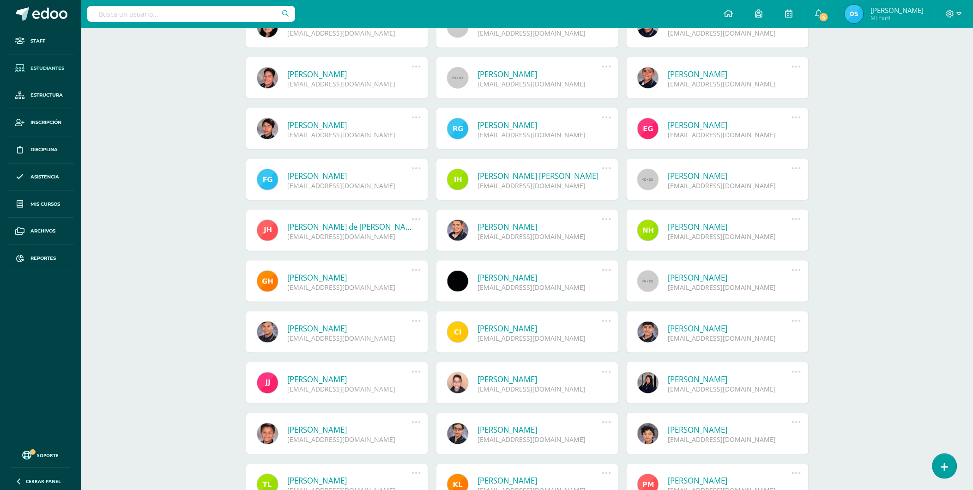
scroll to position [1454, 0]
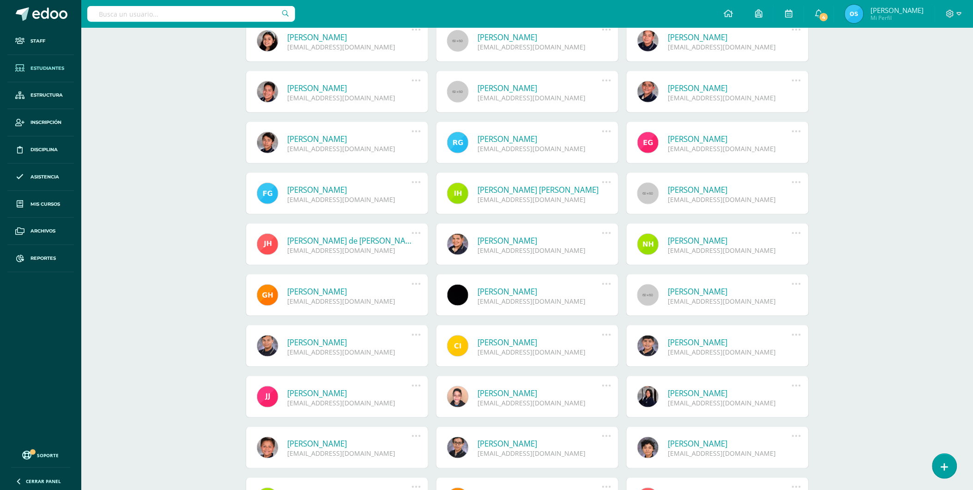
click at [348, 242] on link "[PERSON_NAME] de [PERSON_NAME]" at bounding box center [350, 240] width 124 height 11
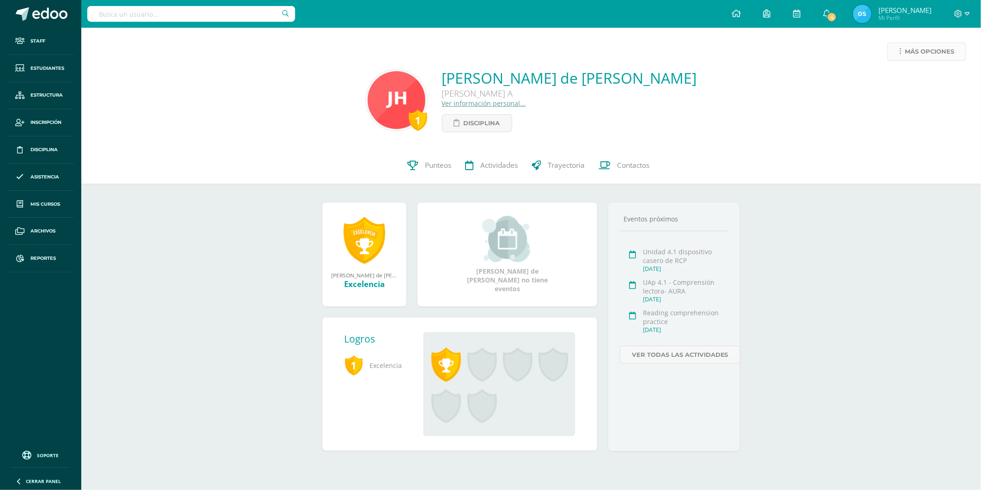
click at [908, 54] on span "Más opciones" at bounding box center [929, 51] width 49 height 17
click at [899, 78] on link "Reestablecer acceso" at bounding box center [909, 81] width 99 height 14
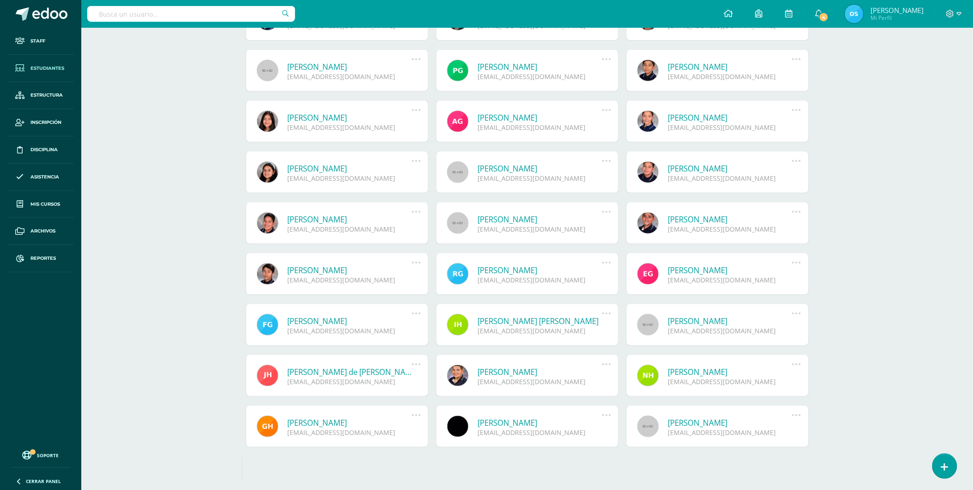
scroll to position [1355, 0]
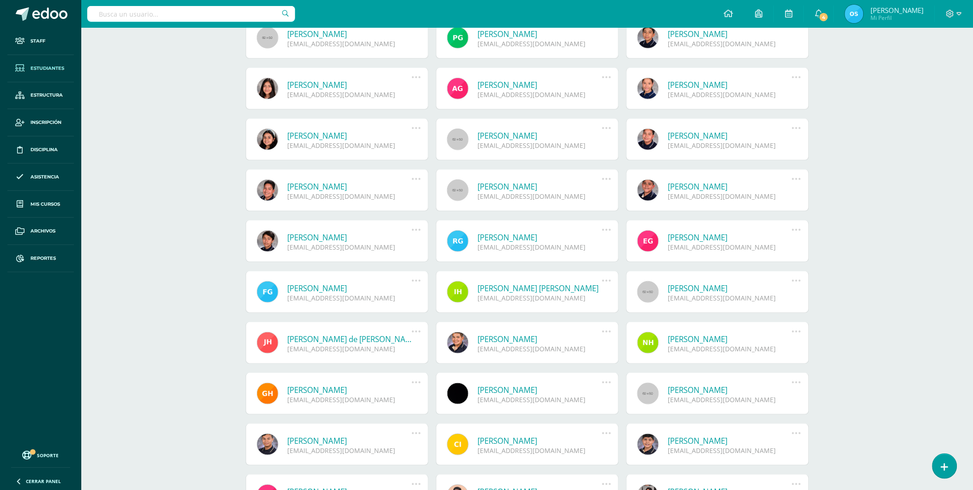
click at [556, 337] on link "Erick Daniel Hernández Rodríguez" at bounding box center [540, 338] width 124 height 11
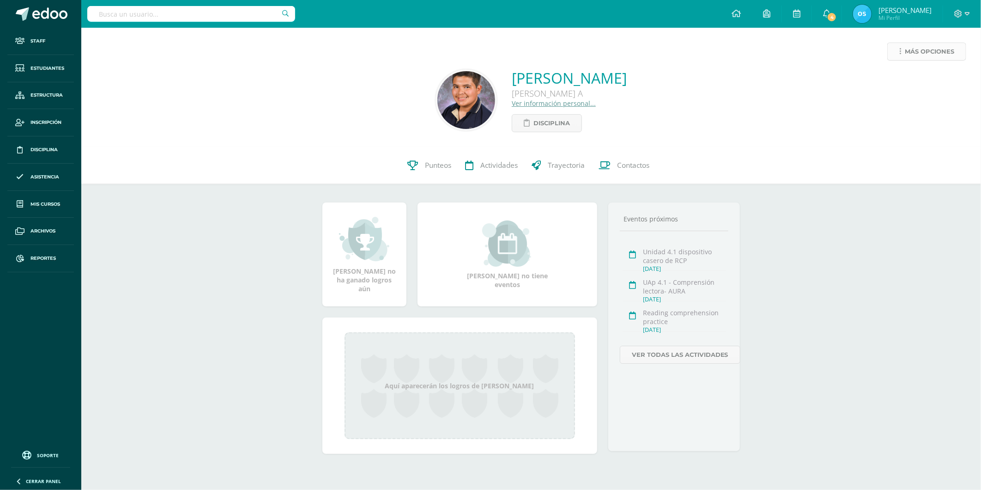
click at [908, 47] on span "Más opciones" at bounding box center [929, 51] width 49 height 17
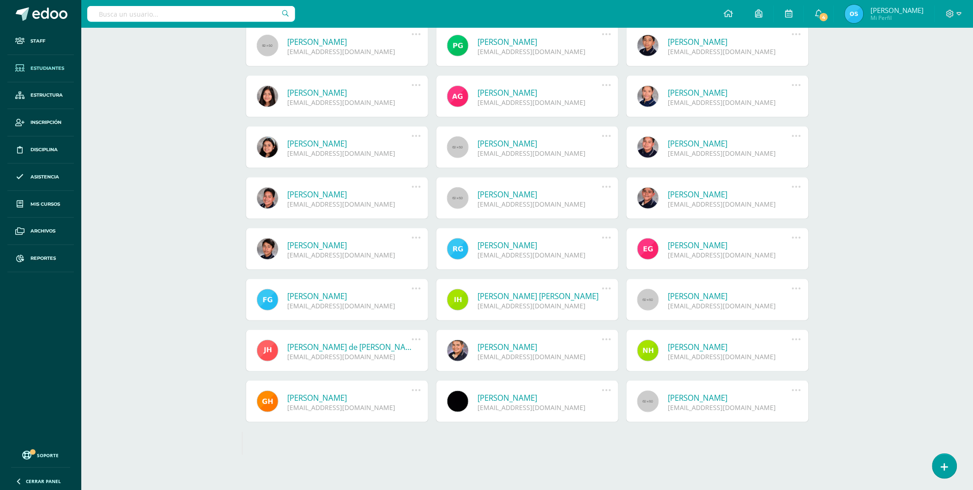
scroll to position [1355, 0]
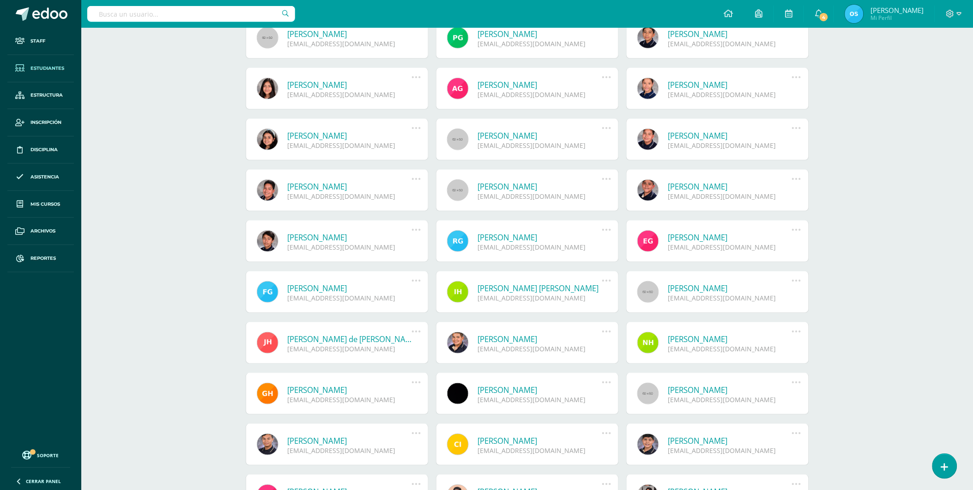
click at [740, 342] on link "[PERSON_NAME]" at bounding box center [730, 338] width 124 height 11
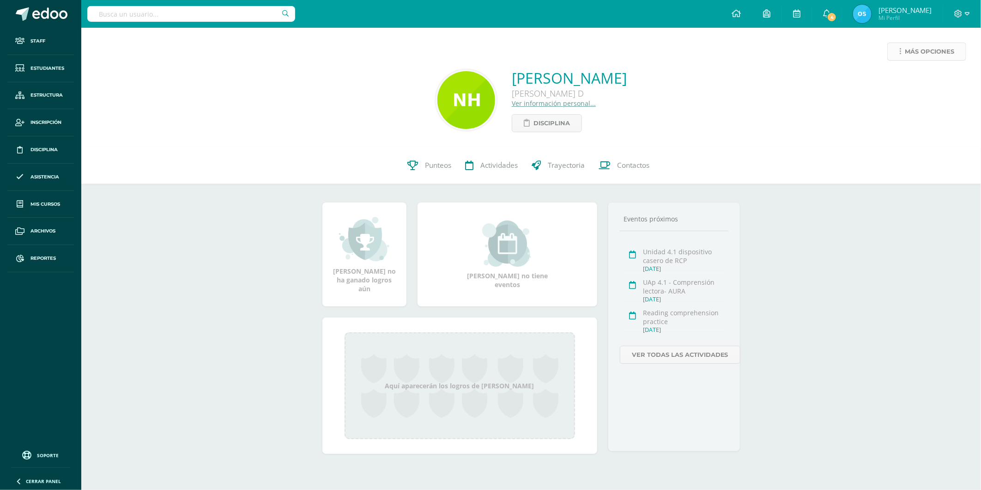
click at [903, 48] on link "Más opciones" at bounding box center [926, 51] width 79 height 18
click at [899, 79] on link "Reestablecer acceso" at bounding box center [909, 81] width 99 height 14
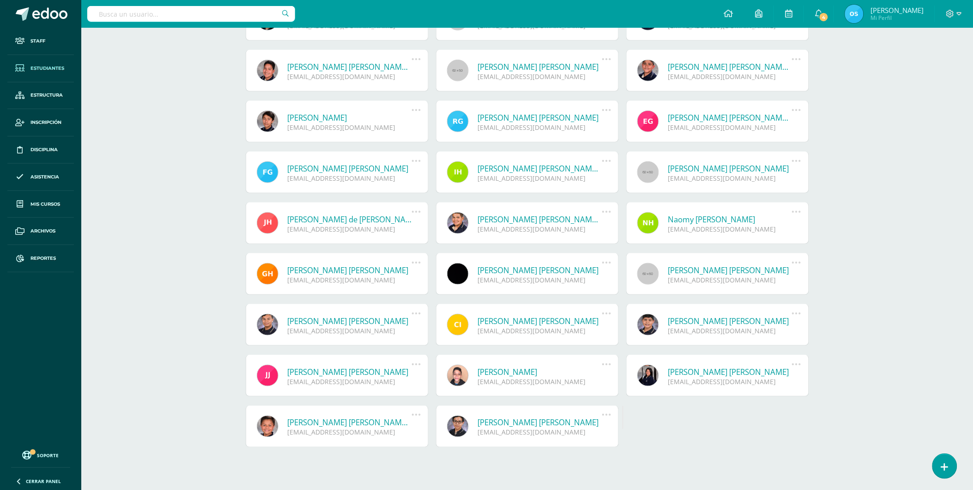
scroll to position [1484, 0]
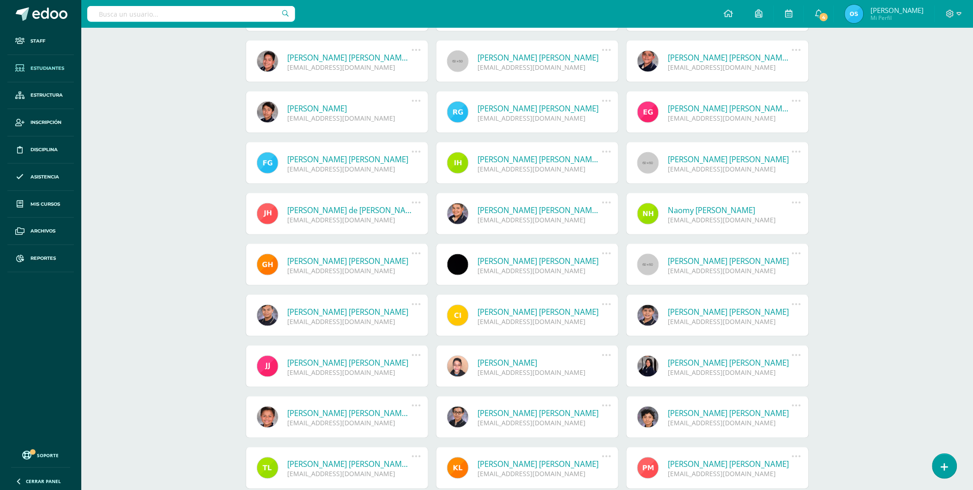
click at [332, 212] on link "Joaquin de Jesus Hernández Pinto" at bounding box center [350, 210] width 124 height 11
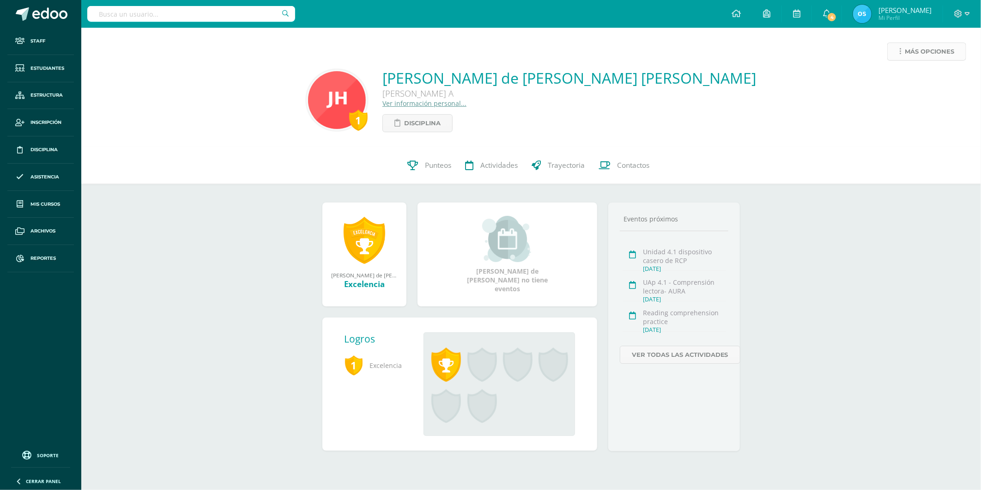
click at [906, 51] on span "Más opciones" at bounding box center [929, 51] width 49 height 17
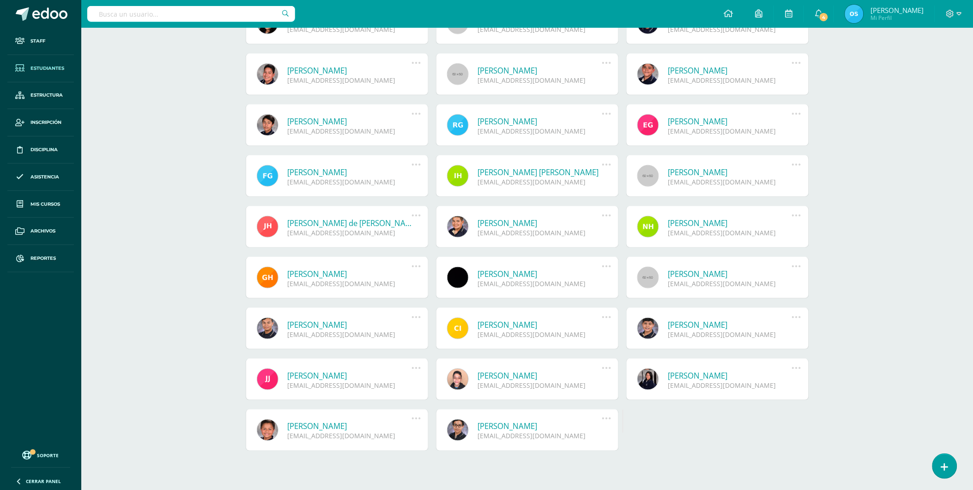
scroll to position [1484, 0]
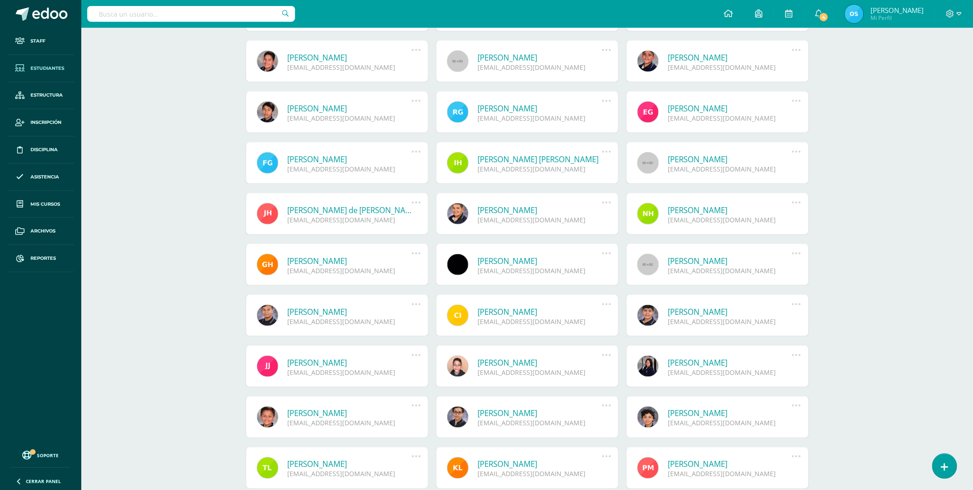
click at [327, 258] on link "[PERSON_NAME] [PERSON_NAME]" at bounding box center [350, 260] width 124 height 11
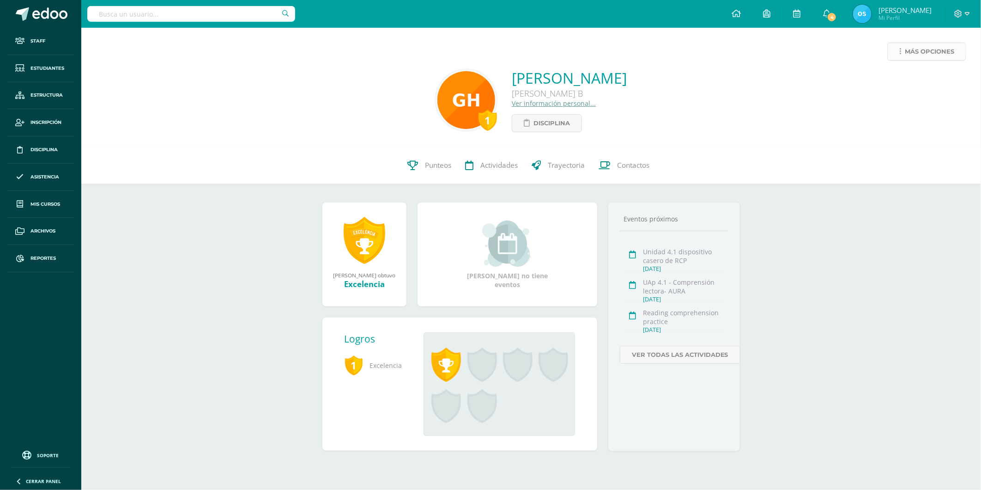
click at [914, 54] on span "Más opciones" at bounding box center [929, 51] width 49 height 17
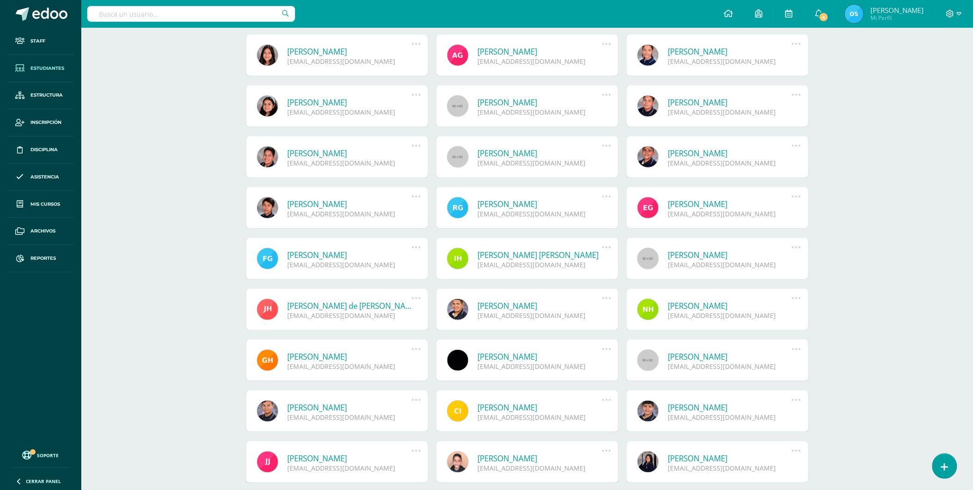
scroll to position [1407, 0]
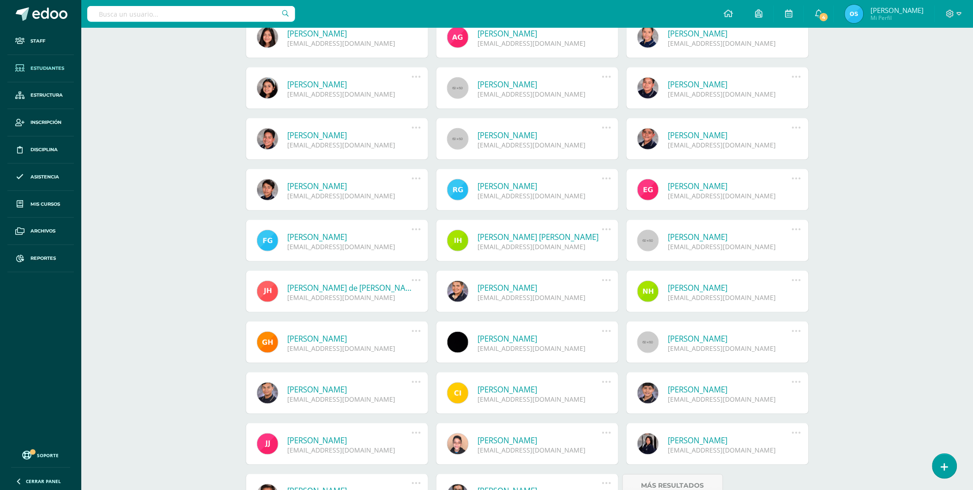
click at [520, 338] on link "[PERSON_NAME] [PERSON_NAME]" at bounding box center [540, 338] width 124 height 11
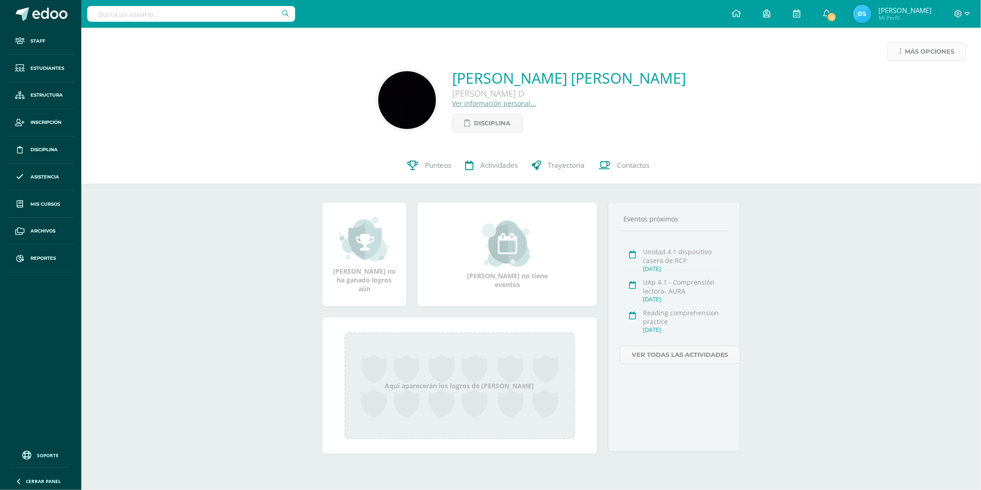
click at [919, 49] on span "Más opciones" at bounding box center [929, 51] width 49 height 17
click at [895, 81] on link "Reestablecer acceso" at bounding box center [909, 81] width 99 height 14
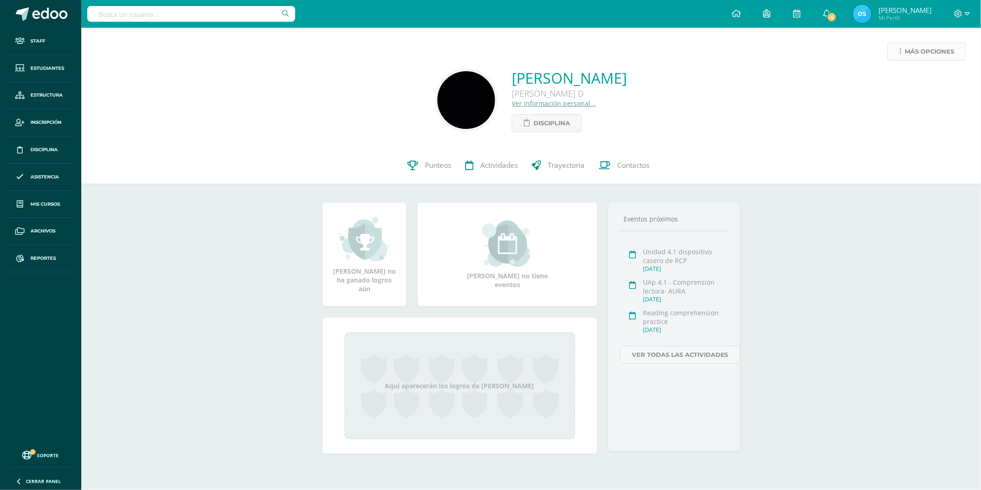
click at [910, 54] on span "Más opciones" at bounding box center [929, 51] width 49 height 17
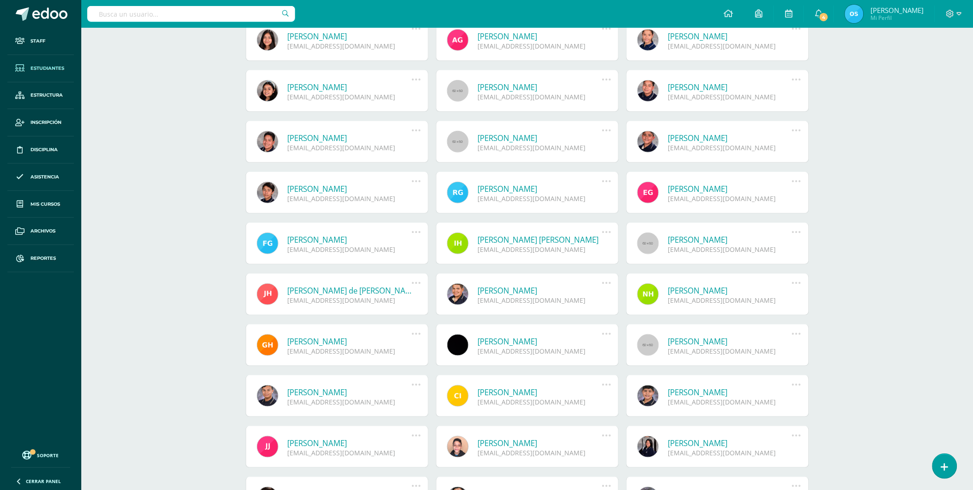
scroll to position [1403, 0]
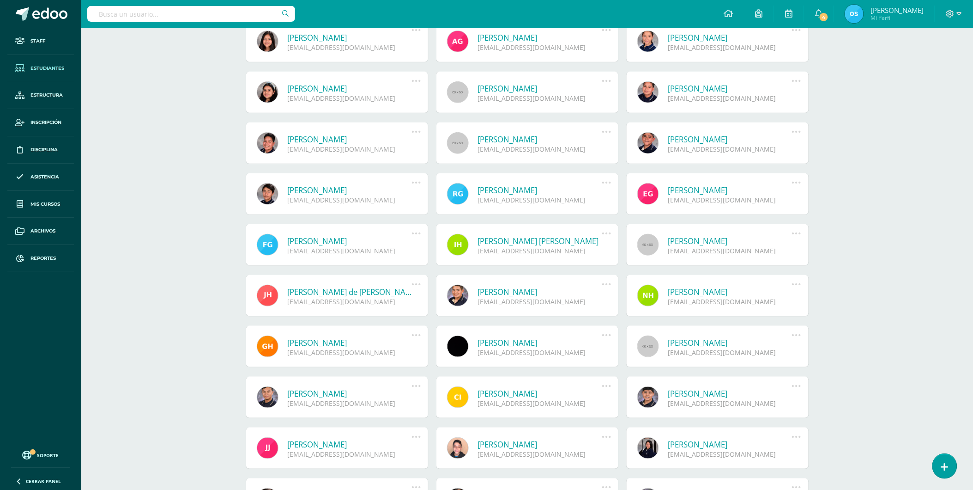
click at [726, 339] on link "Luis Alejandro Isidro Azurdia" at bounding box center [730, 342] width 124 height 11
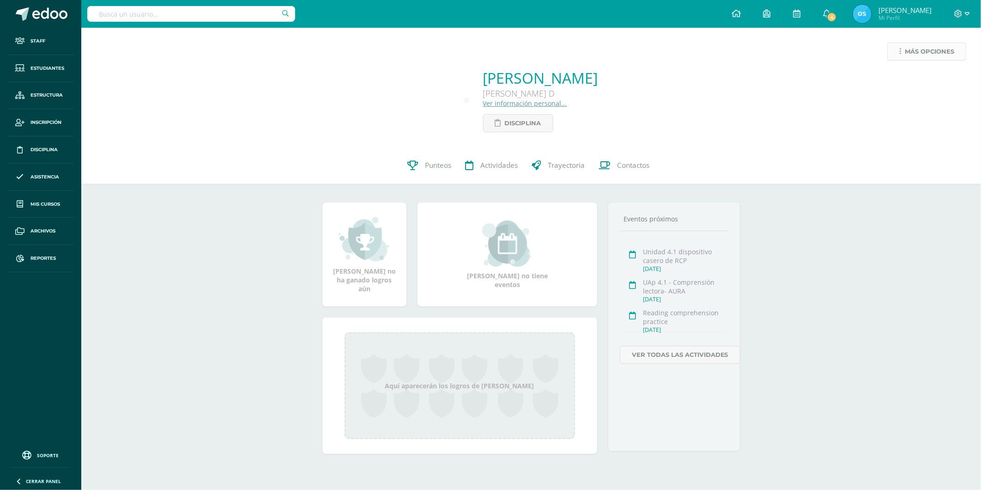
click at [929, 45] on span "Más opciones" at bounding box center [929, 51] width 49 height 17
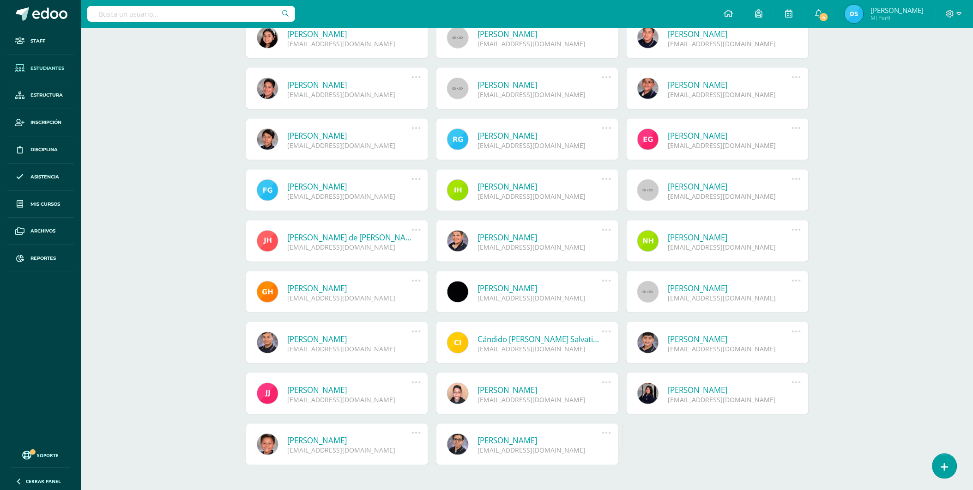
scroll to position [1484, 0]
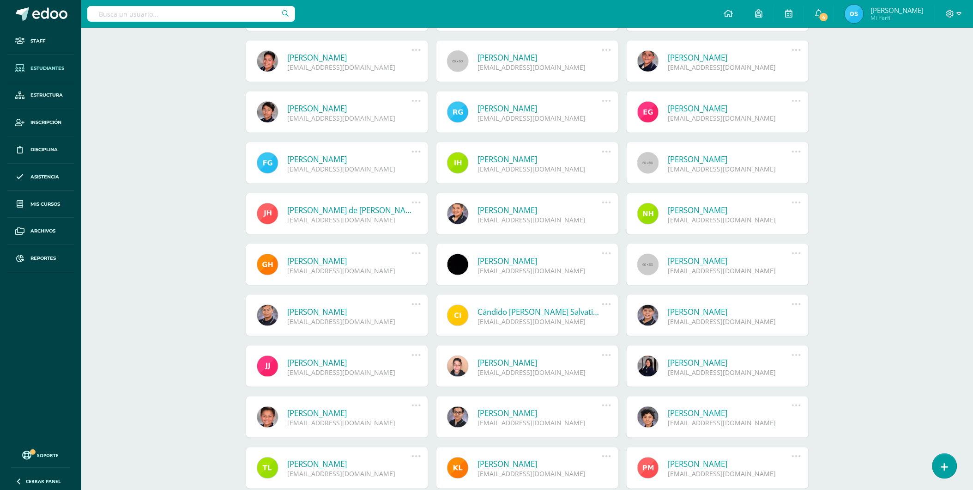
click at [336, 313] on link "[PERSON_NAME]" at bounding box center [350, 311] width 124 height 11
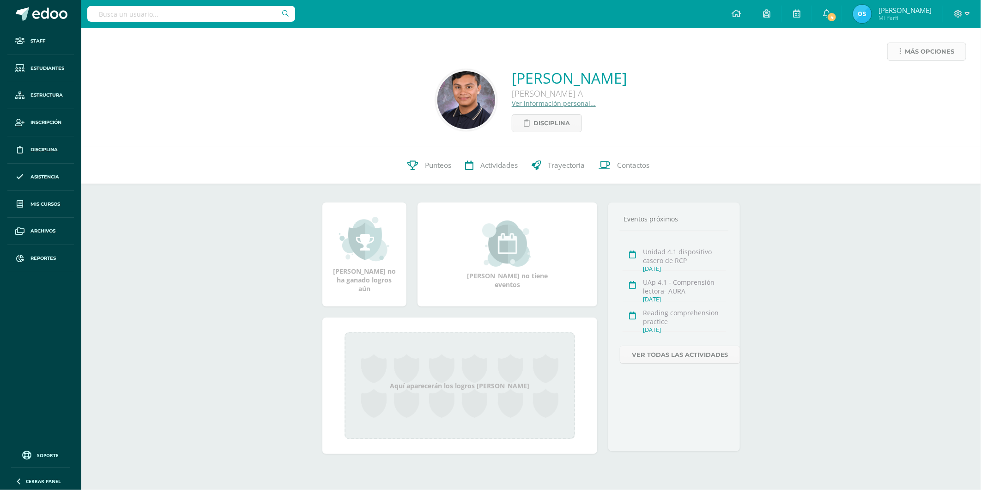
click at [907, 54] on span "Más opciones" at bounding box center [929, 51] width 49 height 17
click at [893, 81] on link "Reestablecer acceso" at bounding box center [909, 81] width 99 height 14
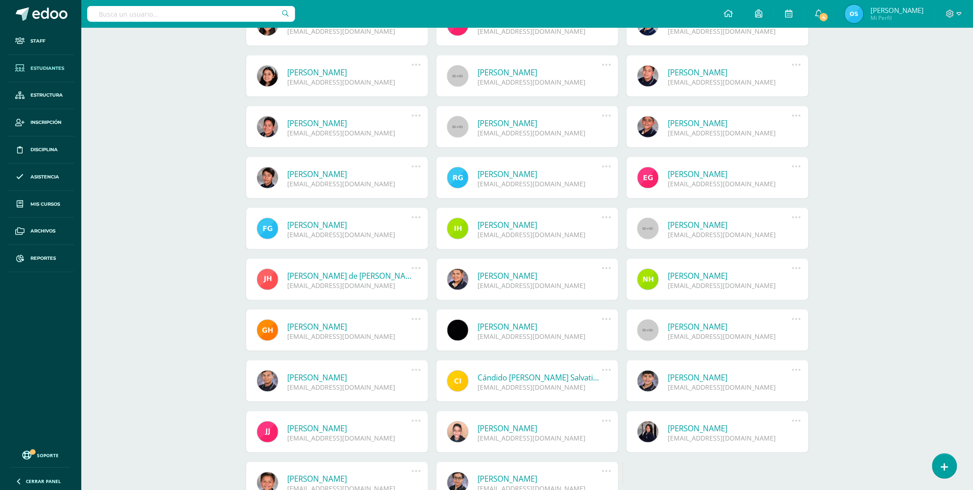
scroll to position [1484, 0]
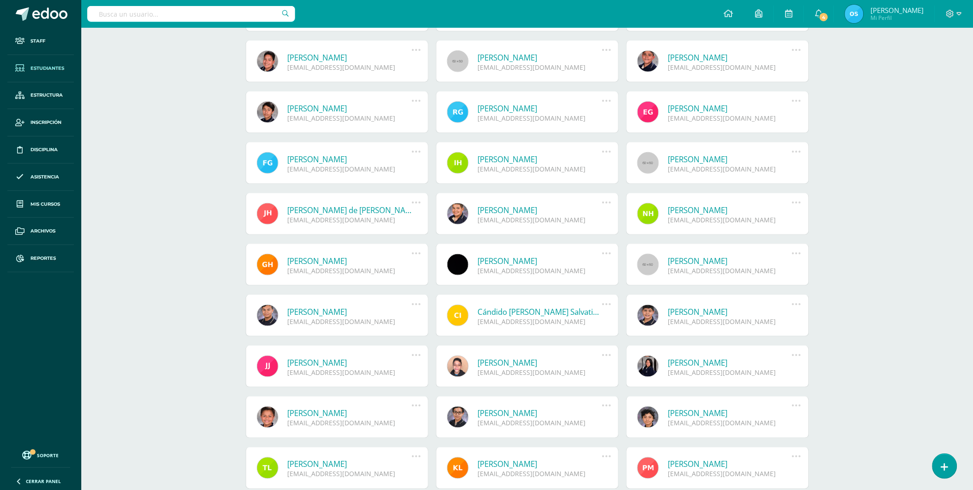
click at [513, 310] on link "Cándido [PERSON_NAME] Salvatierra" at bounding box center [540, 311] width 124 height 11
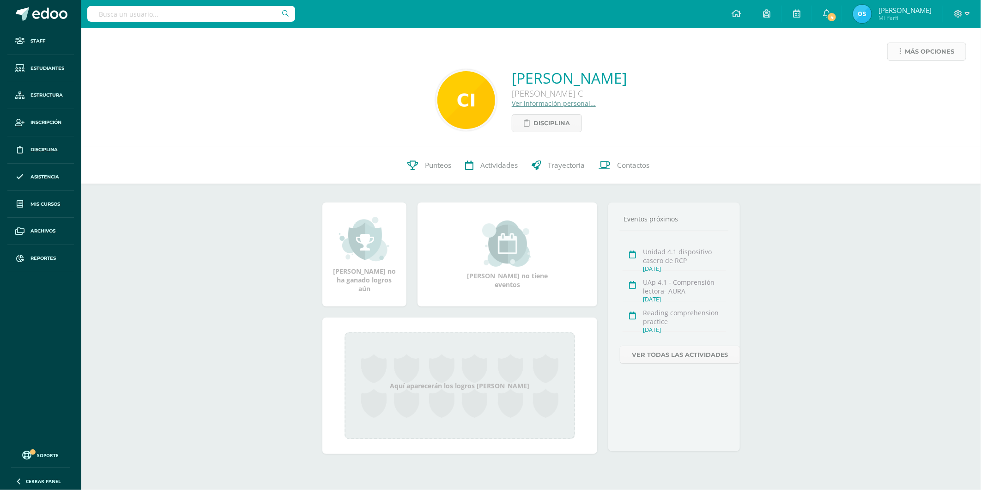
click at [915, 53] on span "Más opciones" at bounding box center [929, 51] width 49 height 17
click at [897, 79] on link "Reestablecer acceso" at bounding box center [909, 81] width 99 height 14
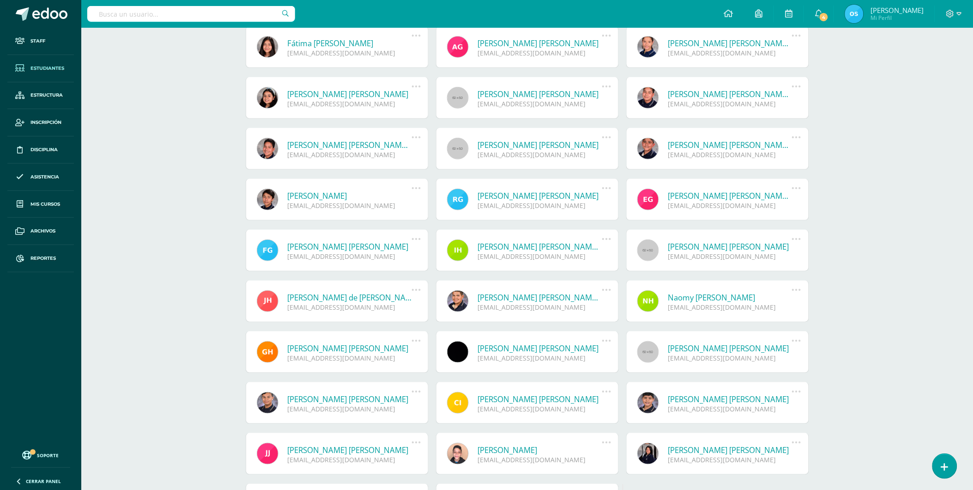
scroll to position [1484, 0]
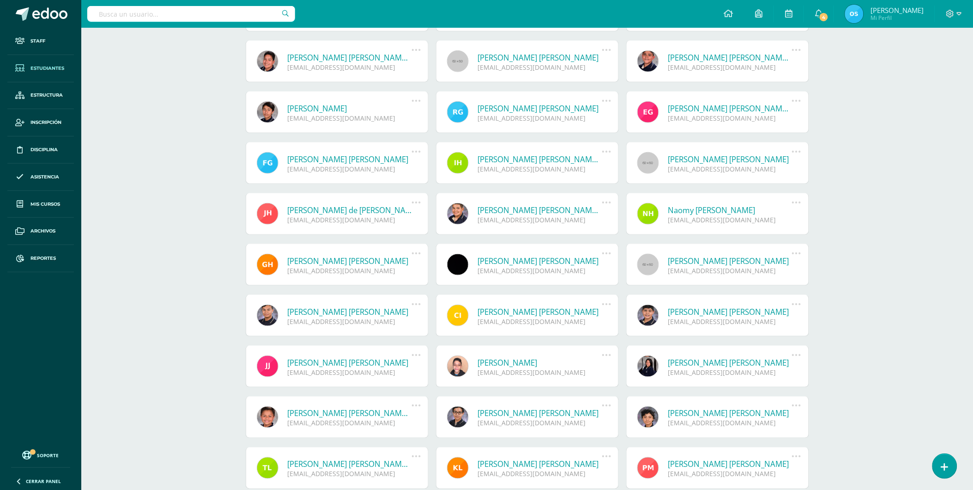
click at [718, 310] on link "[PERSON_NAME]" at bounding box center [730, 311] width 124 height 11
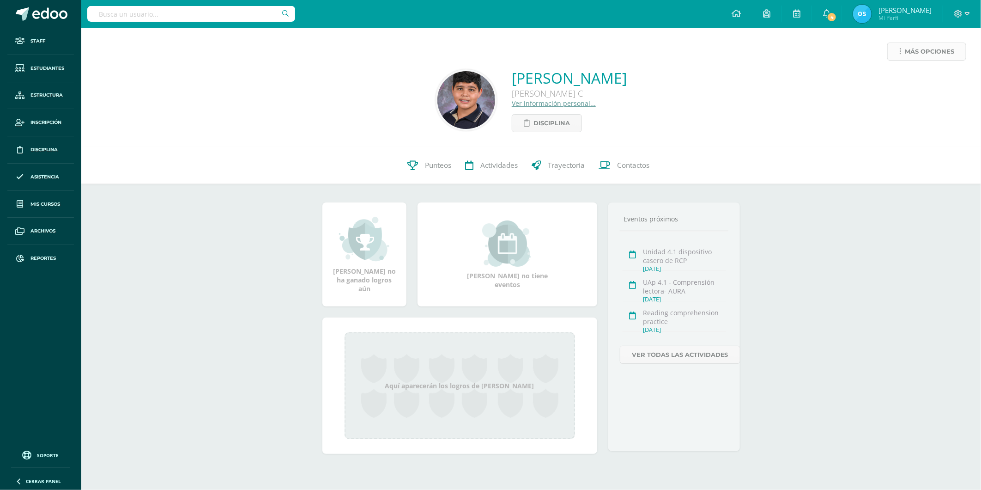
click at [903, 46] on link "Más opciones" at bounding box center [926, 51] width 79 height 18
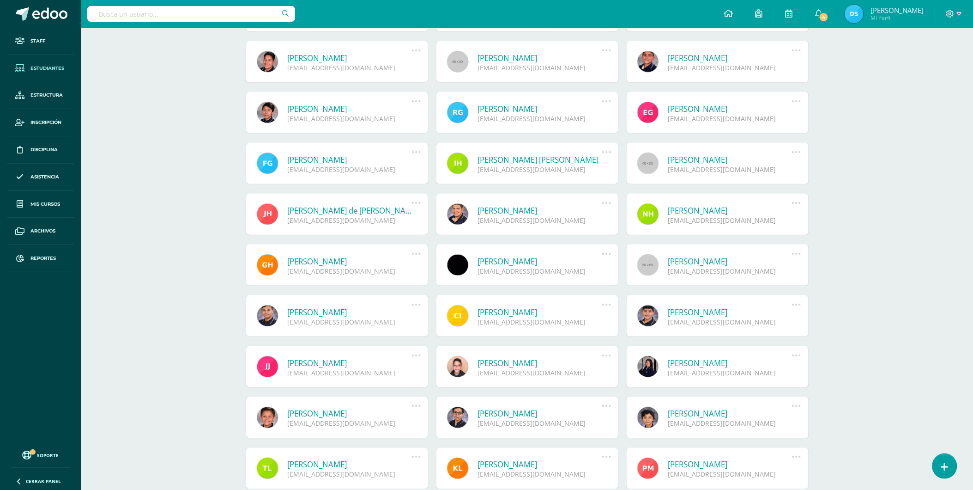
scroll to position [1484, 0]
click at [321, 361] on link "[PERSON_NAME]" at bounding box center [350, 362] width 124 height 11
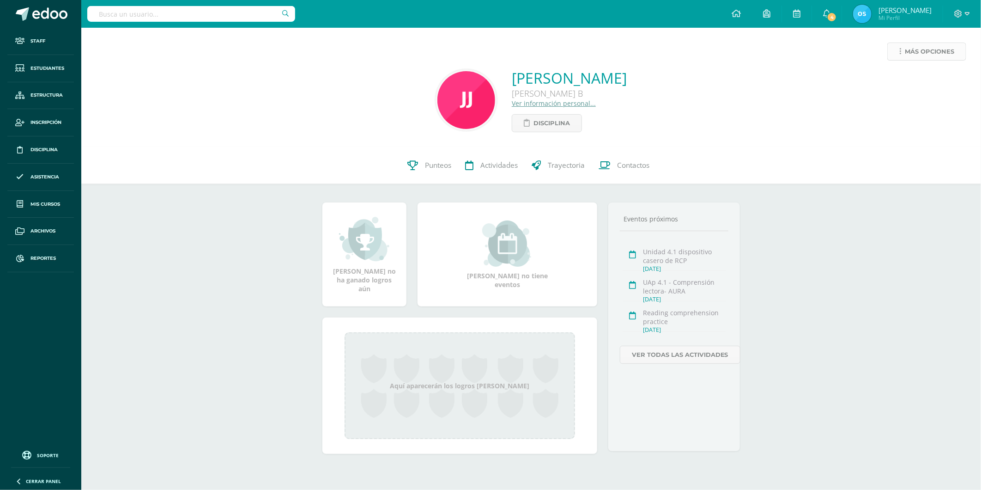
click at [899, 49] on icon at bounding box center [900, 52] width 2 height 8
click at [899, 85] on link "Reestablecer acceso" at bounding box center [909, 81] width 99 height 14
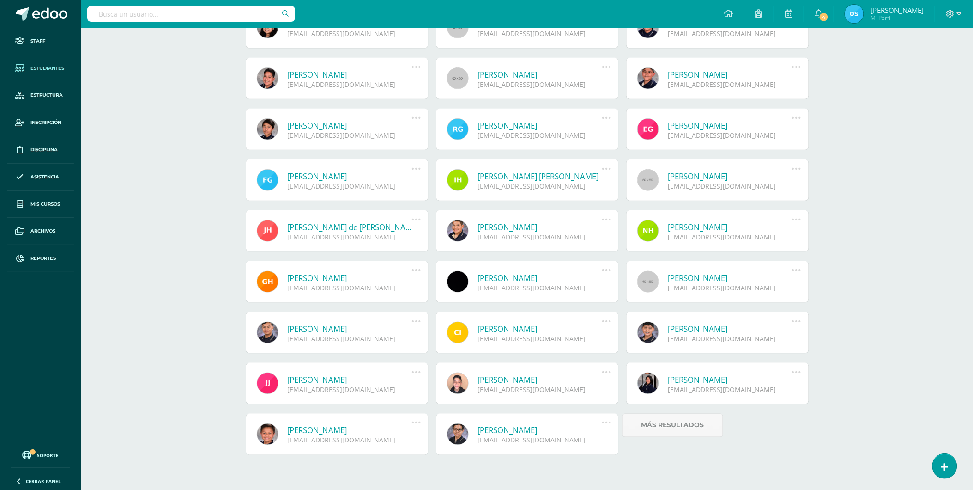
scroll to position [1484, 0]
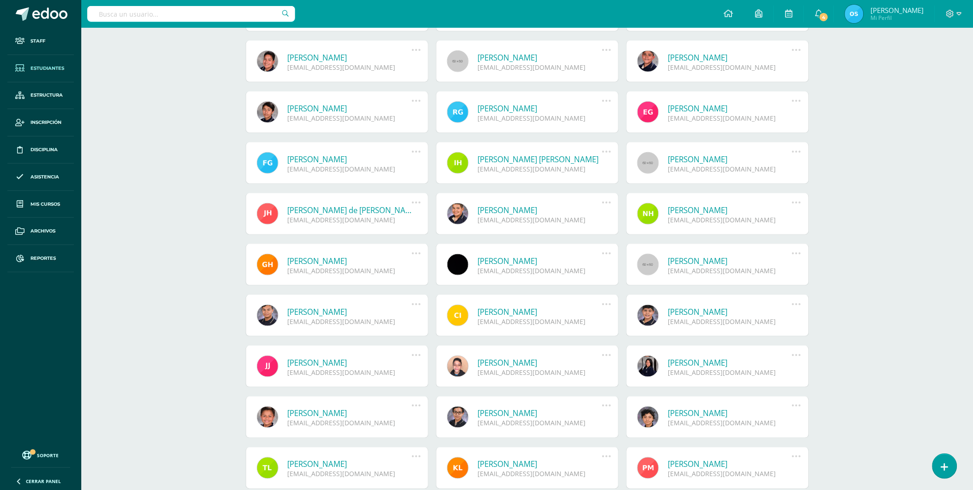
click at [519, 361] on link "[PERSON_NAME]" at bounding box center [540, 362] width 124 height 11
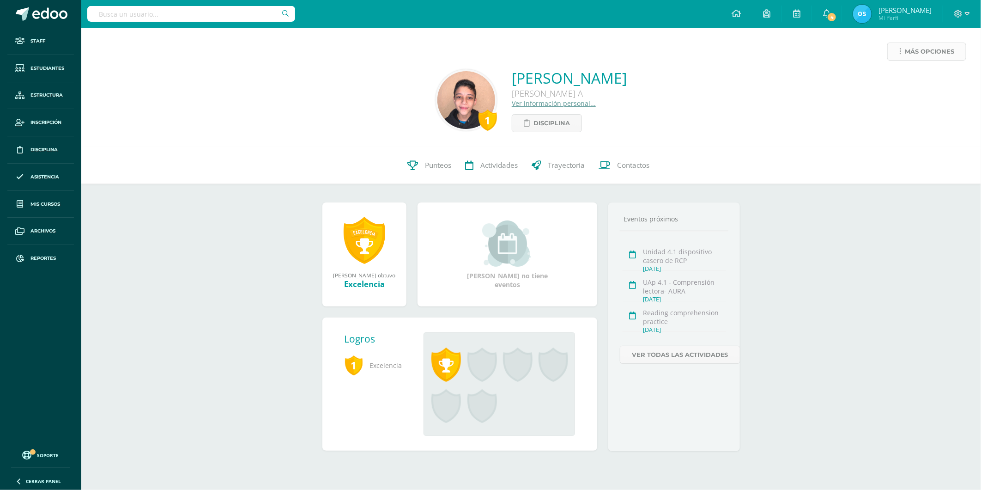
click at [908, 52] on span "Más opciones" at bounding box center [929, 51] width 49 height 17
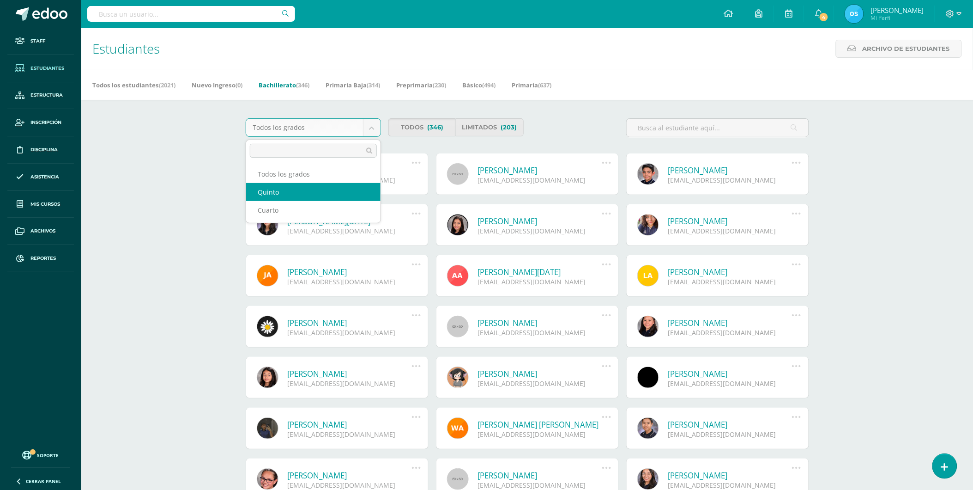
select select "28"
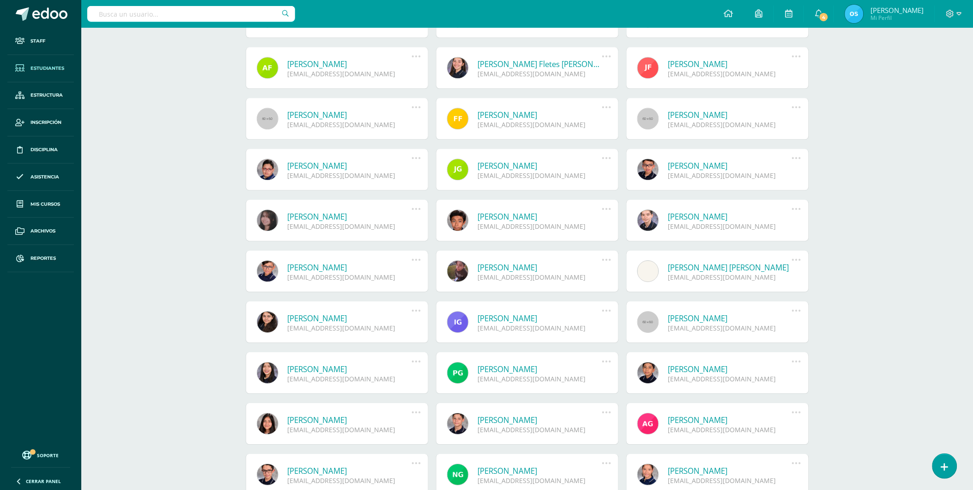
scroll to position [2082, 0]
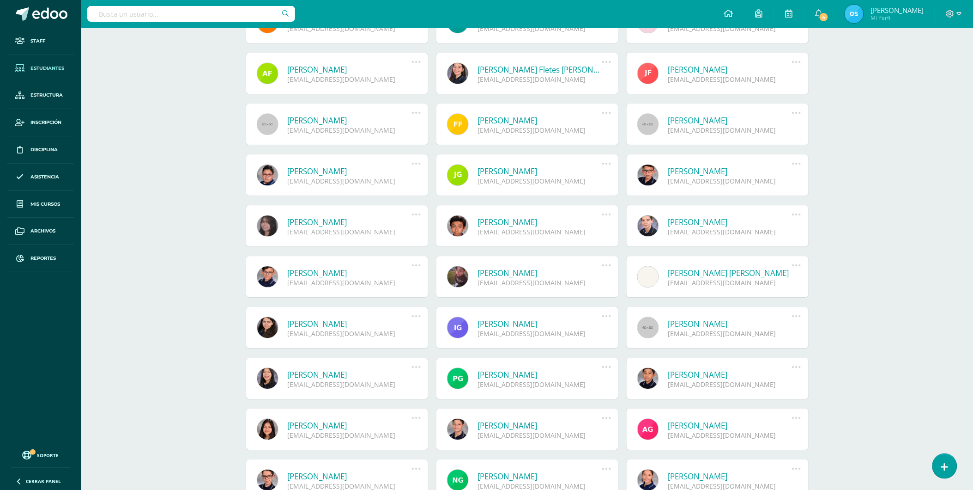
click at [735, 70] on link "José Carlos Fonseca Cifuentes" at bounding box center [730, 69] width 124 height 11
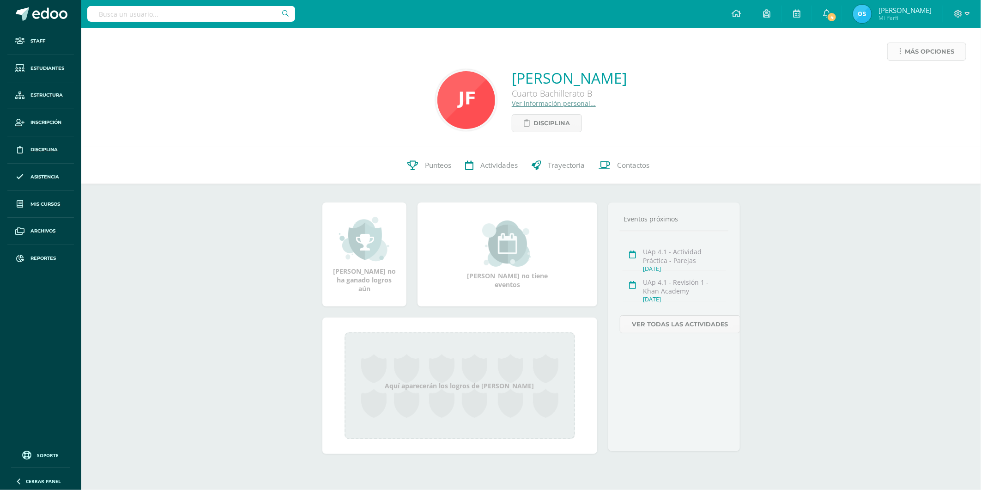
click at [935, 51] on span "Más opciones" at bounding box center [929, 51] width 49 height 17
click at [915, 76] on link "Reestablecer acceso" at bounding box center [909, 81] width 99 height 14
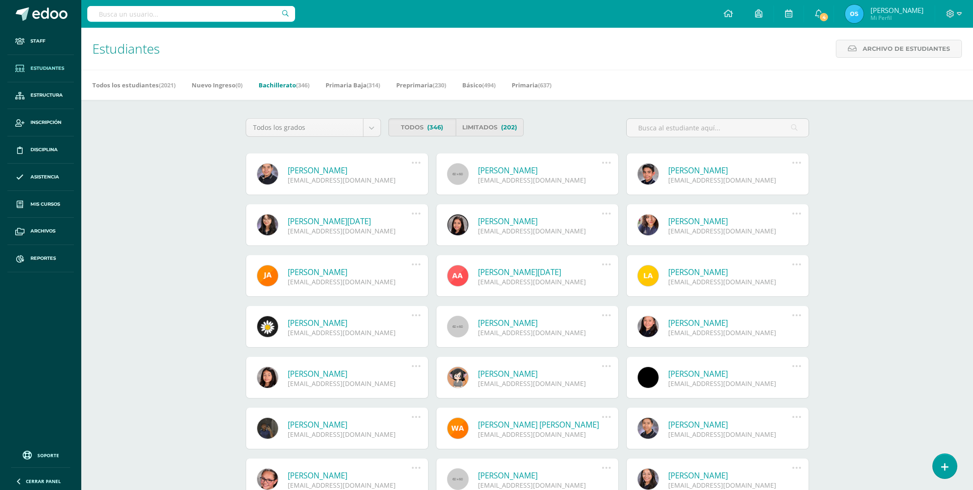
select select "28"
click at [319, 130] on body "Staff Estudiantes Estructura Inscripción Disciplina Asistencia Mis cursos Archi…" at bounding box center [486, 312] width 973 height 625
click at [338, 133] on body "Staff Estudiantes Estructura Inscripción Disciplina Asistencia Mis cursos Archi…" at bounding box center [486, 312] width 973 height 625
click at [325, 121] on body "Staff Estudiantes Estructura Inscripción Disciplina Asistencia Mis cursos Archi…" at bounding box center [486, 312] width 973 height 625
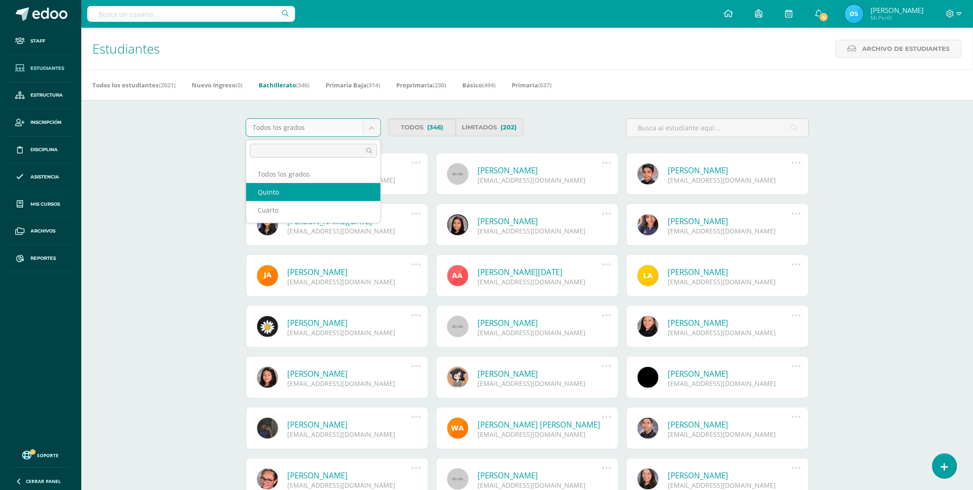
select select "28"
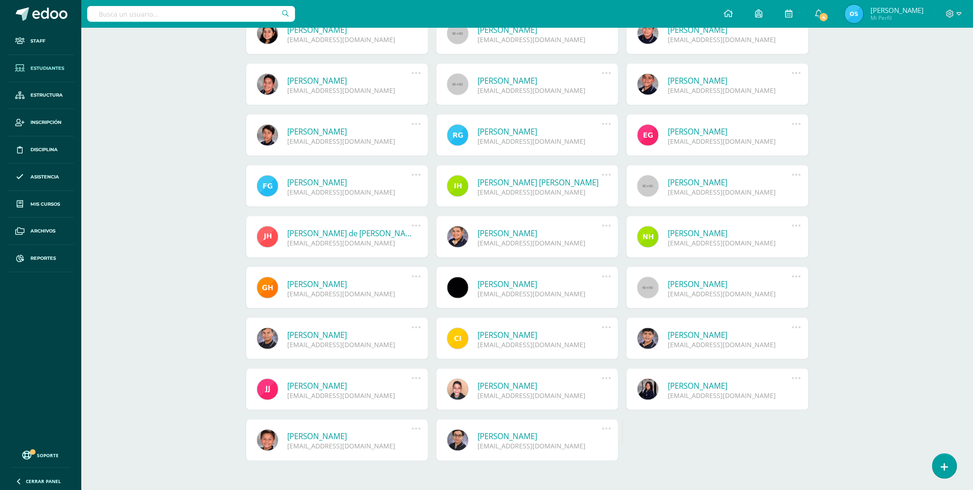
scroll to position [1484, 0]
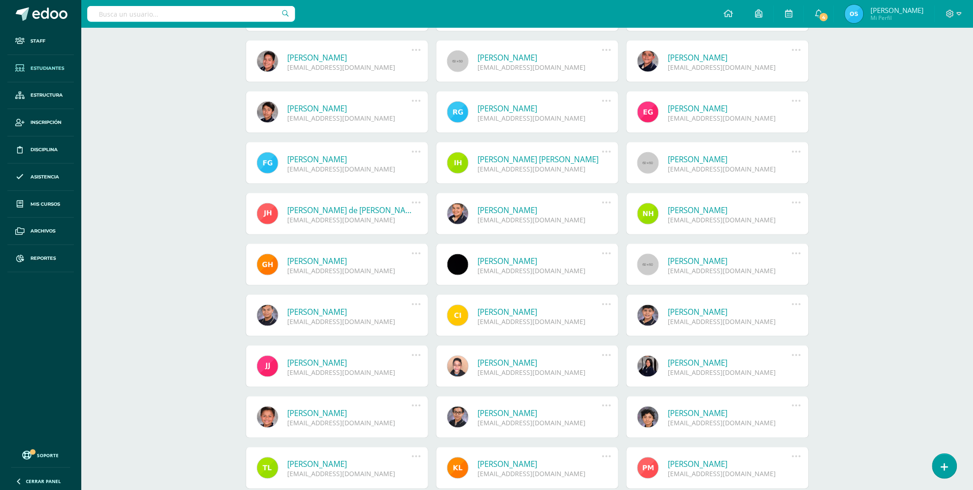
click at [718, 359] on link "[PERSON_NAME]" at bounding box center [730, 362] width 124 height 11
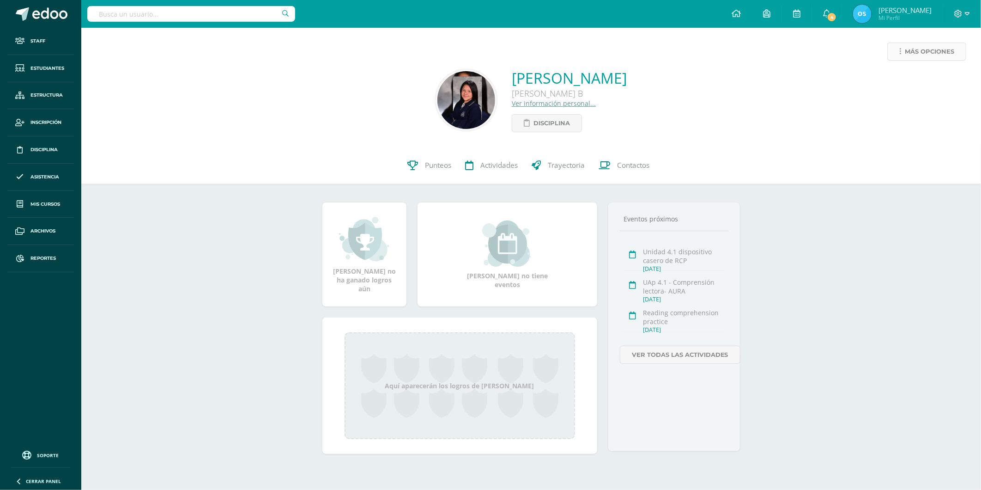
click at [925, 49] on span "Más opciones" at bounding box center [929, 51] width 49 height 17
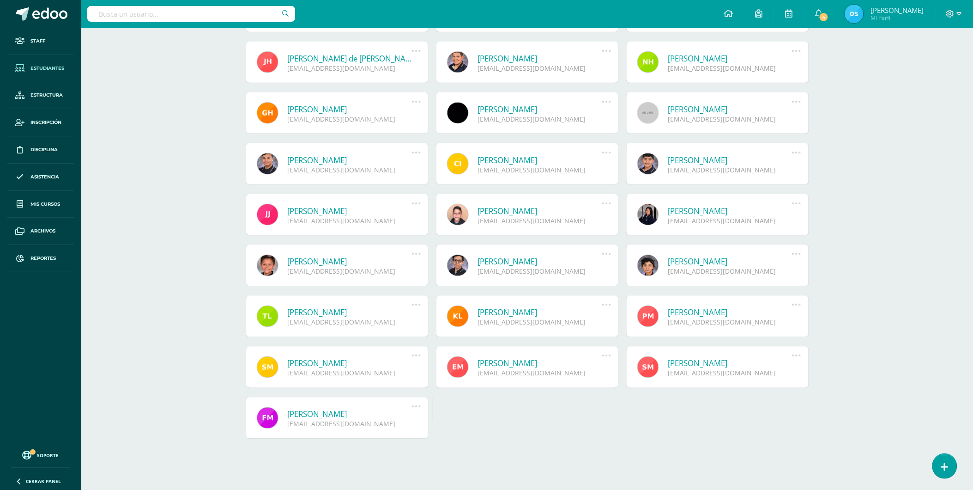
scroll to position [1637, 0]
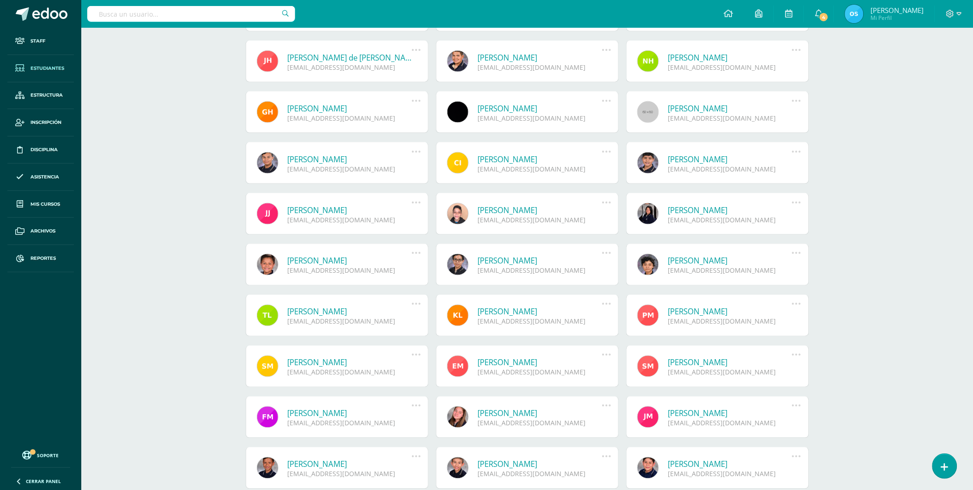
click at [700, 261] on link "[PERSON_NAME]" at bounding box center [730, 260] width 124 height 11
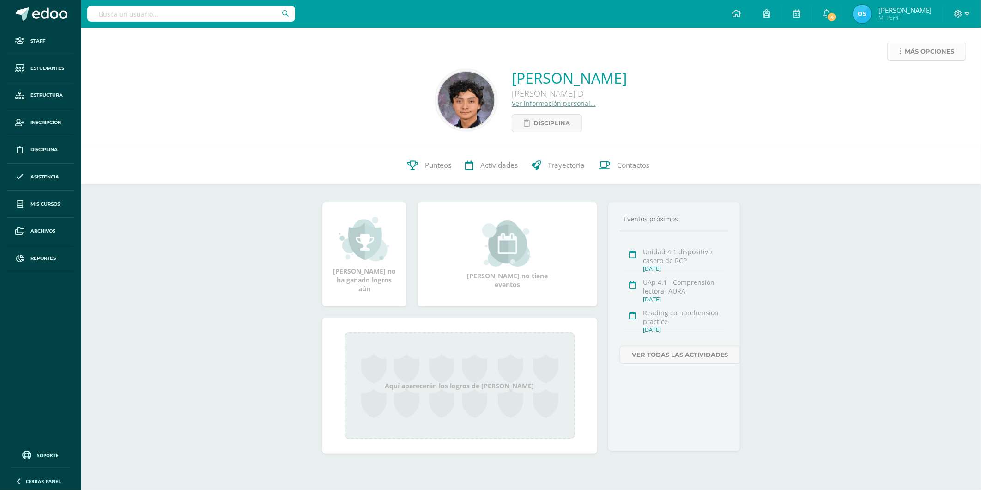
click at [931, 52] on span "Más opciones" at bounding box center [929, 51] width 49 height 17
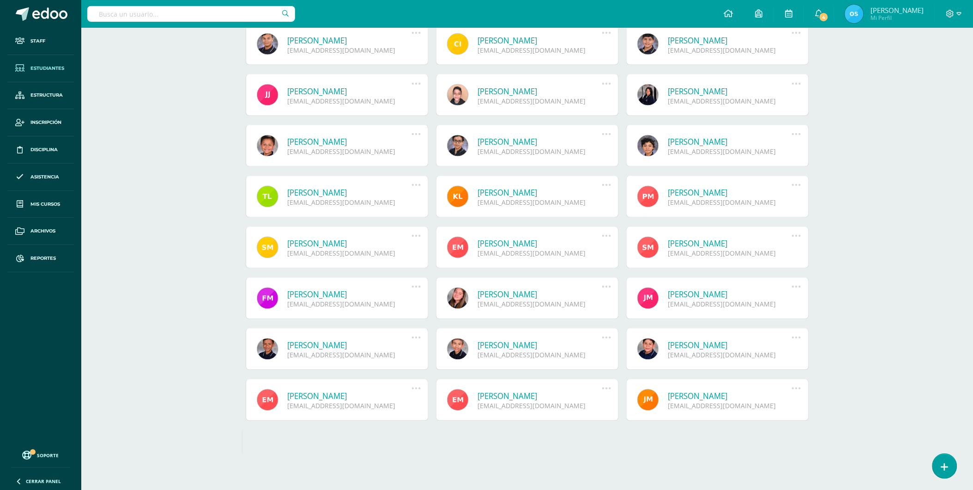
scroll to position [1762, 0]
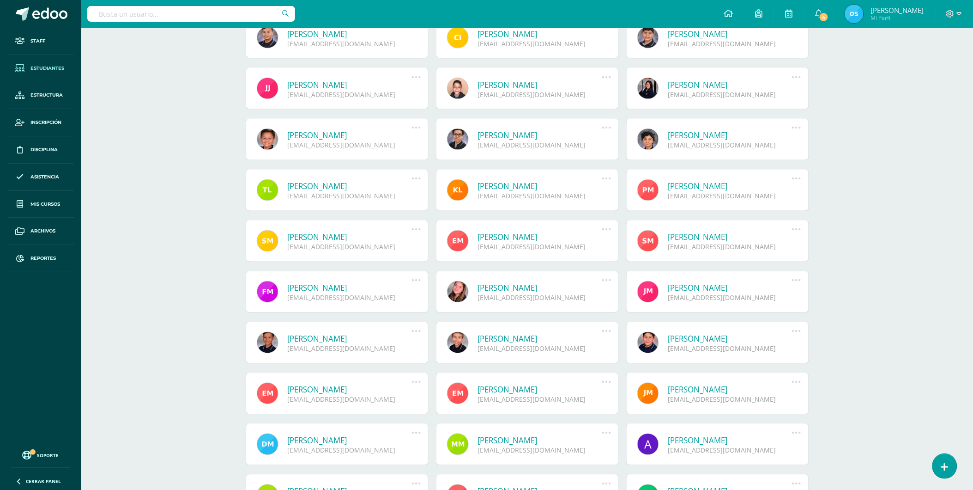
click at [321, 186] on link "Thelma Valentina Lopez Perez" at bounding box center [350, 186] width 124 height 11
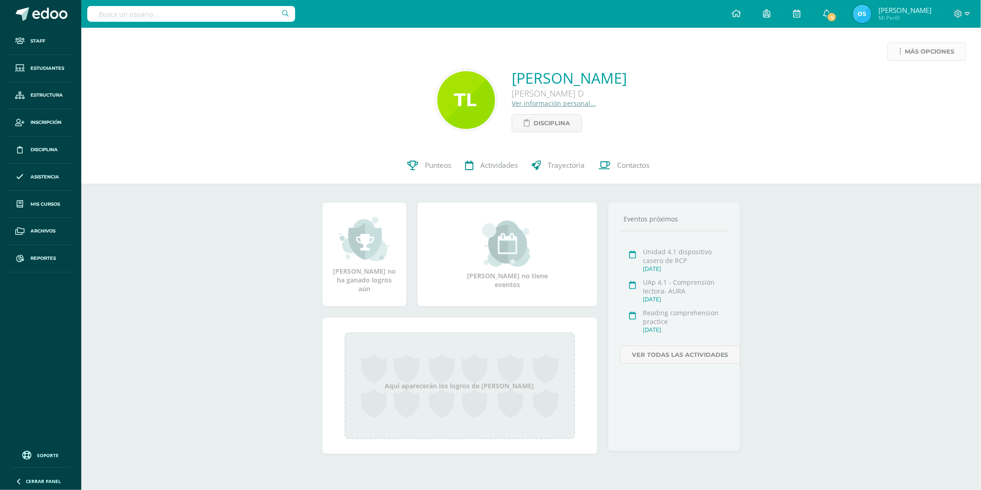
click at [922, 49] on span "Más opciones" at bounding box center [929, 51] width 49 height 17
click at [897, 84] on link "Reestablecer acceso" at bounding box center [909, 81] width 99 height 14
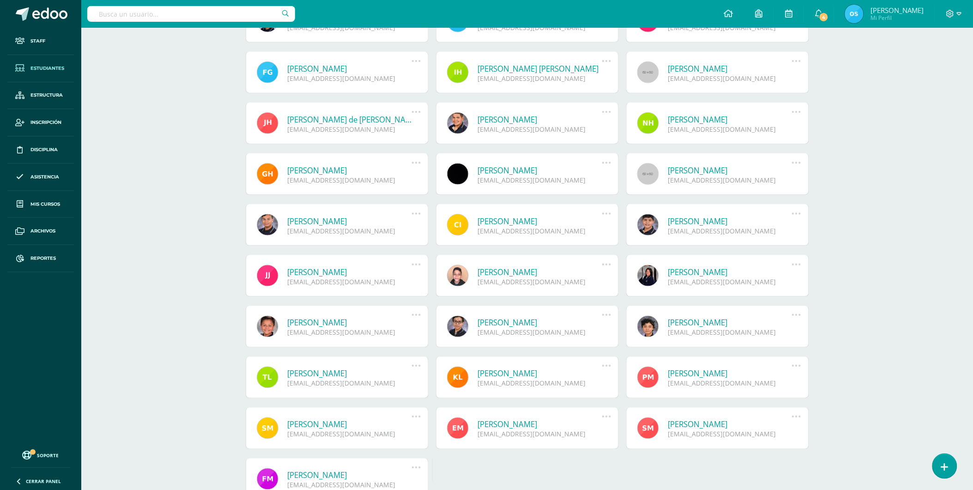
scroll to position [1637, 0]
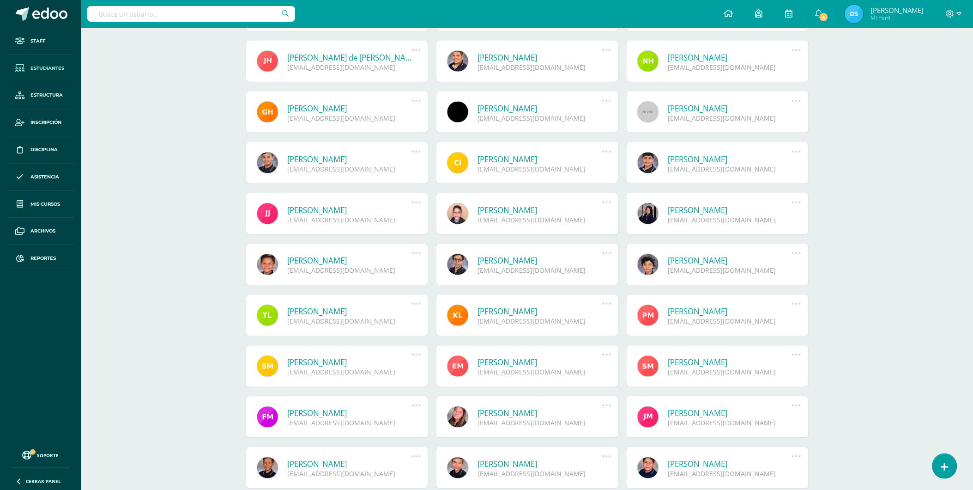
click at [541, 310] on link "[PERSON_NAME]" at bounding box center [540, 311] width 124 height 11
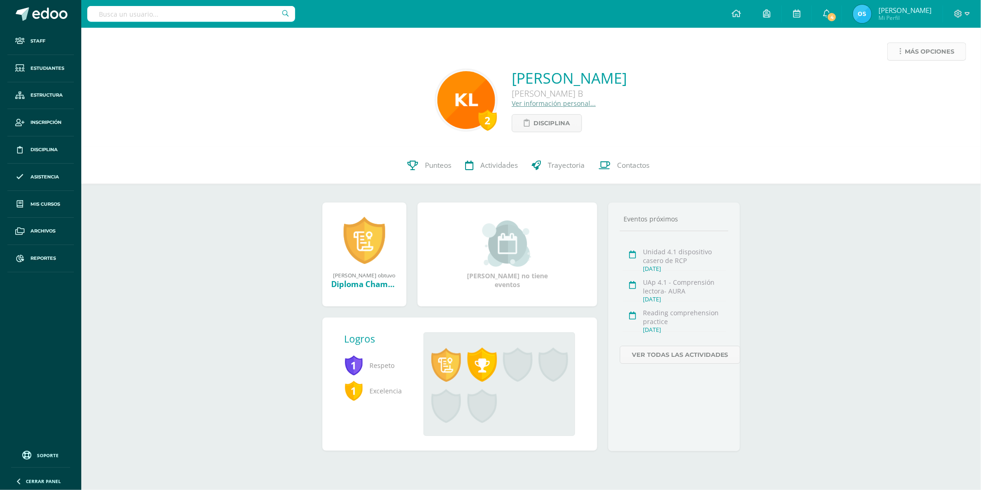
click at [906, 57] on span "Más opciones" at bounding box center [929, 51] width 49 height 17
click at [894, 82] on link "Reestablecer acceso" at bounding box center [909, 81] width 99 height 14
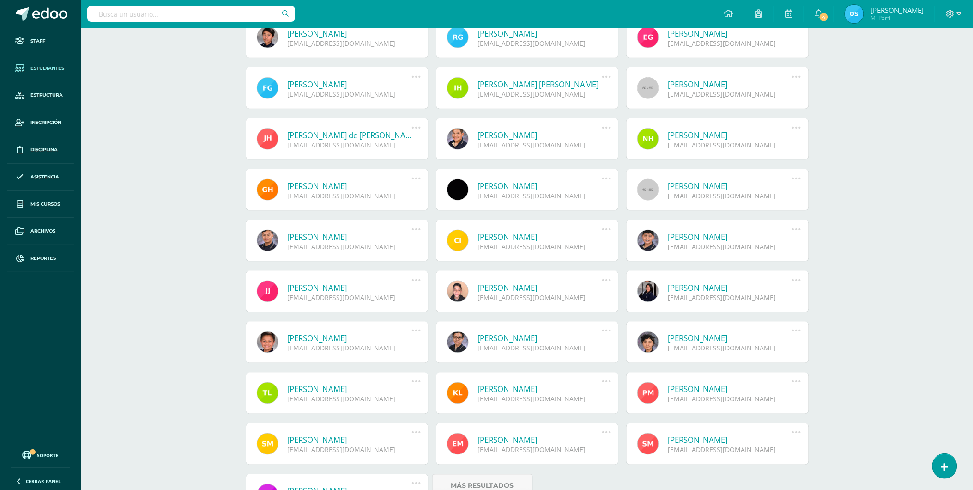
scroll to position [1637, 0]
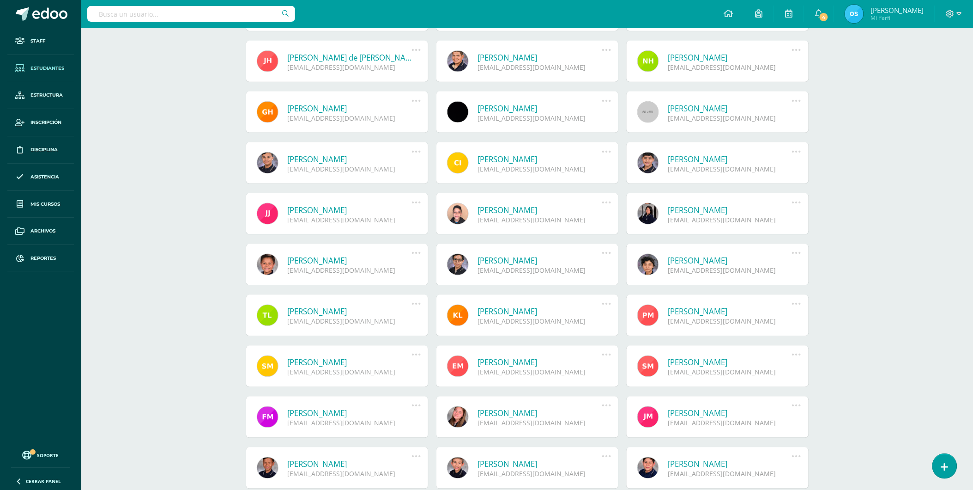
click at [690, 310] on link "[PERSON_NAME]" at bounding box center [730, 311] width 124 height 11
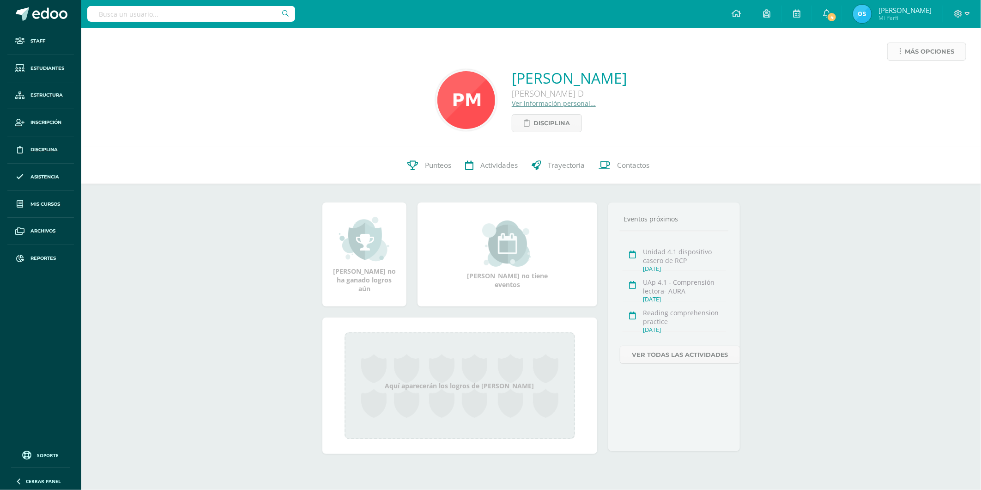
click at [919, 60] on link "Más opciones" at bounding box center [926, 51] width 79 height 18
click at [904, 83] on link "Reestablecer acceso" at bounding box center [909, 81] width 99 height 14
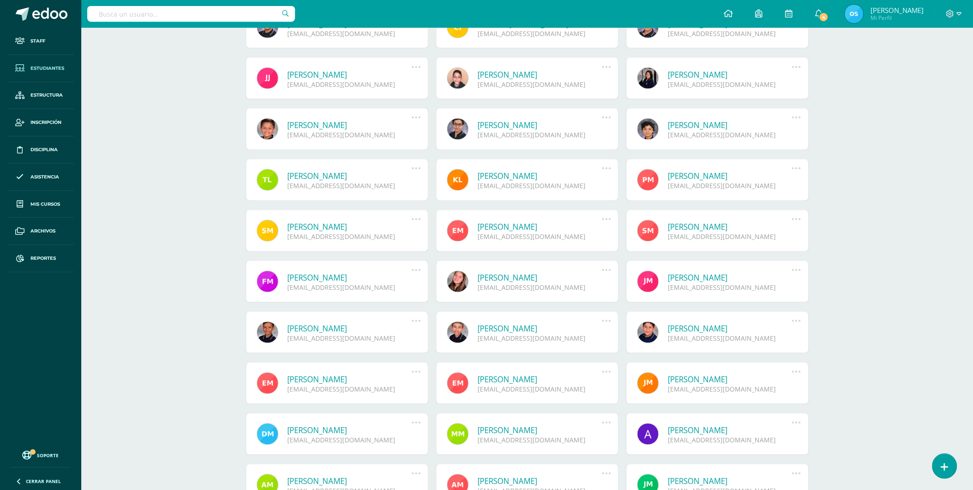
scroll to position [1737, 0]
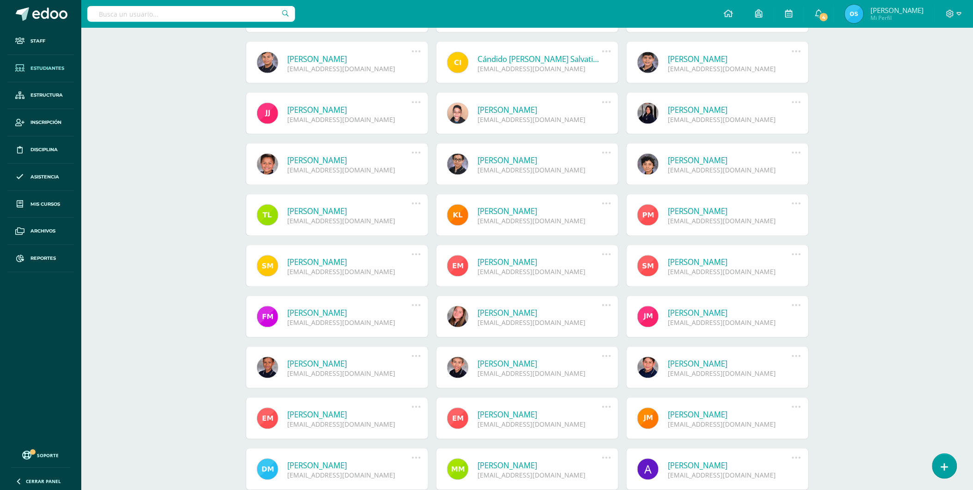
click at [333, 262] on link "Sofia Jimena Marroquin Lopez" at bounding box center [350, 262] width 124 height 11
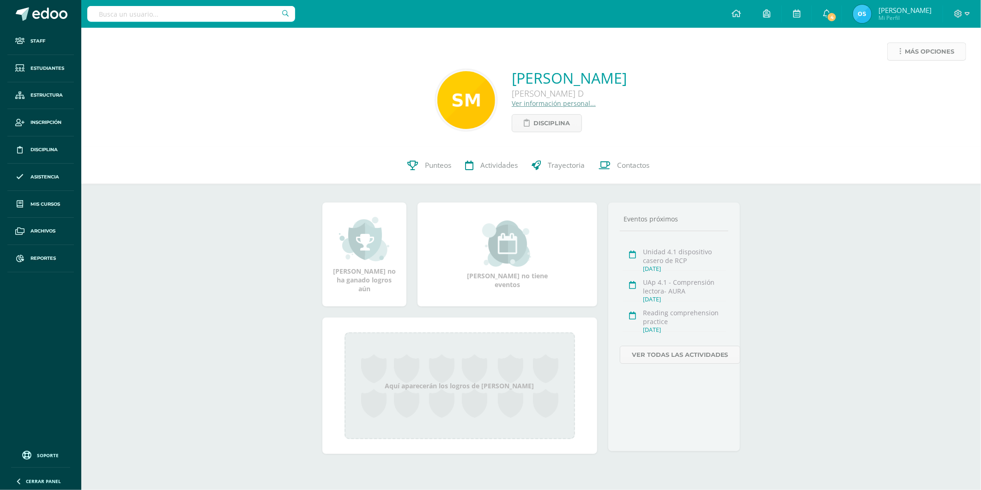
click at [918, 47] on span "Más opciones" at bounding box center [929, 51] width 49 height 17
click at [889, 81] on link "Reestablecer acceso" at bounding box center [909, 81] width 99 height 14
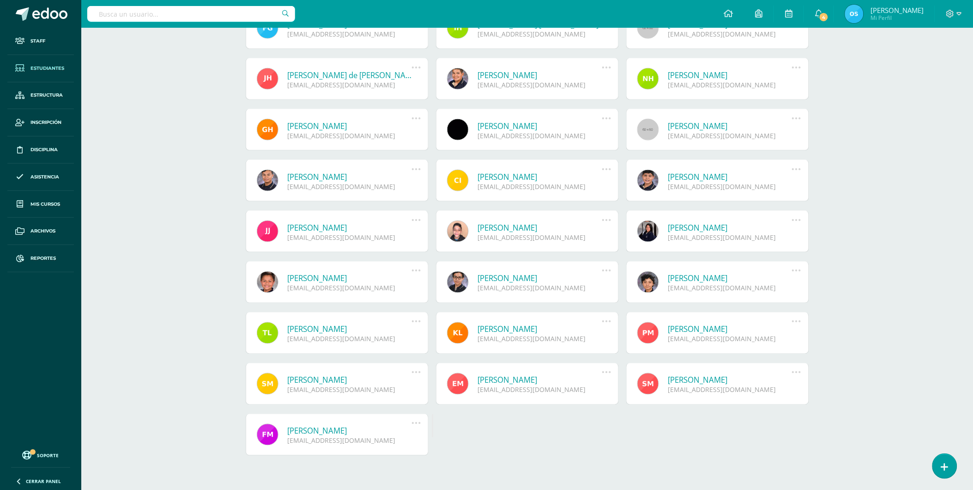
scroll to position [1637, 0]
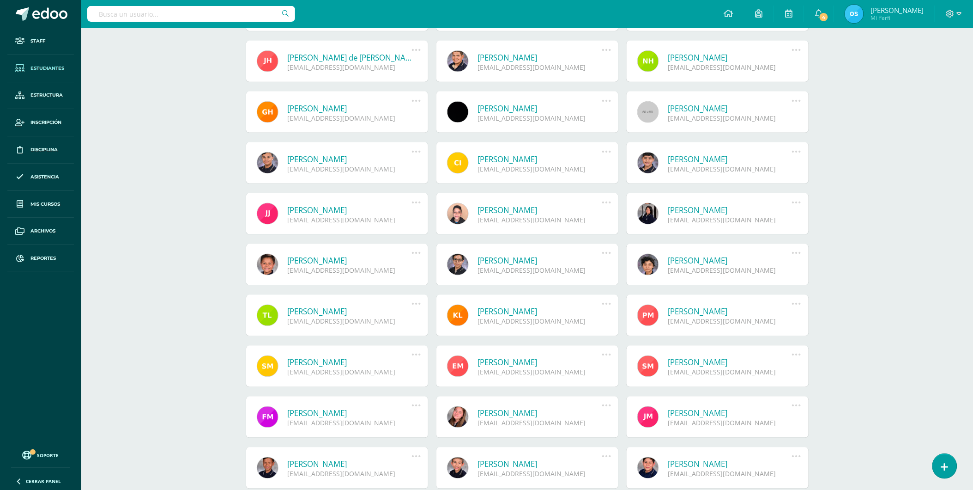
click at [519, 360] on link "[PERSON_NAME]" at bounding box center [540, 362] width 124 height 11
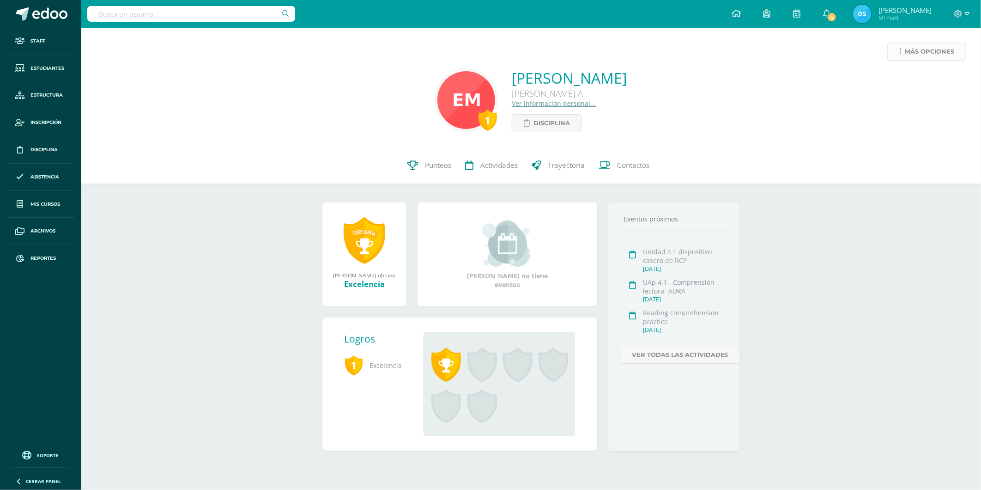
click at [897, 52] on link "Más opciones" at bounding box center [926, 51] width 79 height 18
click at [889, 81] on link "Reestablecer acceso" at bounding box center [909, 81] width 99 height 14
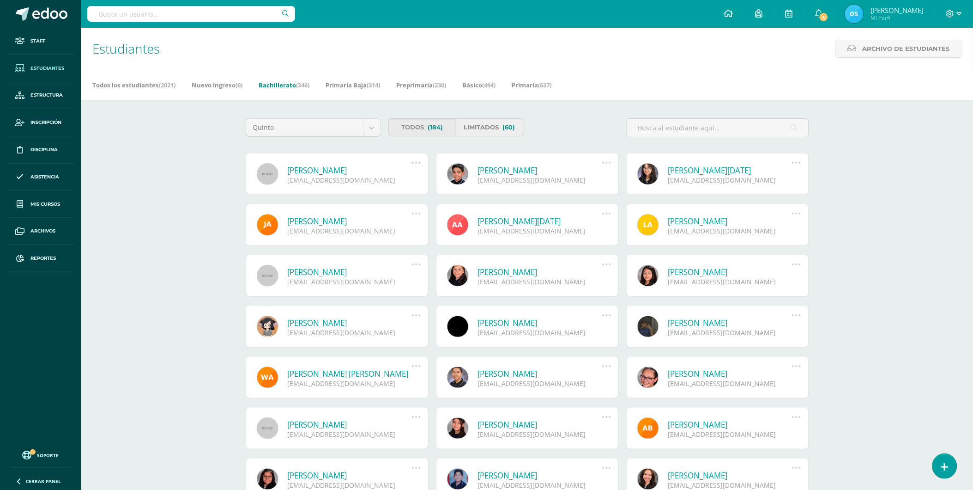
click at [482, 130] on link "Limitados (60)" at bounding box center [490, 127] width 68 height 18
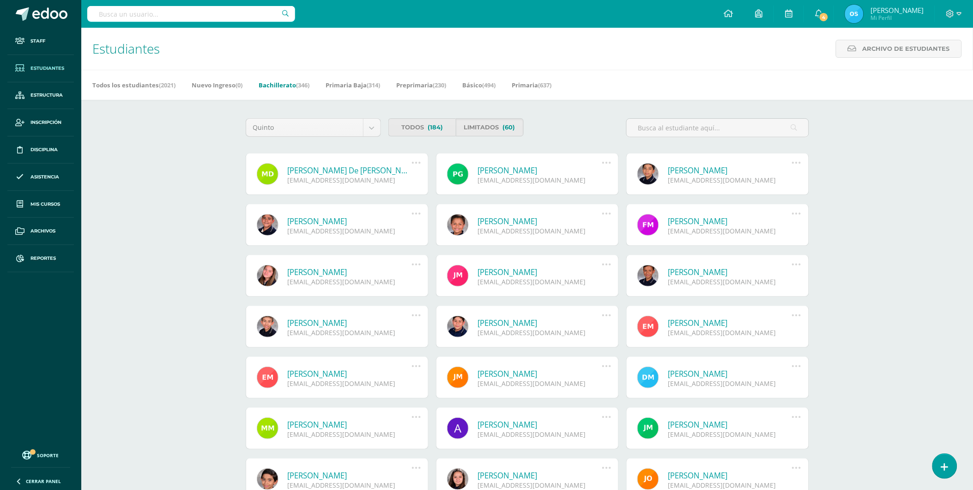
click at [368, 173] on link "[PERSON_NAME] De [PERSON_NAME]" at bounding box center [350, 170] width 124 height 11
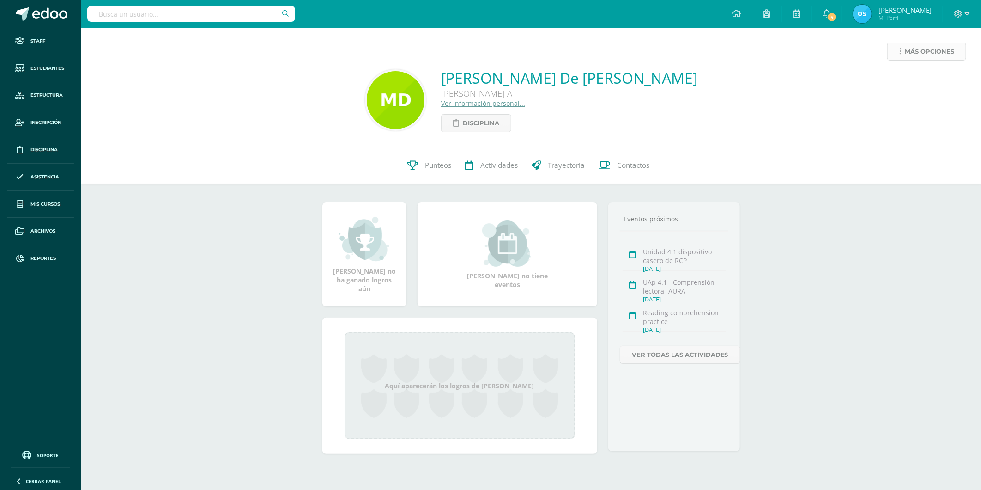
click at [910, 52] on span "Más opciones" at bounding box center [929, 51] width 49 height 17
click at [899, 79] on link "Reestablecer acceso" at bounding box center [909, 81] width 99 height 14
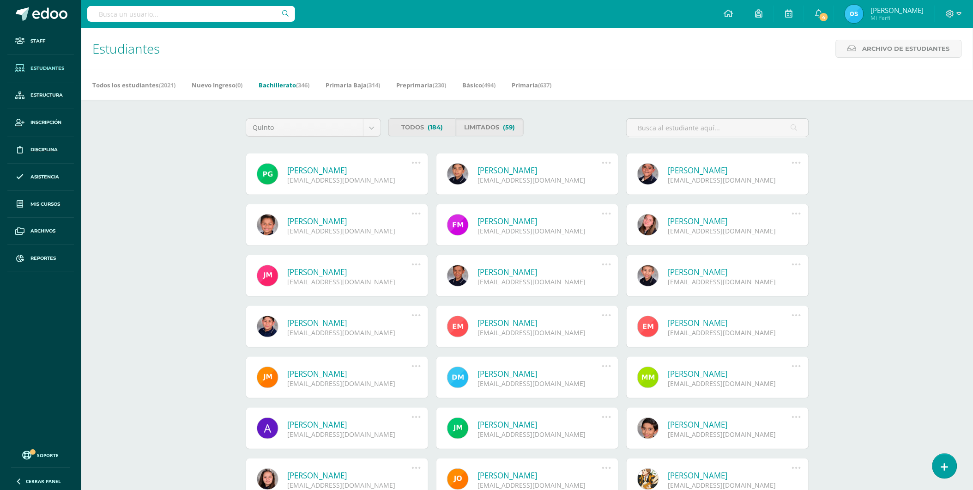
click at [357, 169] on link "[PERSON_NAME]" at bounding box center [350, 170] width 124 height 11
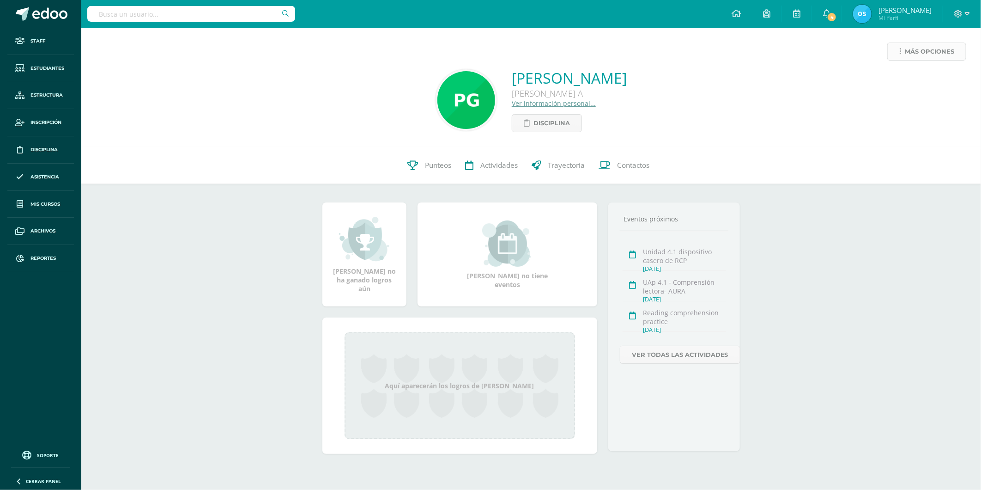
click at [908, 52] on span "Más opciones" at bounding box center [929, 51] width 49 height 17
click at [891, 77] on link "Reestablecer acceso" at bounding box center [909, 81] width 99 height 14
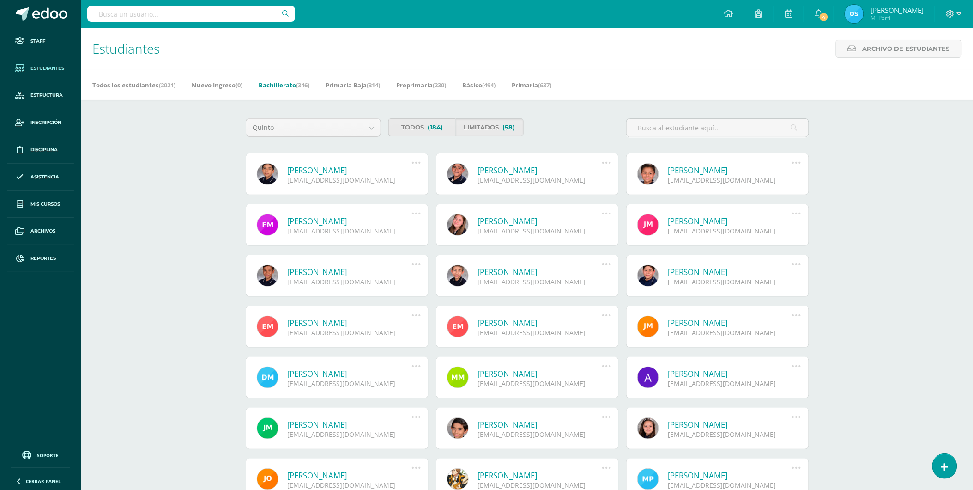
click at [346, 168] on link "[PERSON_NAME]" at bounding box center [350, 170] width 124 height 11
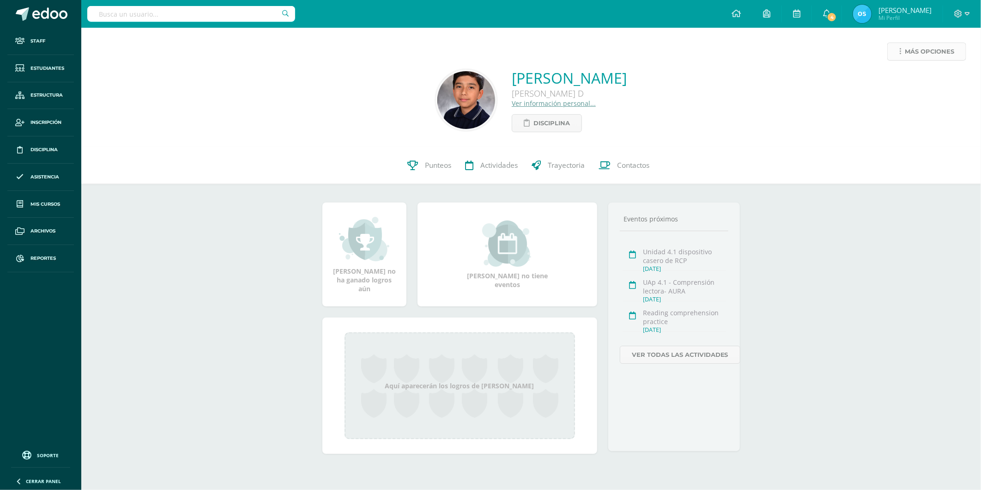
click at [906, 50] on span "Más opciones" at bounding box center [929, 51] width 49 height 17
click at [895, 76] on link "Reestablecer acceso" at bounding box center [909, 81] width 99 height 14
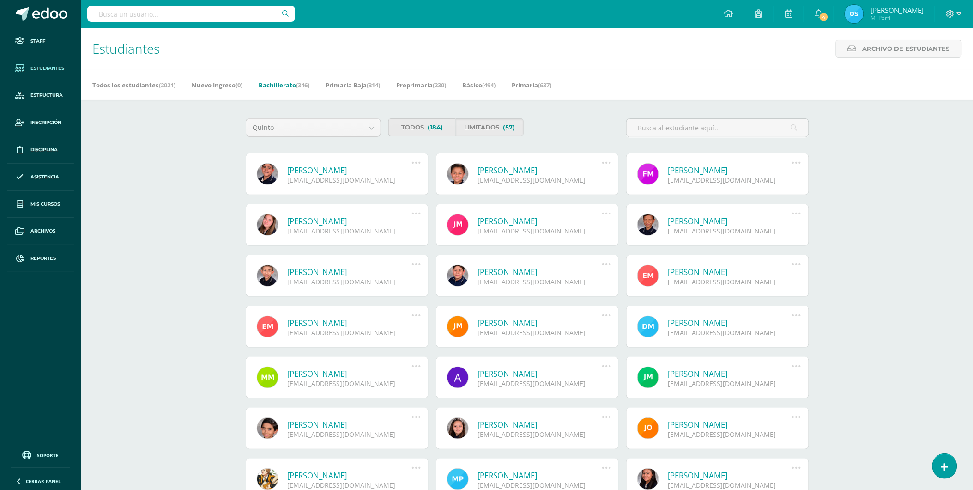
click at [349, 169] on link "[PERSON_NAME]" at bounding box center [350, 170] width 124 height 11
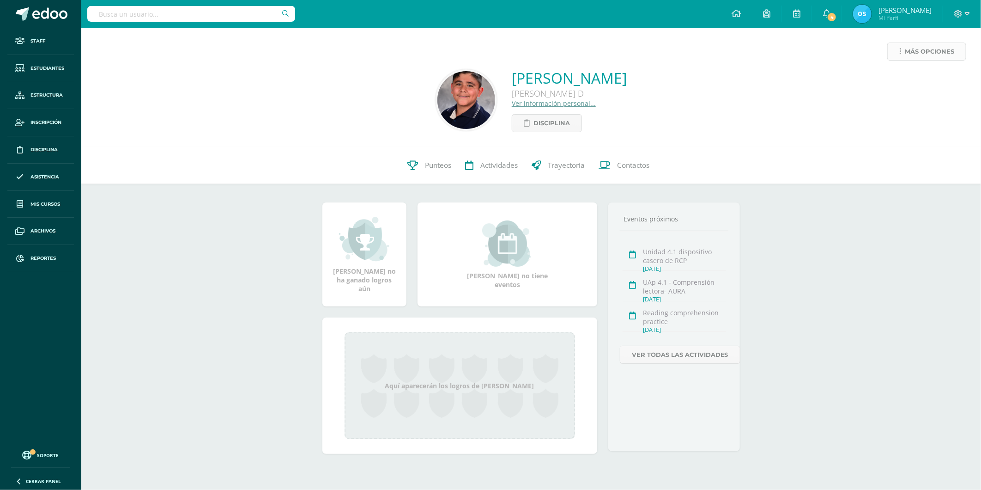
click at [911, 48] on span "Más opciones" at bounding box center [929, 51] width 49 height 17
click at [889, 82] on link "Reestablecer acceso" at bounding box center [909, 81] width 99 height 14
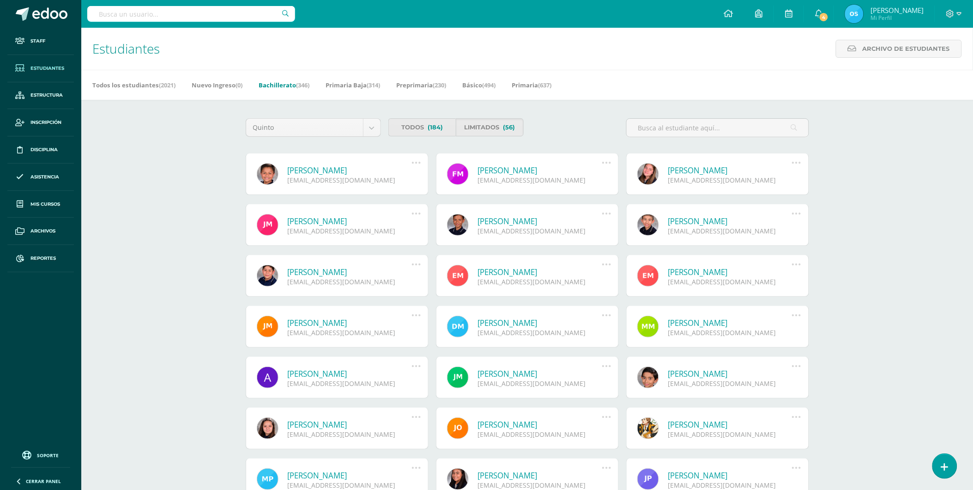
click at [358, 170] on link "[PERSON_NAME]" at bounding box center [350, 170] width 124 height 11
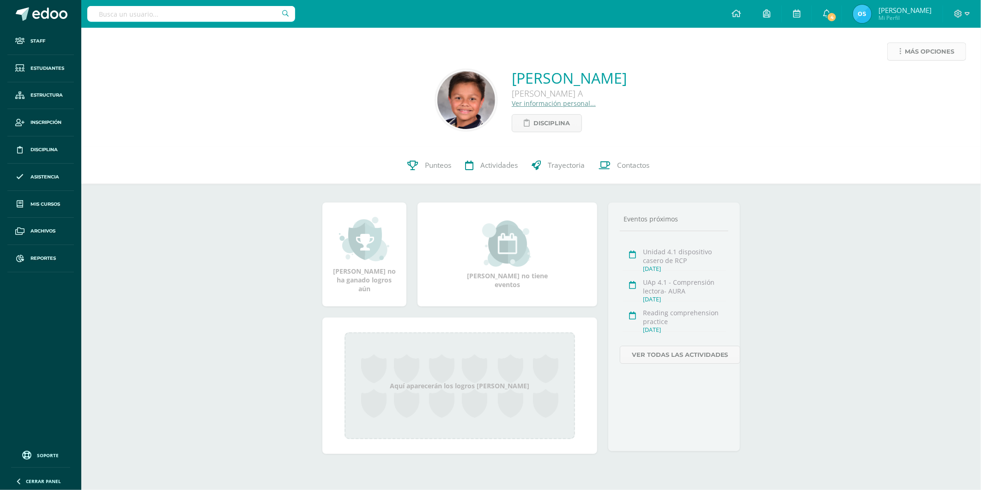
click at [904, 51] on link "Más opciones" at bounding box center [926, 51] width 79 height 18
click at [904, 77] on link "Reestablecer acceso" at bounding box center [909, 81] width 99 height 14
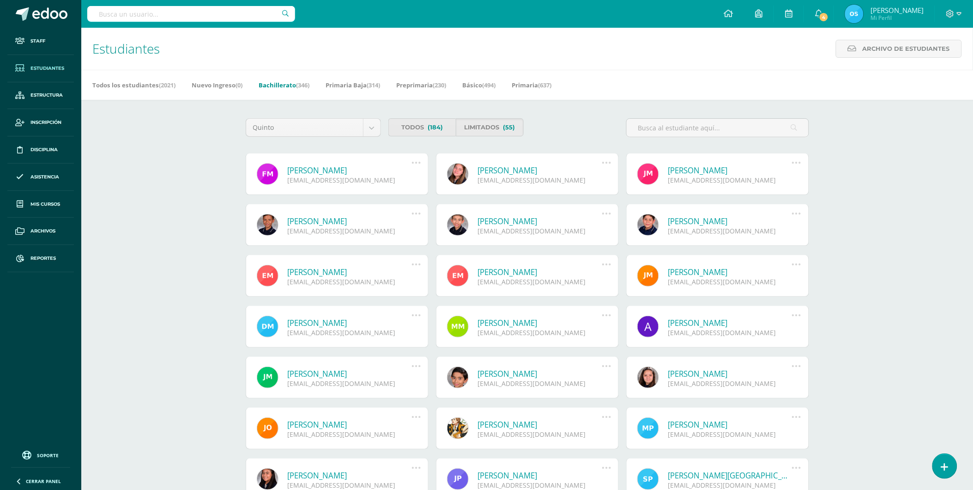
click at [309, 167] on link "[PERSON_NAME]" at bounding box center [350, 170] width 124 height 11
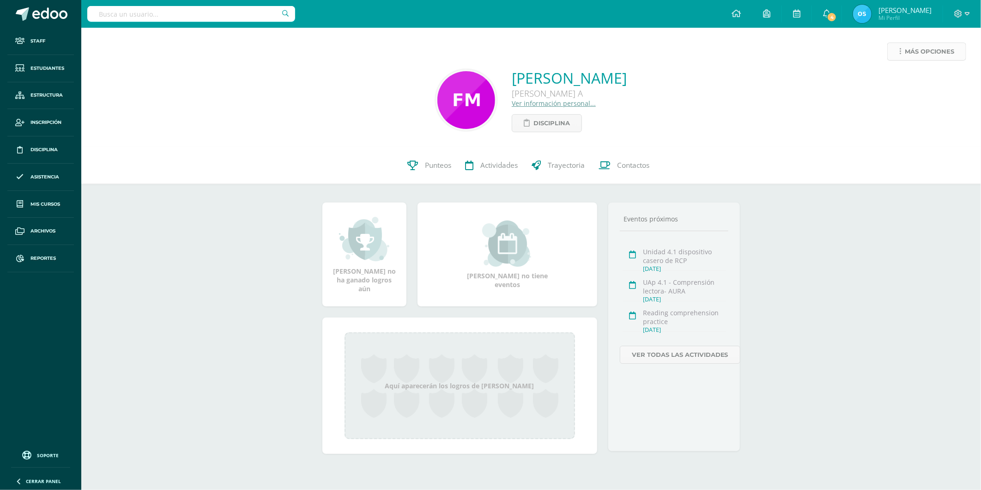
click at [915, 48] on span "Más opciones" at bounding box center [929, 51] width 49 height 17
click at [904, 82] on link "Reestablecer acceso" at bounding box center [909, 81] width 99 height 14
click at [917, 40] on div "Más opciones [PERSON_NAME] [PERSON_NAME] A Ver información personal... Discipli…" at bounding box center [531, 87] width 900 height 119
click at [915, 55] on span "Más opciones" at bounding box center [929, 51] width 49 height 17
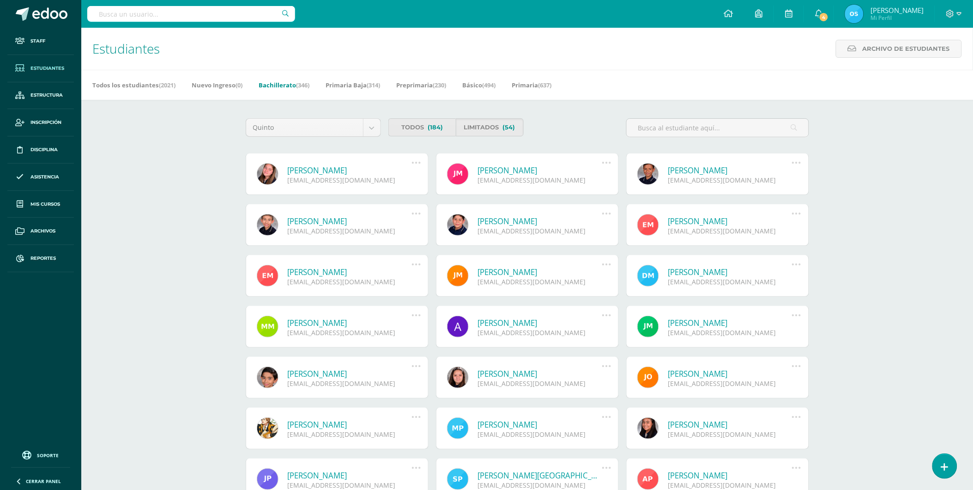
click at [338, 171] on link "Mia Rashell Medina Herrera" at bounding box center [350, 170] width 124 height 11
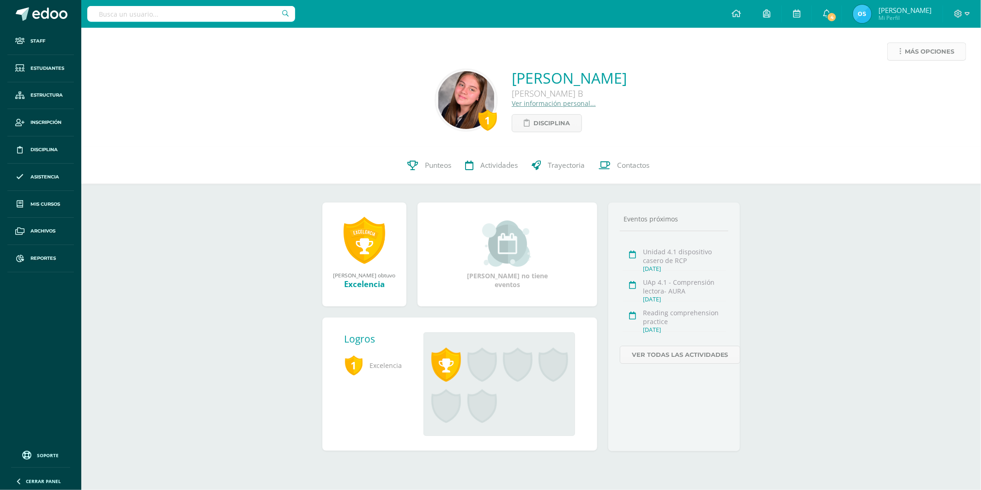
click at [913, 49] on span "Más opciones" at bounding box center [929, 51] width 49 height 17
click at [890, 81] on link "Reestablecer acceso" at bounding box center [909, 81] width 99 height 14
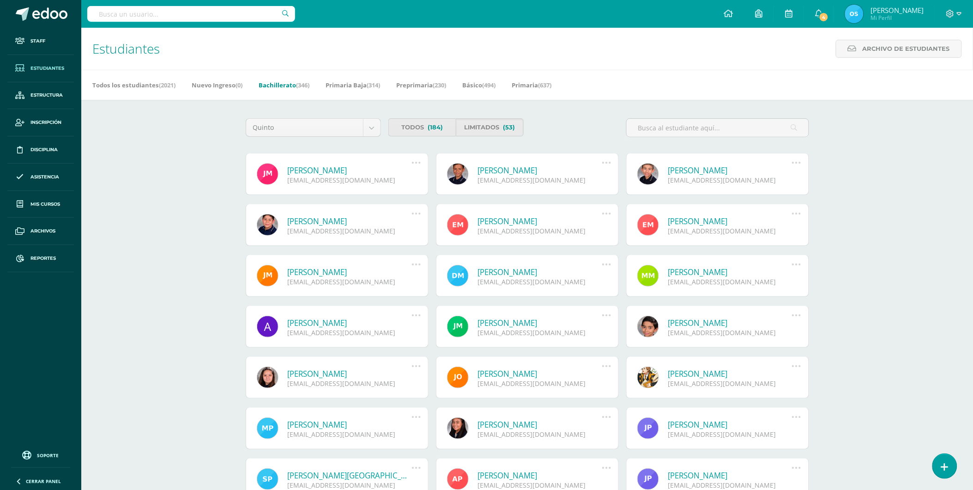
click at [315, 170] on link "[PERSON_NAME]" at bounding box center [350, 170] width 124 height 11
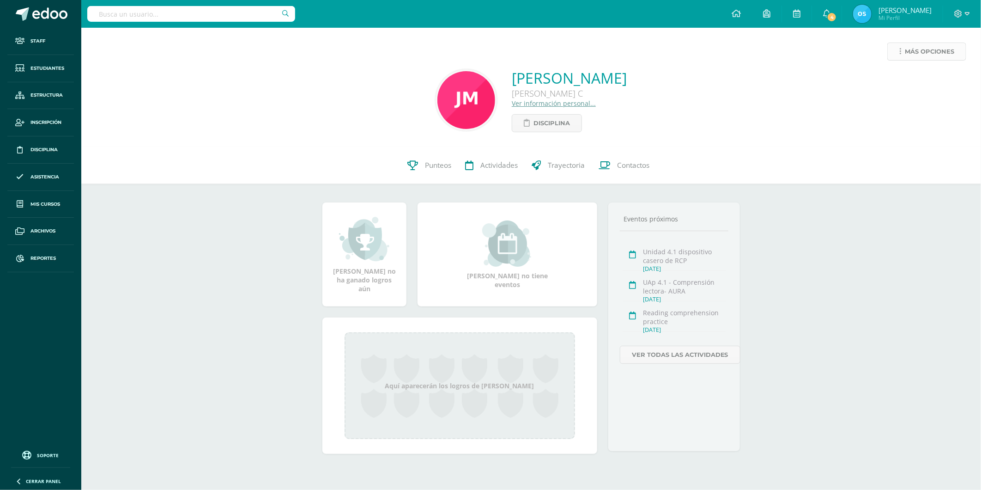
click at [924, 56] on span "Más opciones" at bounding box center [929, 51] width 49 height 17
click at [893, 80] on link "Reestablecer acceso" at bounding box center [909, 81] width 99 height 14
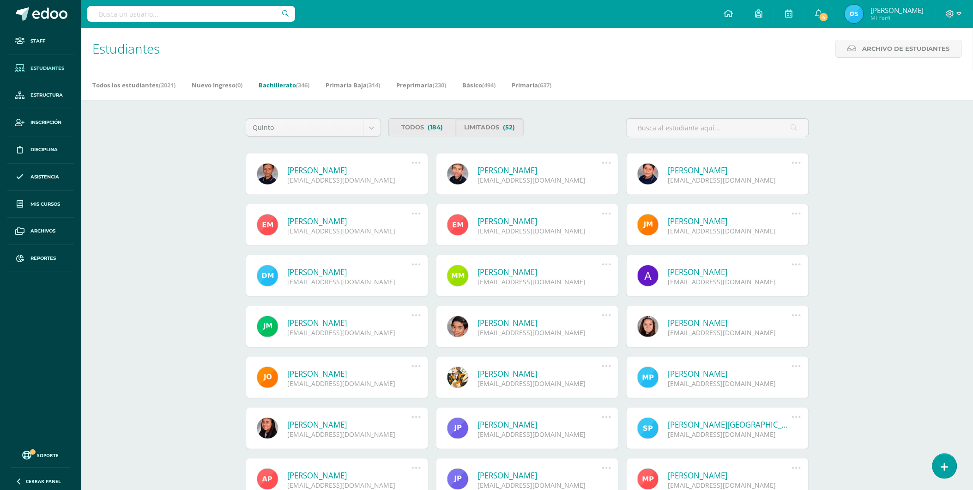
click at [351, 168] on link "[PERSON_NAME]" at bounding box center [350, 170] width 124 height 11
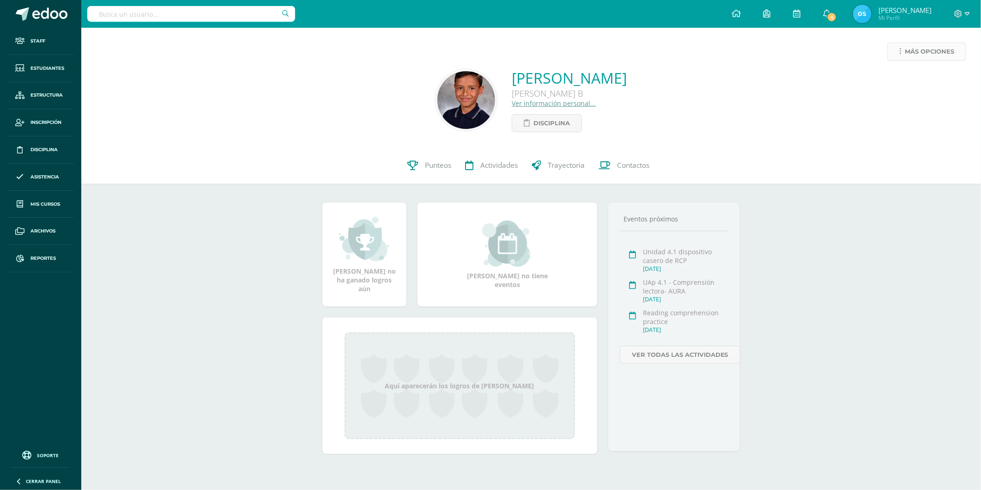
click at [906, 48] on span "Más opciones" at bounding box center [929, 51] width 49 height 17
click at [895, 77] on link "Reestablecer acceso" at bounding box center [909, 81] width 99 height 14
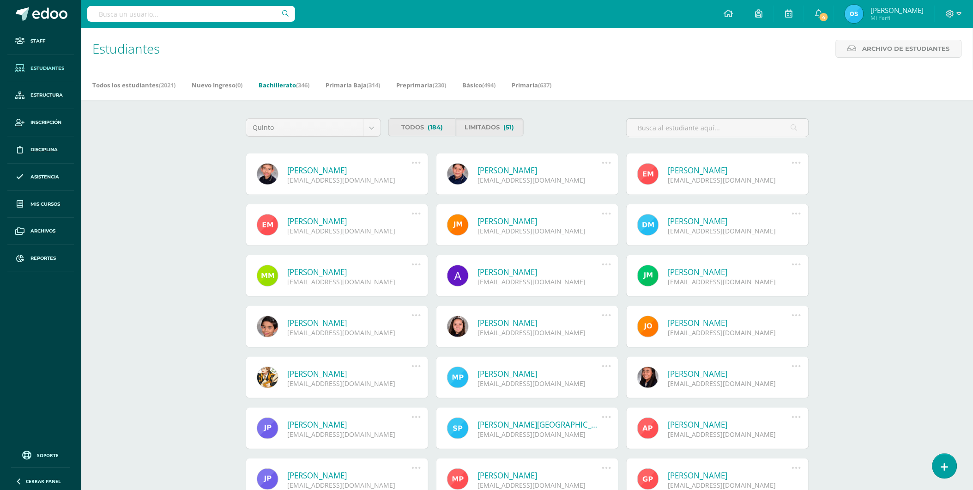
click at [336, 169] on link "[PERSON_NAME]" at bounding box center [350, 170] width 124 height 11
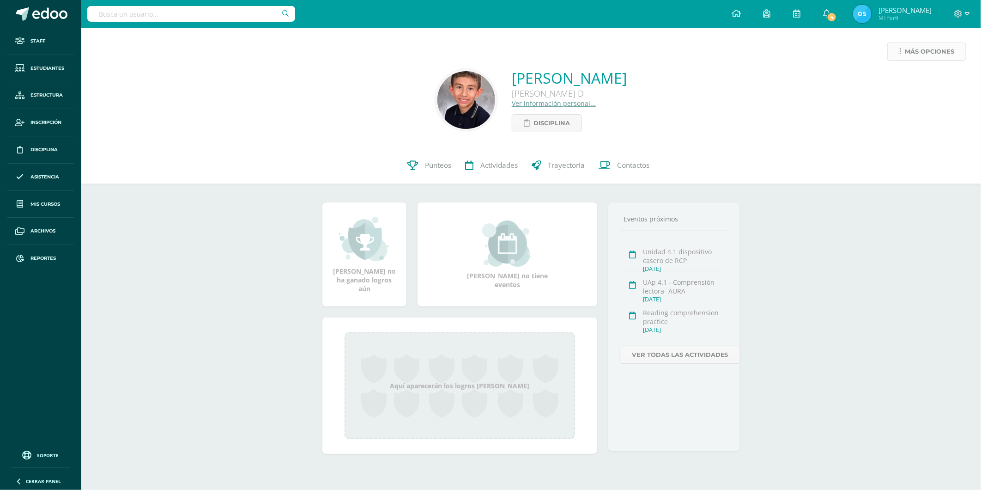
click at [942, 48] on span "Más opciones" at bounding box center [929, 51] width 49 height 17
click at [906, 81] on link "Reestablecer acceso" at bounding box center [909, 81] width 99 height 14
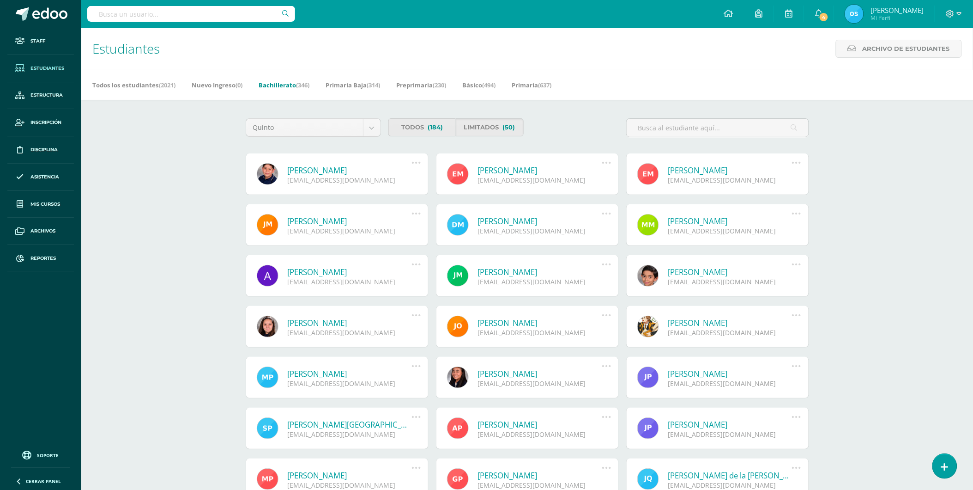
click at [336, 175] on div "[EMAIL_ADDRESS][DOMAIN_NAME]" at bounding box center [350, 179] width 124 height 9
click at [338, 164] on div "[PERSON_NAME] [EMAIL_ADDRESS][DOMAIN_NAME] Deshabilitar usuario Reenviar Invita…" at bounding box center [337, 174] width 183 height 42
click at [342, 166] on link "Roger Yorkaef Méndez García" at bounding box center [350, 170] width 124 height 11
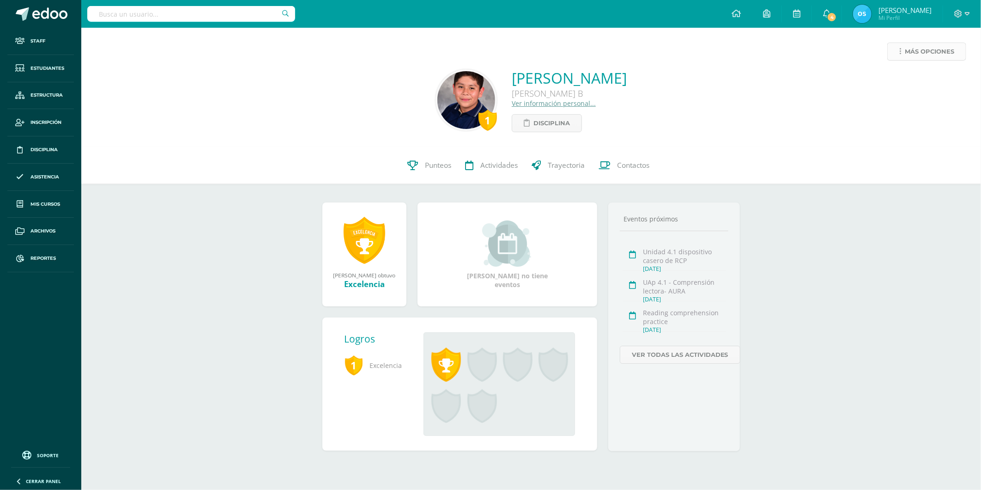
click at [944, 47] on span "Más opciones" at bounding box center [929, 51] width 49 height 17
click at [884, 81] on link "Reestablecer acceso" at bounding box center [909, 81] width 99 height 14
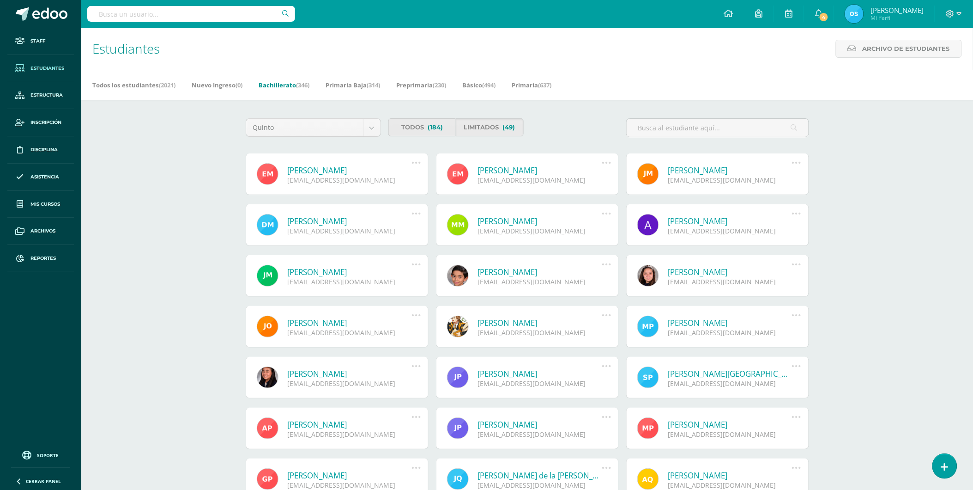
click at [346, 169] on link "[PERSON_NAME]" at bounding box center [350, 170] width 124 height 11
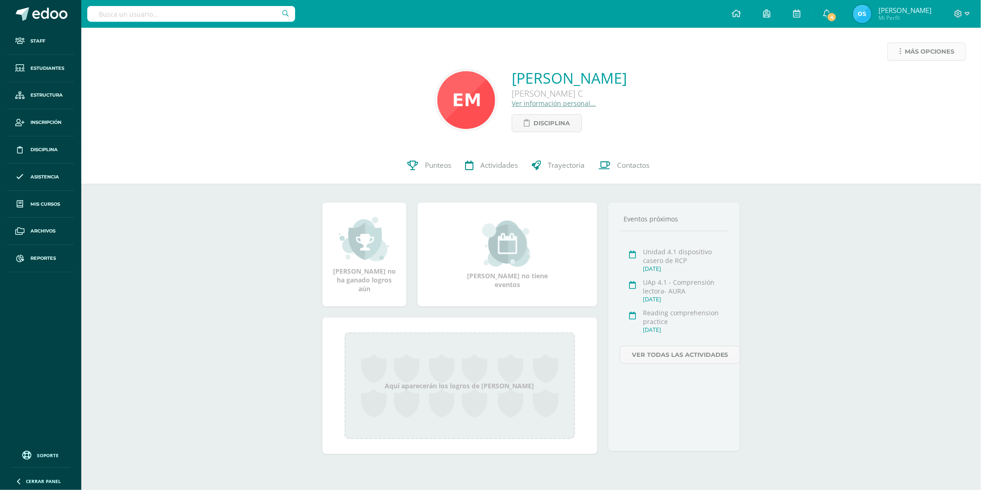
click at [903, 48] on link "Más opciones" at bounding box center [926, 51] width 79 height 18
click at [889, 81] on link "Reestablecer acceso" at bounding box center [909, 81] width 99 height 14
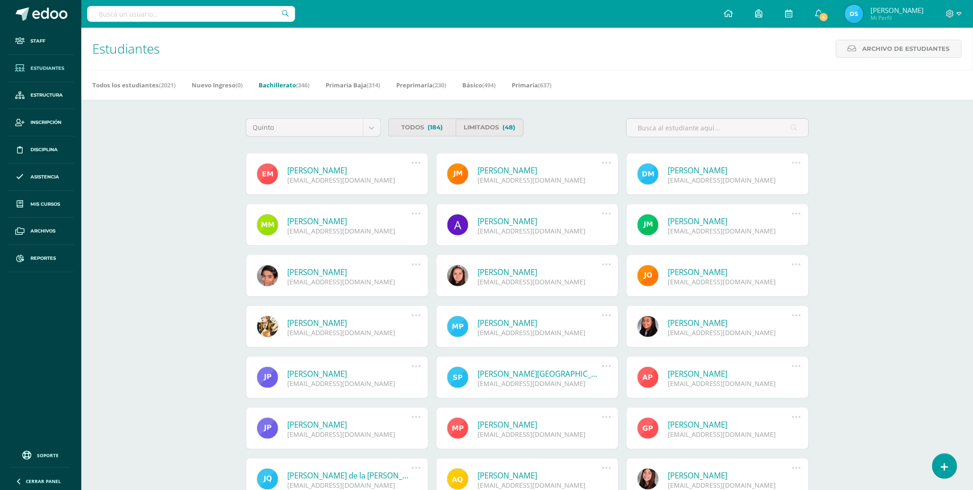
click at [325, 171] on link "[PERSON_NAME]" at bounding box center [350, 170] width 124 height 11
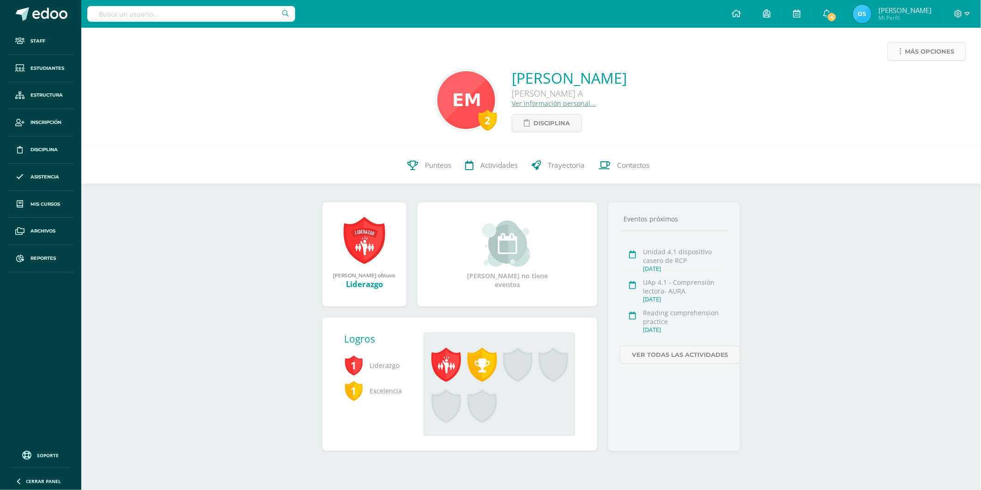
click at [912, 54] on span "Más opciones" at bounding box center [929, 51] width 49 height 17
click at [893, 83] on link "Reestablecer acceso" at bounding box center [909, 81] width 99 height 14
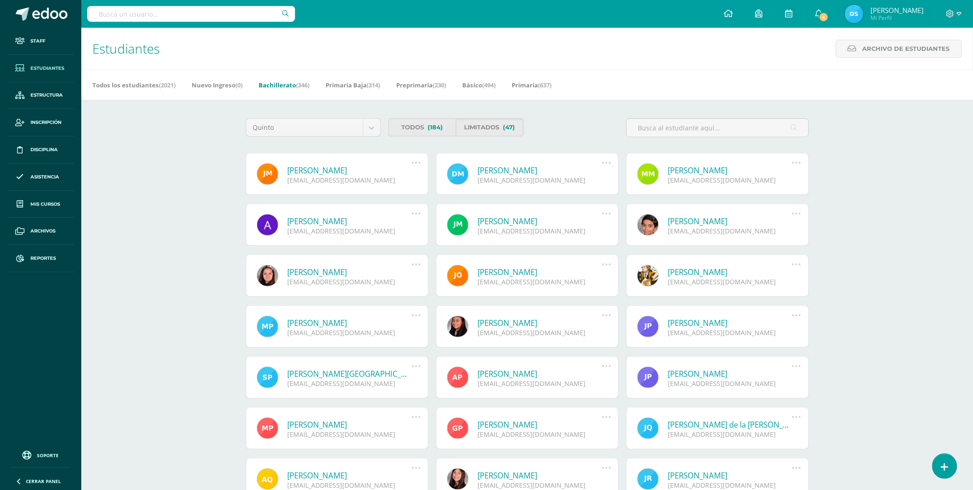
click at [321, 168] on link "[PERSON_NAME]" at bounding box center [350, 170] width 124 height 11
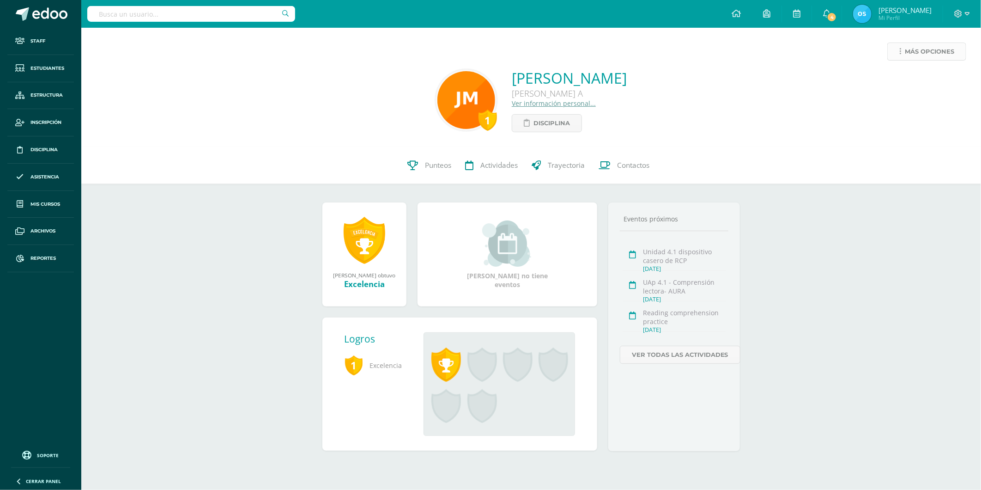
click at [904, 55] on link "Más opciones" at bounding box center [926, 51] width 79 height 18
click at [890, 79] on link "Reestablecer acceso" at bounding box center [909, 81] width 99 height 14
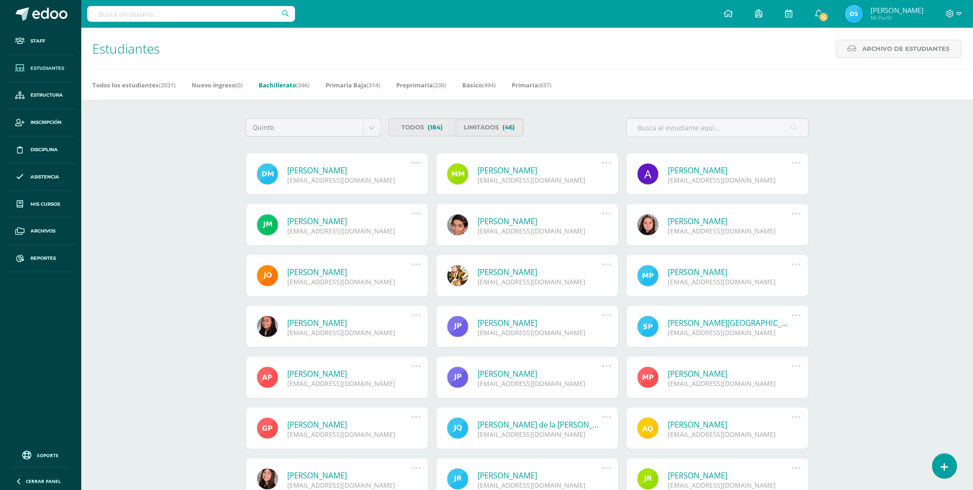
click at [349, 172] on link "[PERSON_NAME]" at bounding box center [350, 170] width 124 height 11
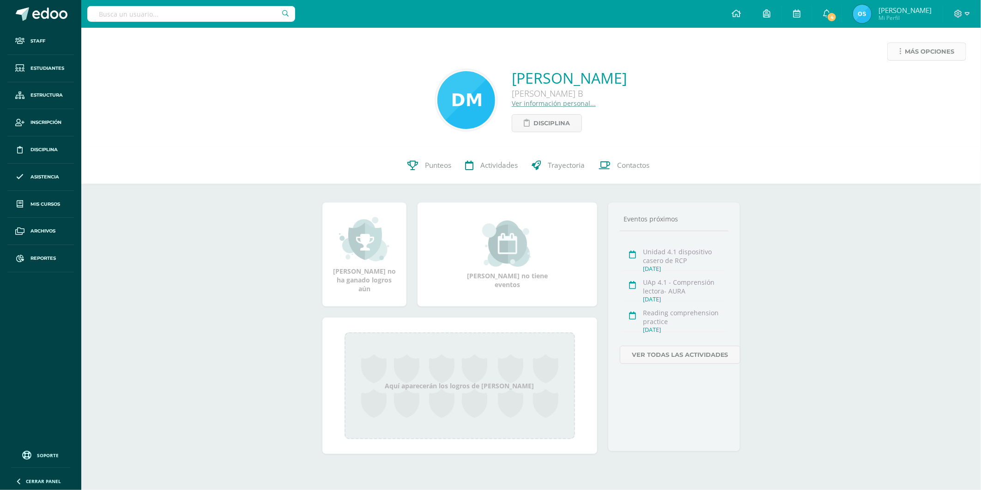
click at [920, 45] on span "Más opciones" at bounding box center [929, 51] width 49 height 17
click at [911, 75] on link "Reestablecer acceso" at bounding box center [909, 81] width 99 height 14
click at [919, 48] on span "Más opciones" at bounding box center [929, 51] width 49 height 17
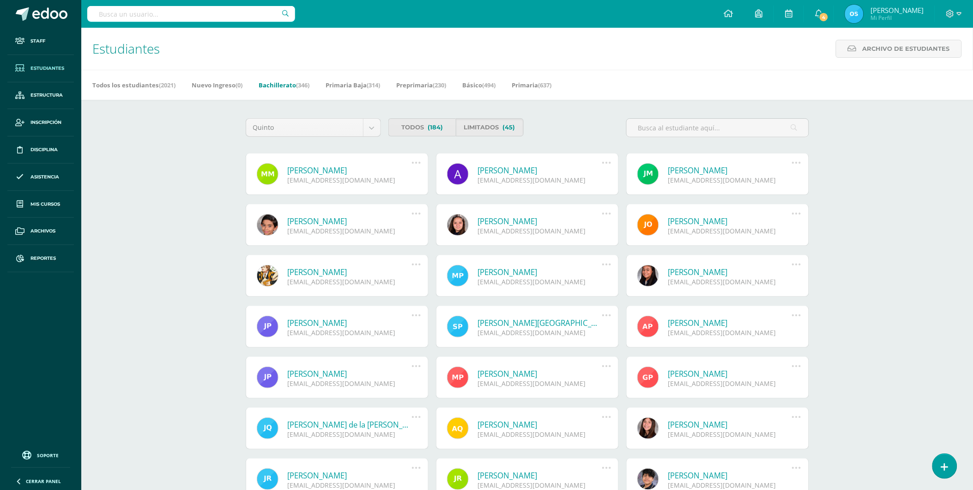
click at [359, 169] on link "[PERSON_NAME]" at bounding box center [350, 170] width 124 height 11
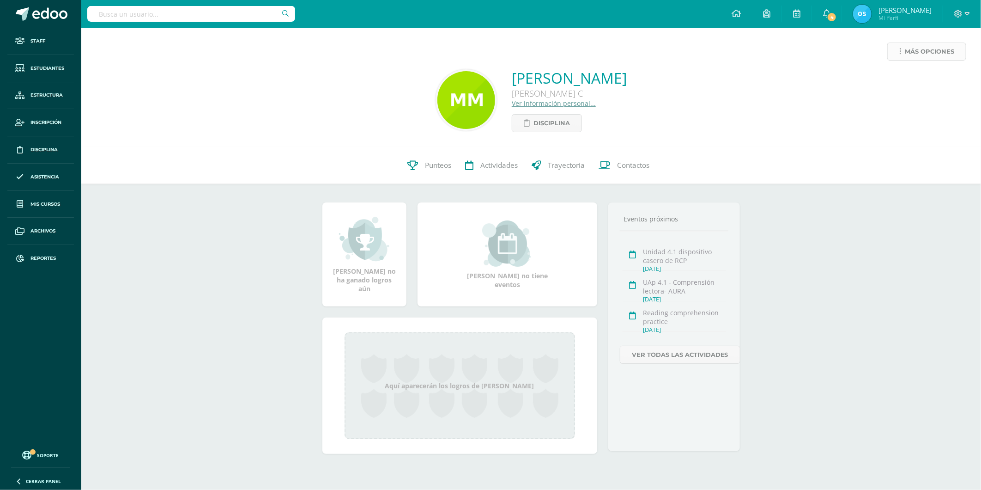
click at [904, 46] on link "Más opciones" at bounding box center [926, 51] width 79 height 18
click at [895, 82] on link "Reestablecer acceso" at bounding box center [909, 81] width 99 height 14
